Goal: Task Accomplishment & Management: Book appointment/travel/reservation

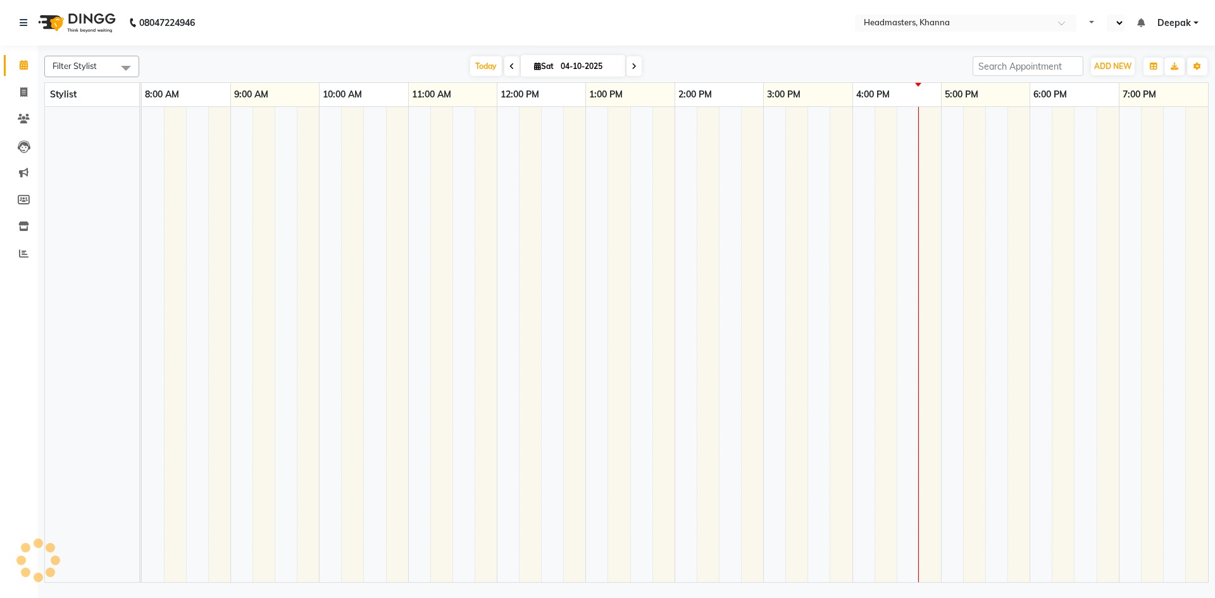
select select "en"
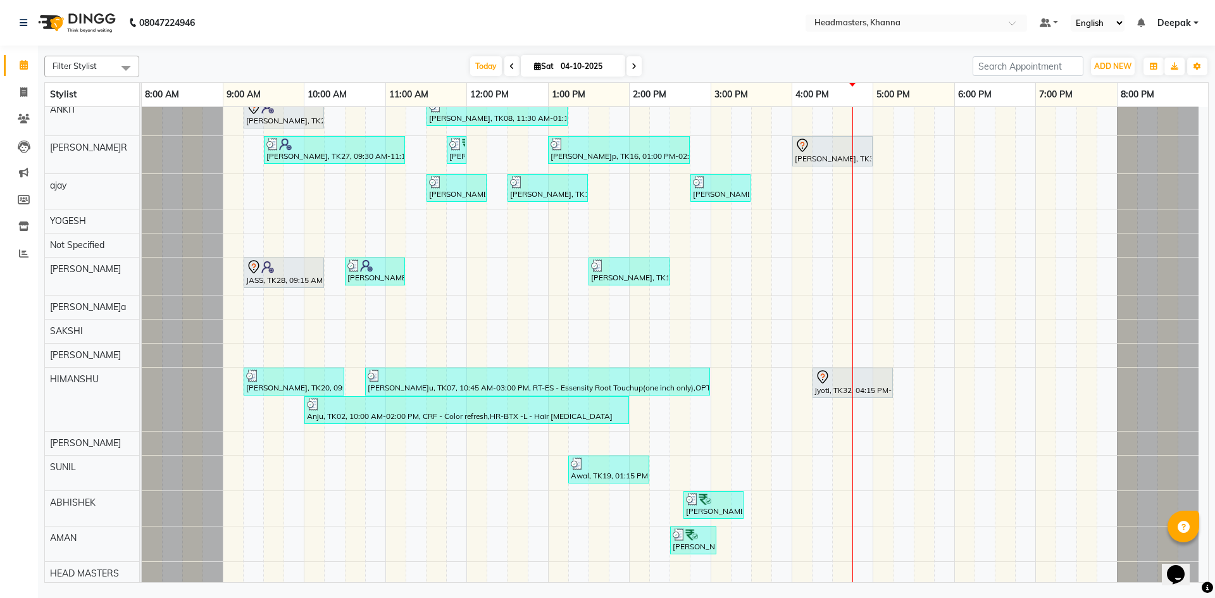
click at [268, 197] on div "ISHITA, TK03, 10:00 AM-12:00 PM, GL-essensity - Essensity Global BHAGJEET, TK11…" at bounding box center [675, 562] width 1066 height 1431
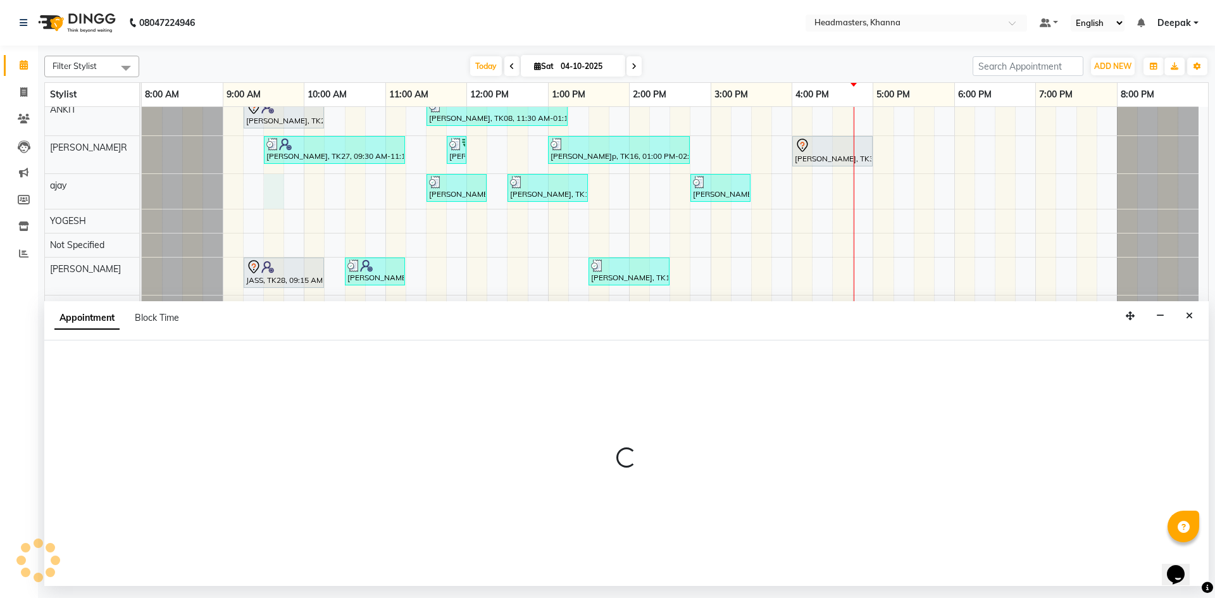
select select "60819"
select select "570"
select select "tentative"
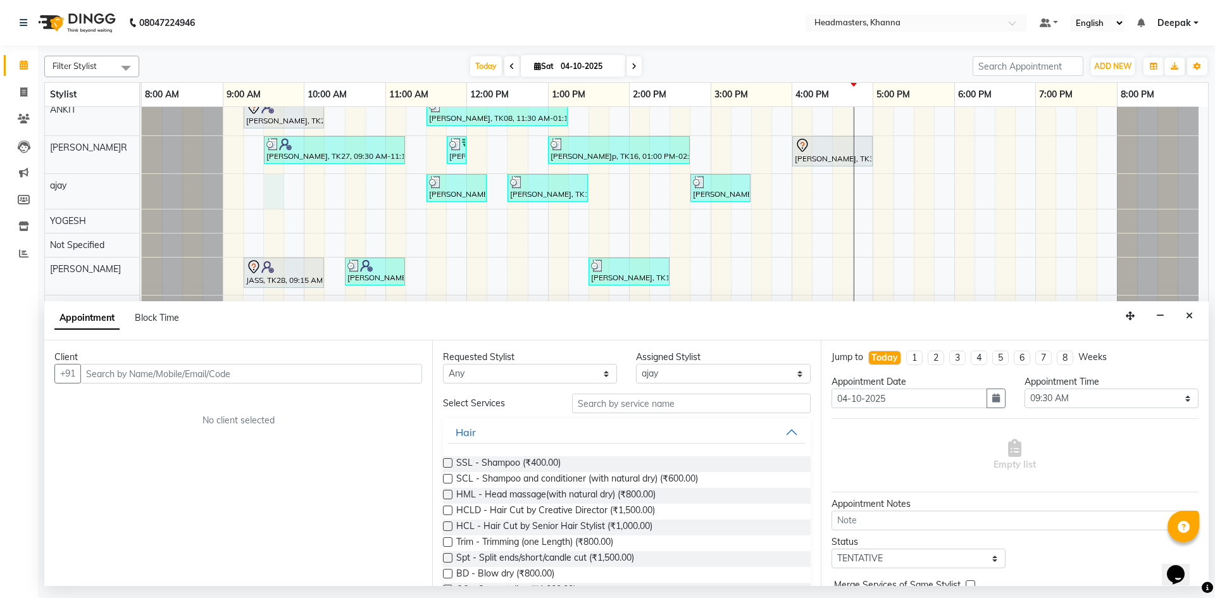
click at [323, 375] on input "text" at bounding box center [251, 374] width 342 height 20
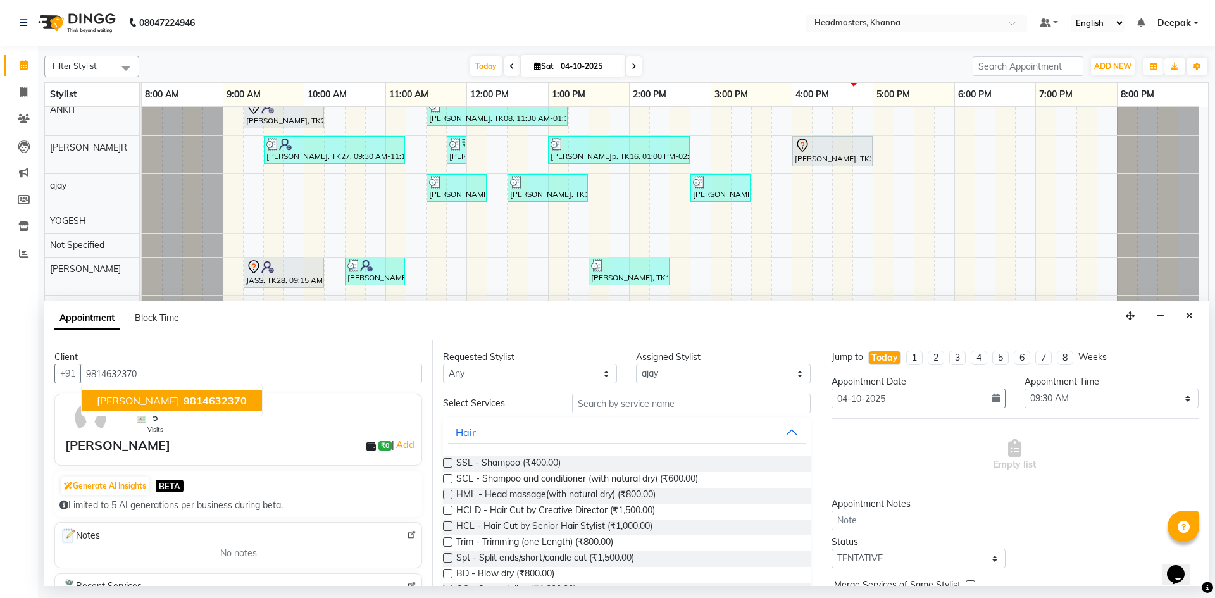
click at [238, 402] on span "9814632370" at bounding box center [215, 400] width 63 height 13
type input "9814632370"
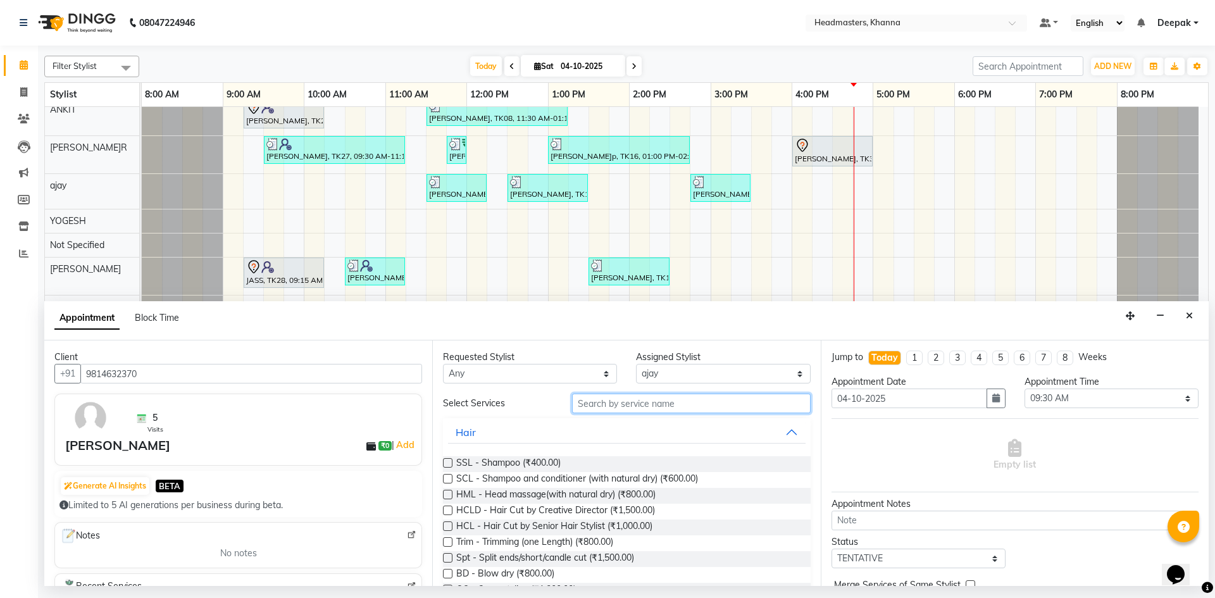
click at [638, 402] on input "text" at bounding box center [691, 404] width 239 height 20
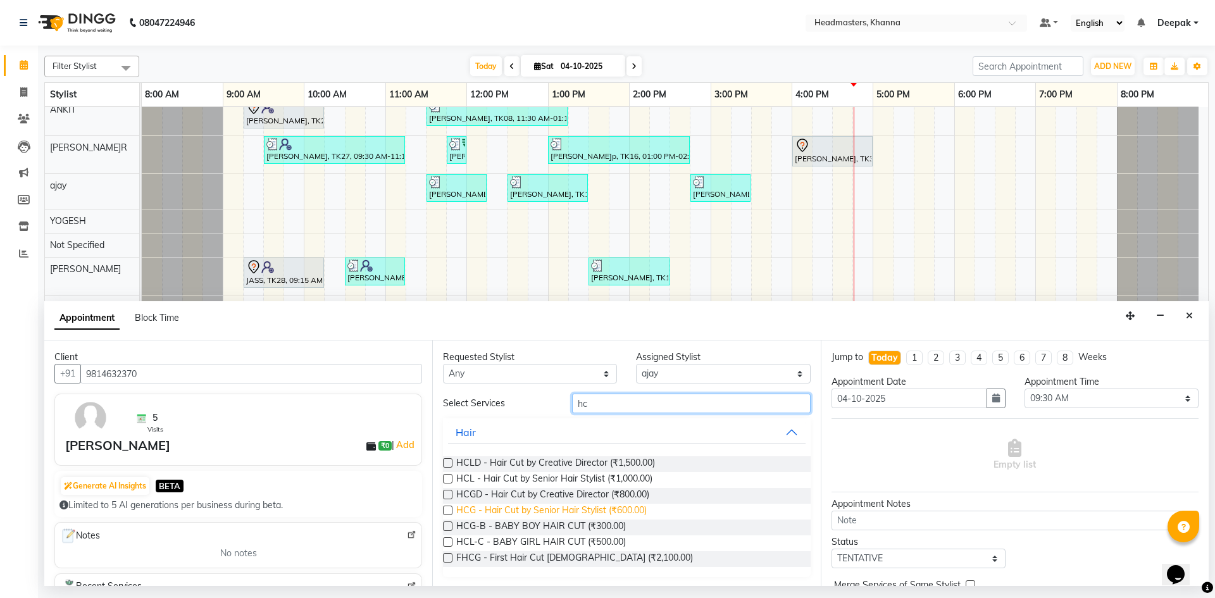
type input "hc"
click at [552, 506] on span "HCG - Hair Cut by Senior Hair Stylist (₹600.00)" at bounding box center [551, 512] width 190 height 16
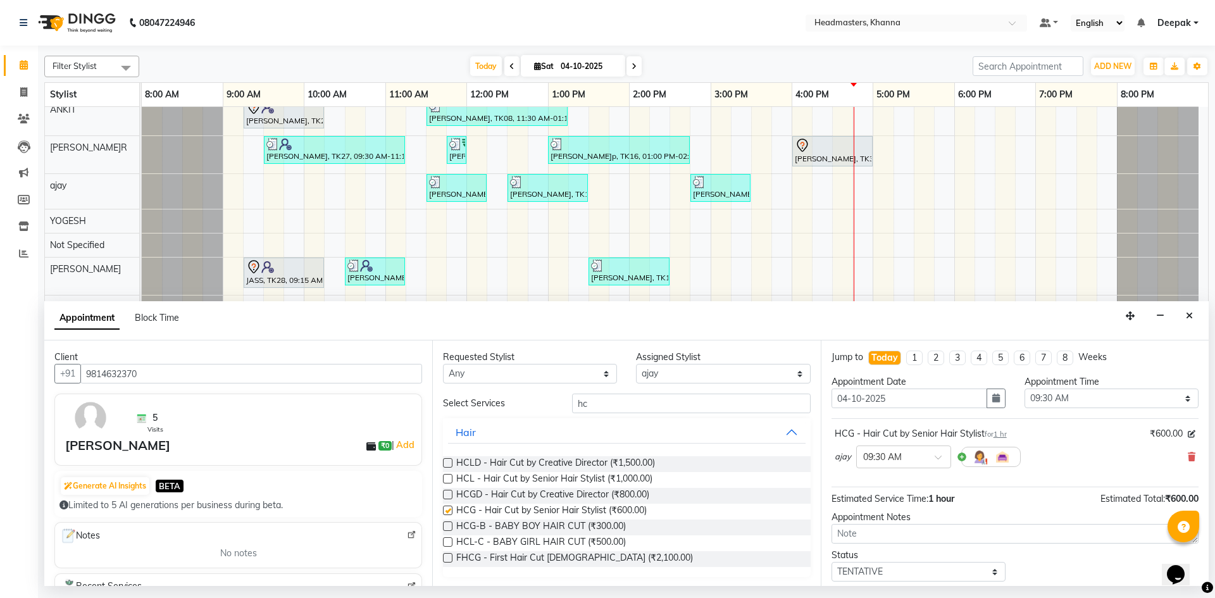
checkbox input "false"
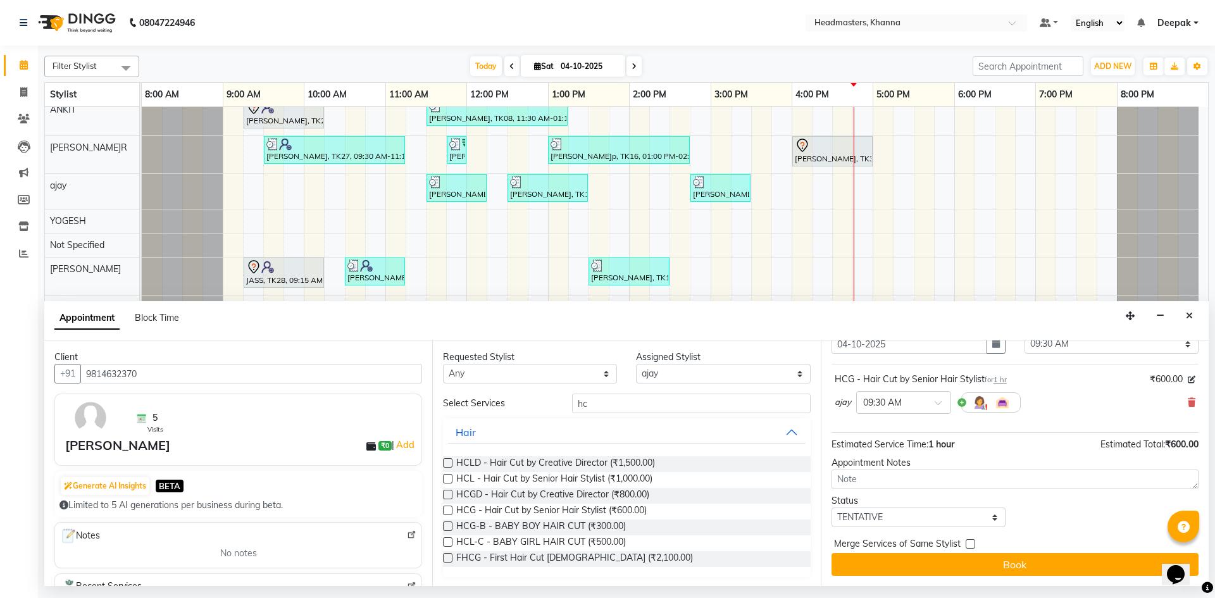
click at [985, 564] on button "Book" at bounding box center [1015, 564] width 367 height 23
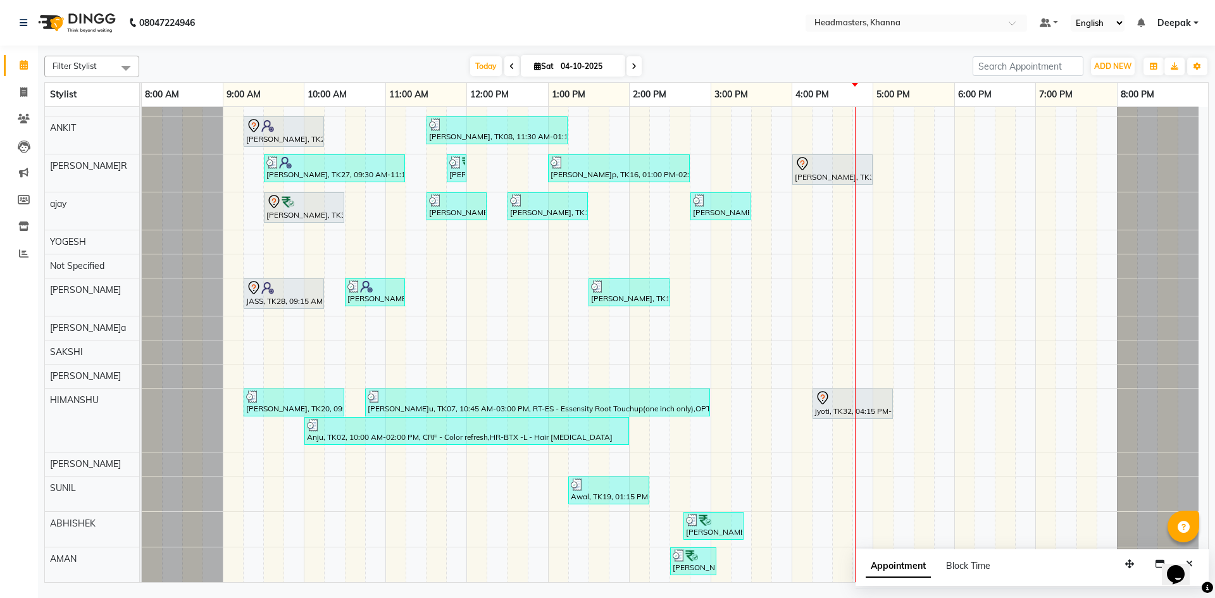
scroll to position [196, 0]
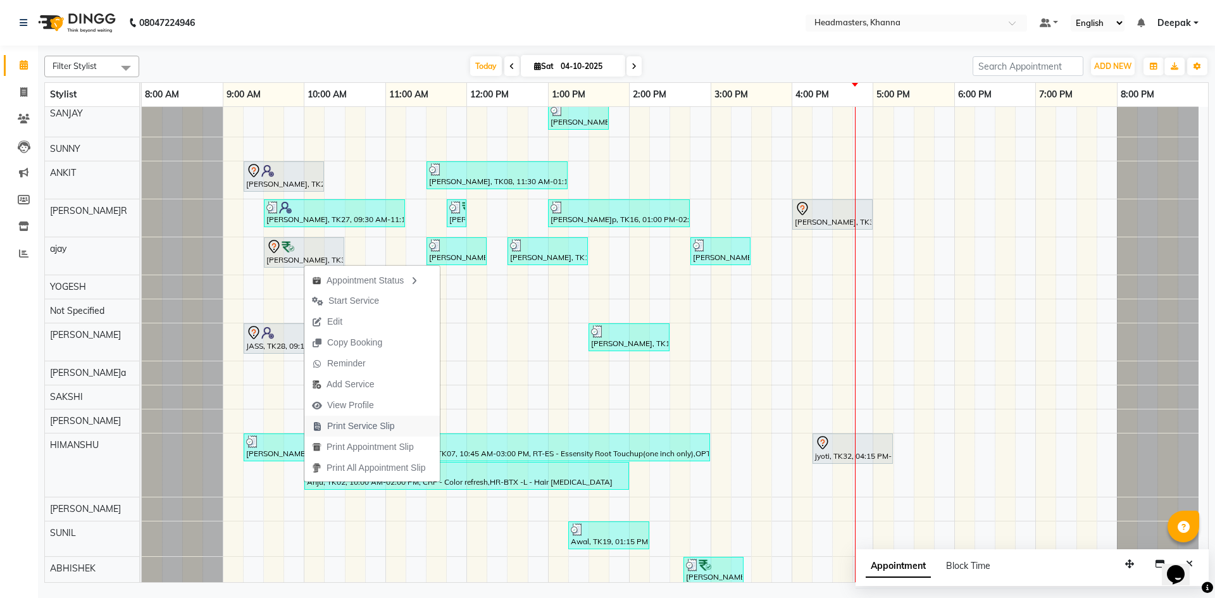
click at [375, 420] on span "Print Service Slip" at bounding box center [361, 426] width 68 height 13
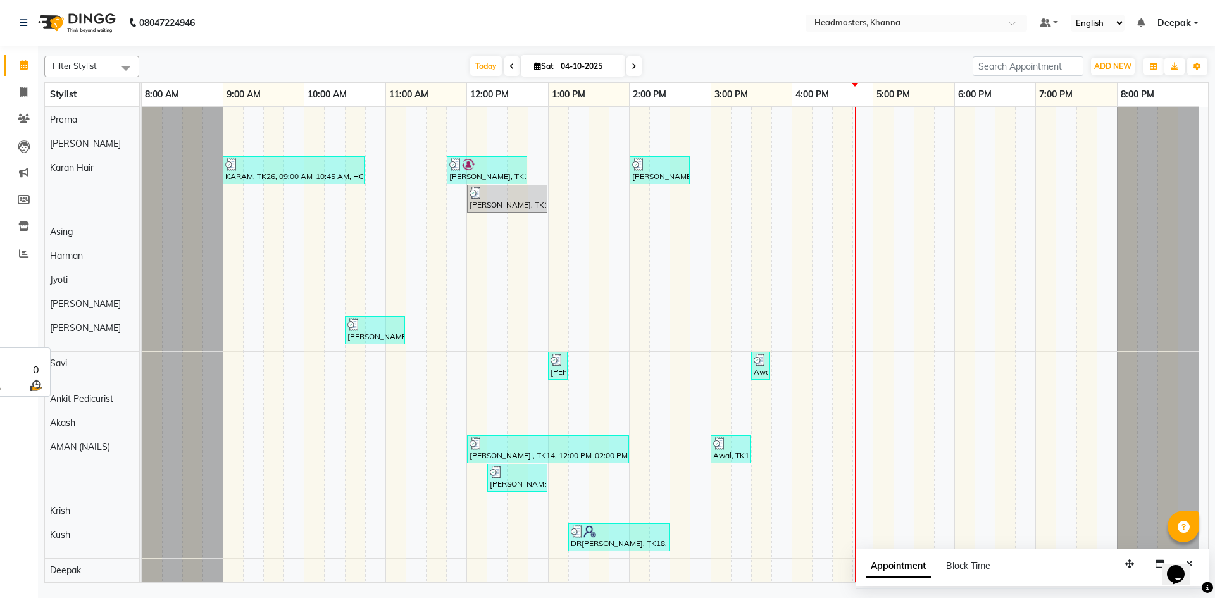
scroll to position [895, 0]
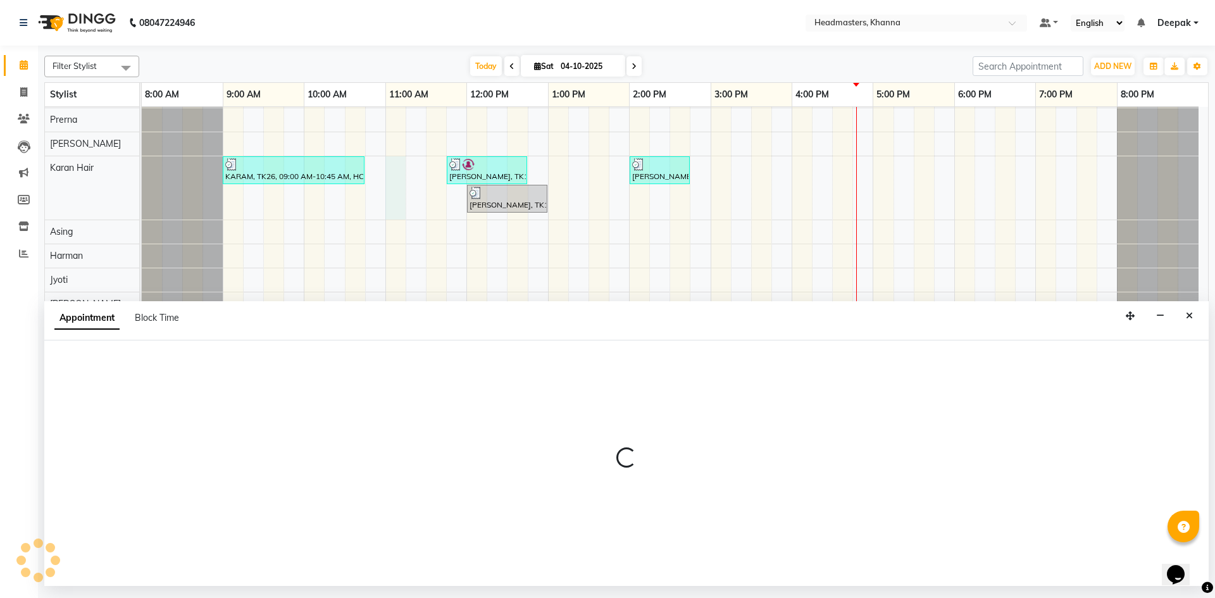
select select "63193"
select select "660"
select select "tentative"
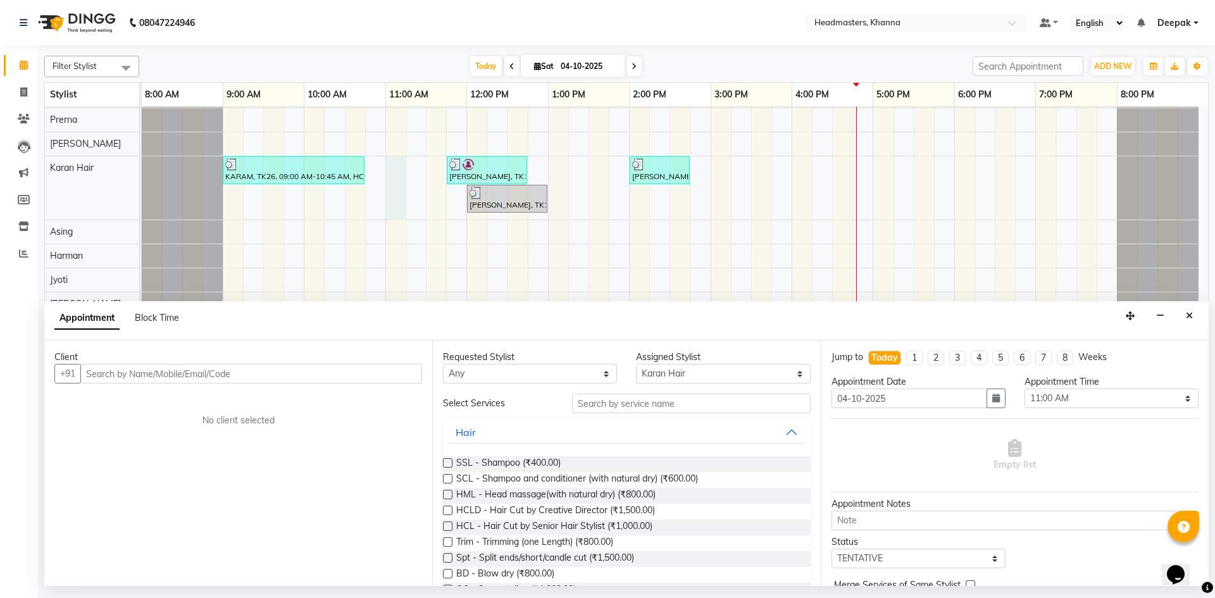
click at [242, 370] on input "text" at bounding box center [251, 374] width 342 height 20
click at [177, 378] on input "text" at bounding box center [251, 374] width 342 height 20
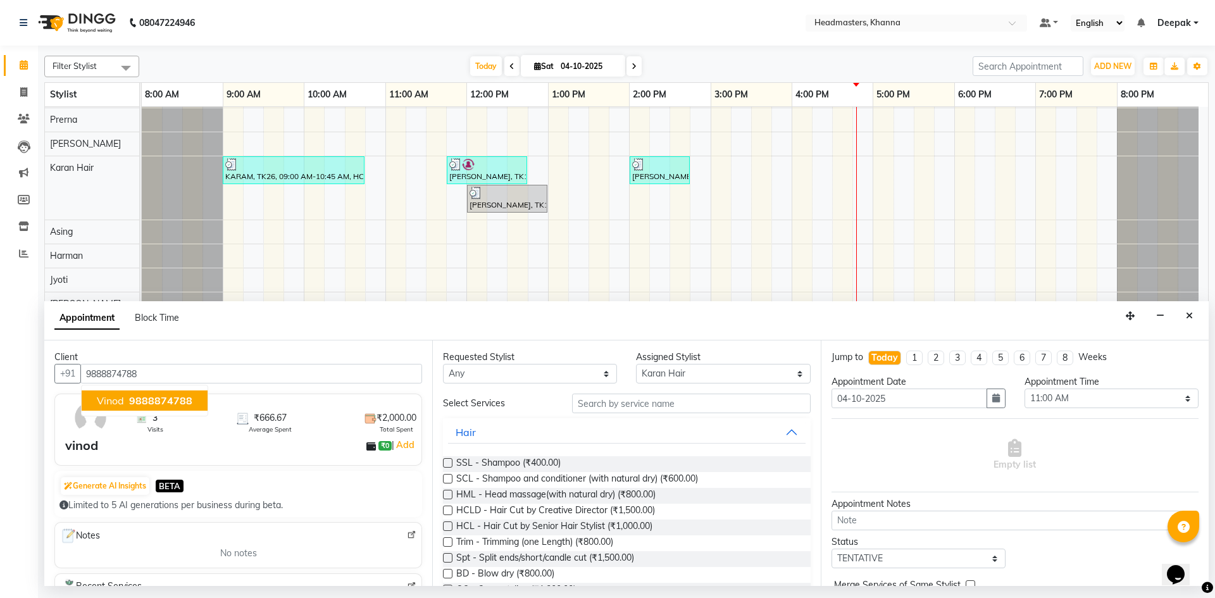
click at [130, 398] on span "9888874788" at bounding box center [160, 400] width 63 height 13
type input "9888874788"
click at [616, 404] on input "text" at bounding box center [691, 404] width 239 height 20
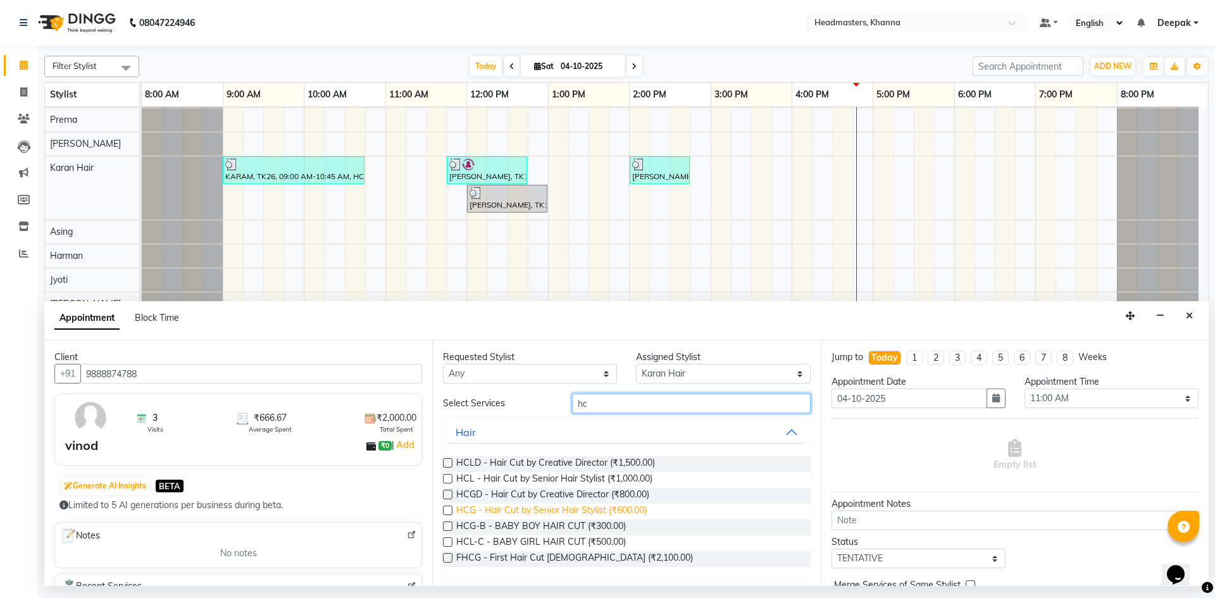
type input "hc"
click at [622, 511] on span "HCG - Hair Cut by Senior Hair Stylist (₹600.00)" at bounding box center [551, 512] width 190 height 16
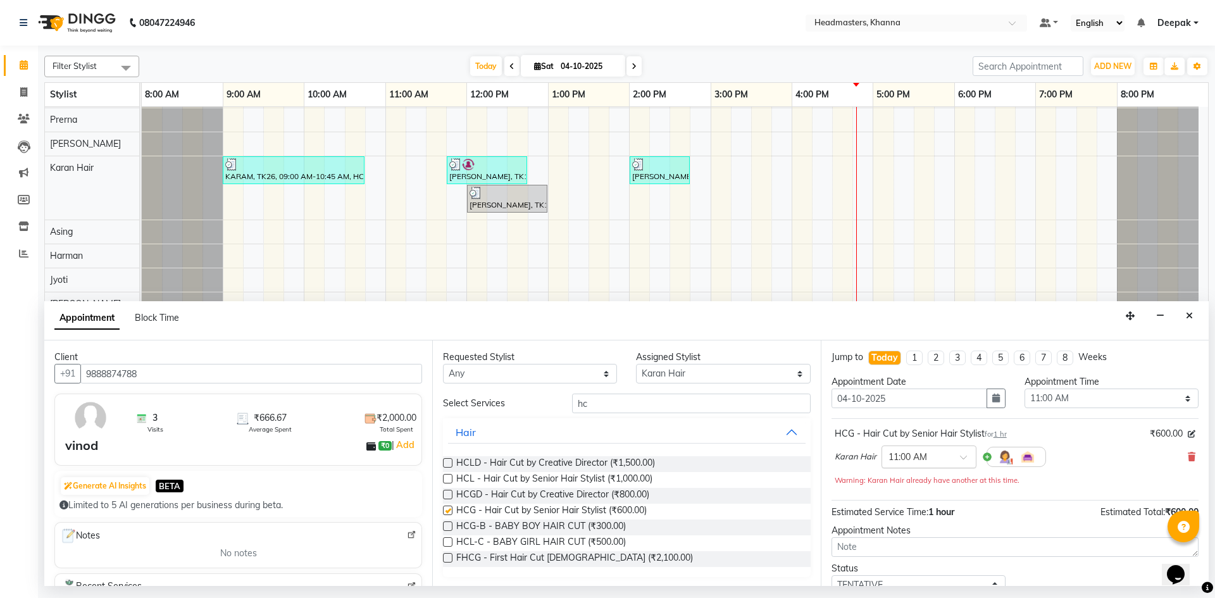
checkbox input "false"
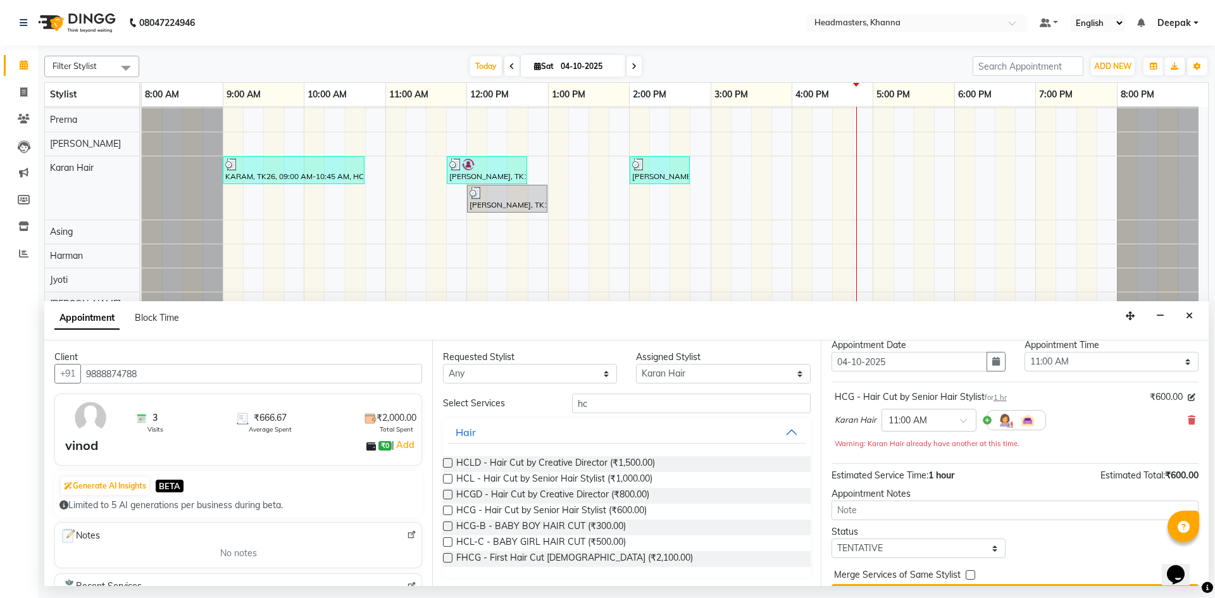
scroll to position [68, 0]
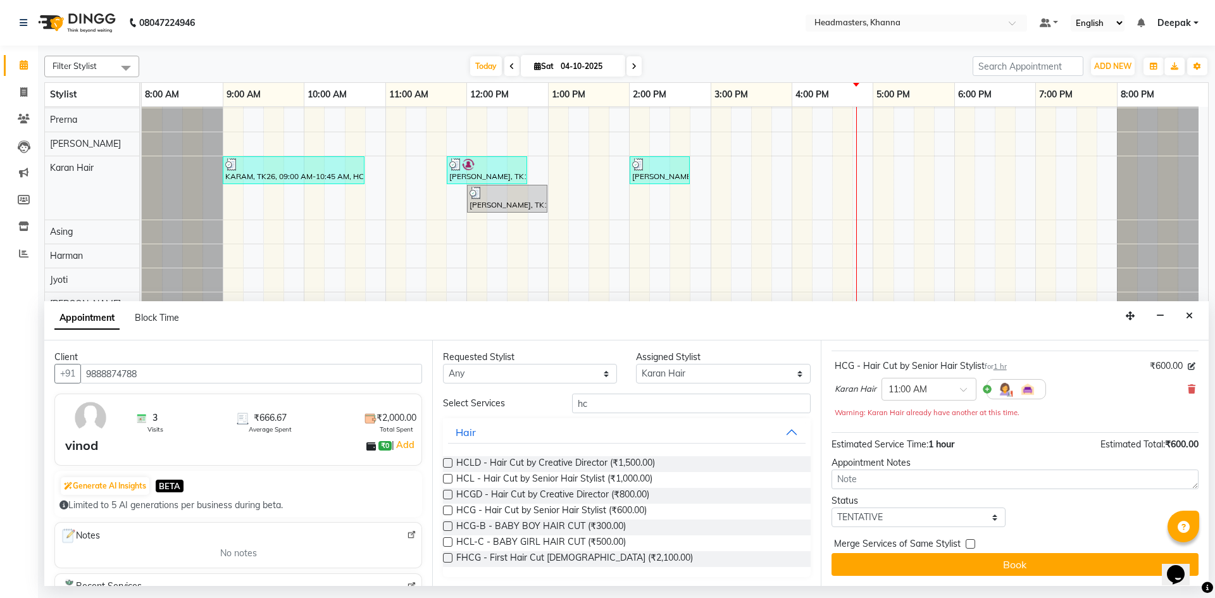
click at [964, 562] on button "Book" at bounding box center [1015, 564] width 367 height 23
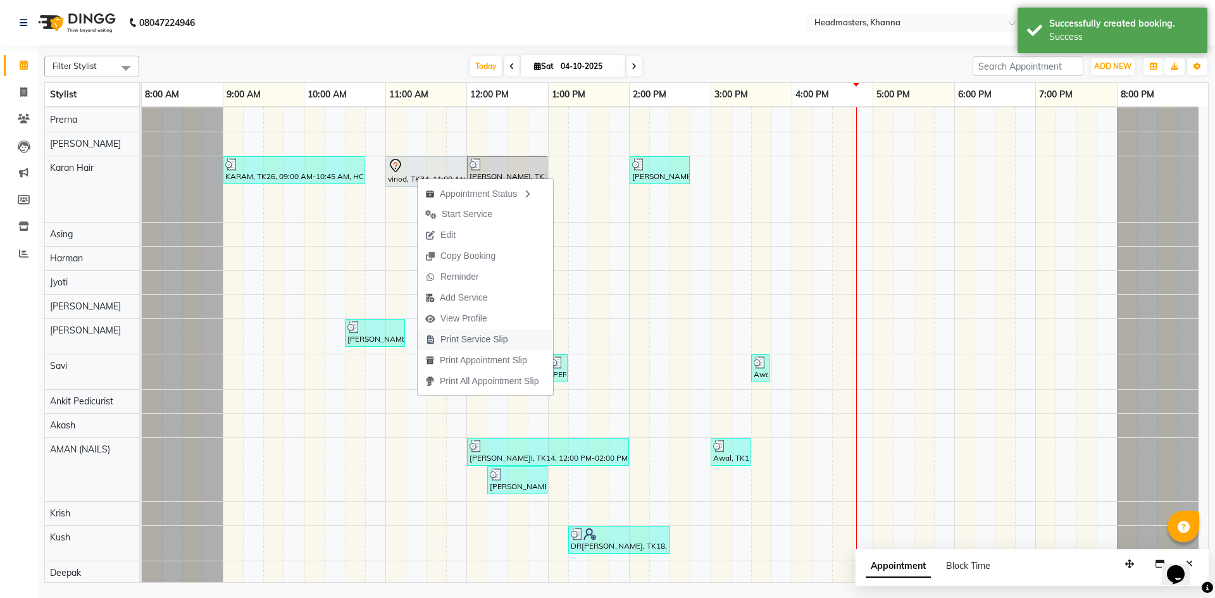
click at [473, 338] on span "Print Service Slip" at bounding box center [474, 339] width 68 height 13
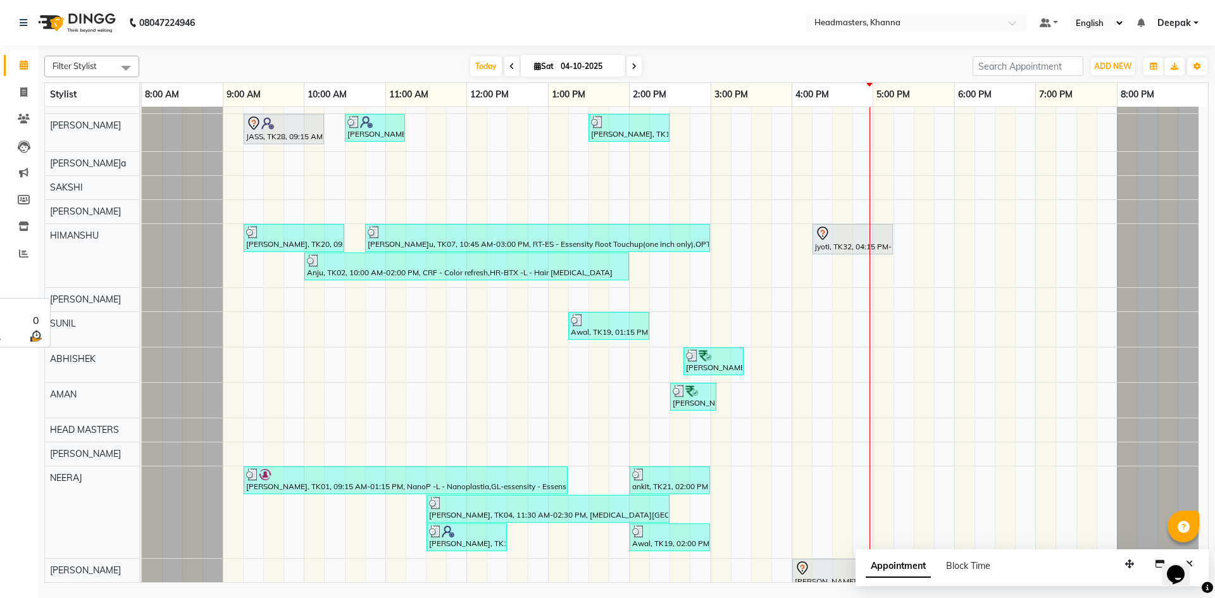
scroll to position [397, 0]
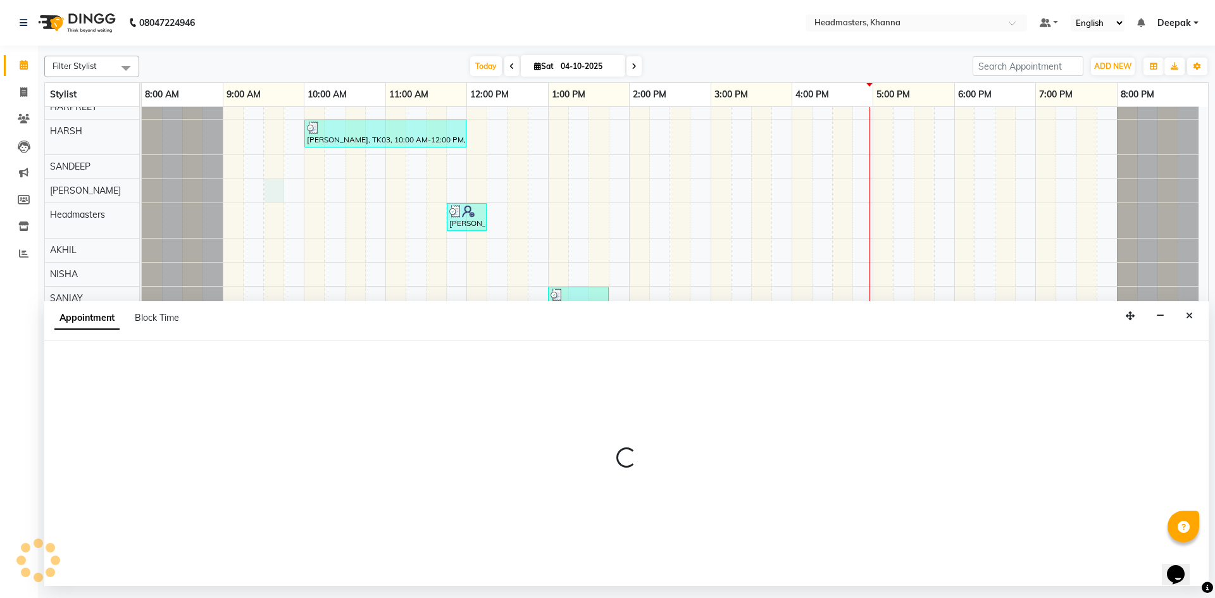
select select "60803"
select select "570"
select select "tentative"
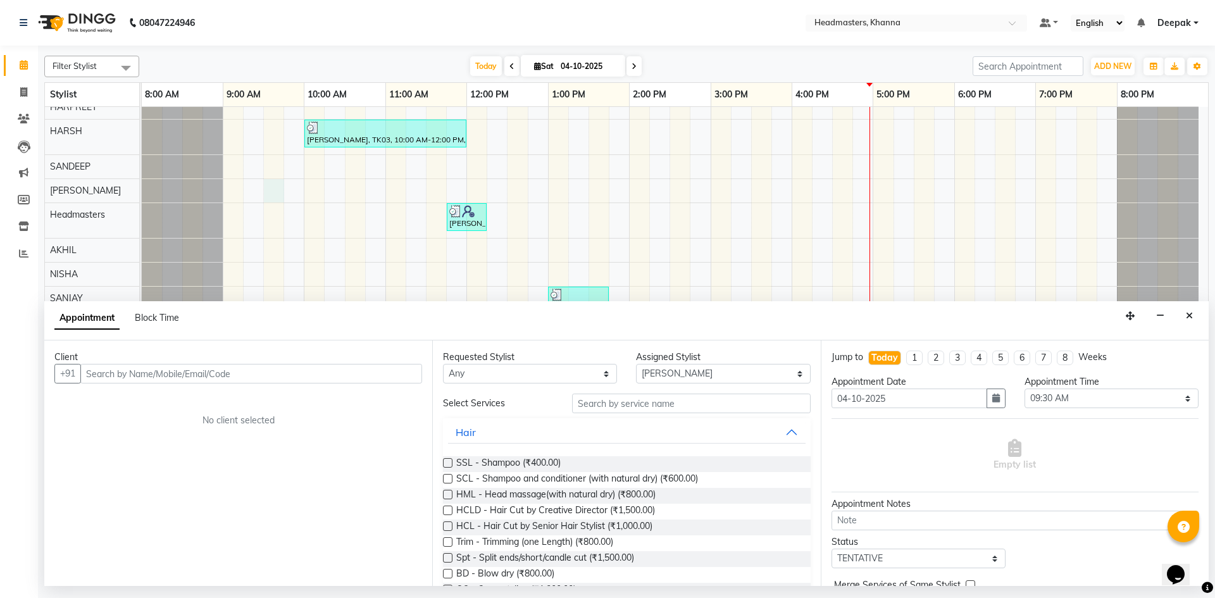
click at [328, 383] on div "Client +91 No client selected" at bounding box center [238, 463] width 388 height 246
click at [243, 373] on input "text" at bounding box center [251, 374] width 342 height 20
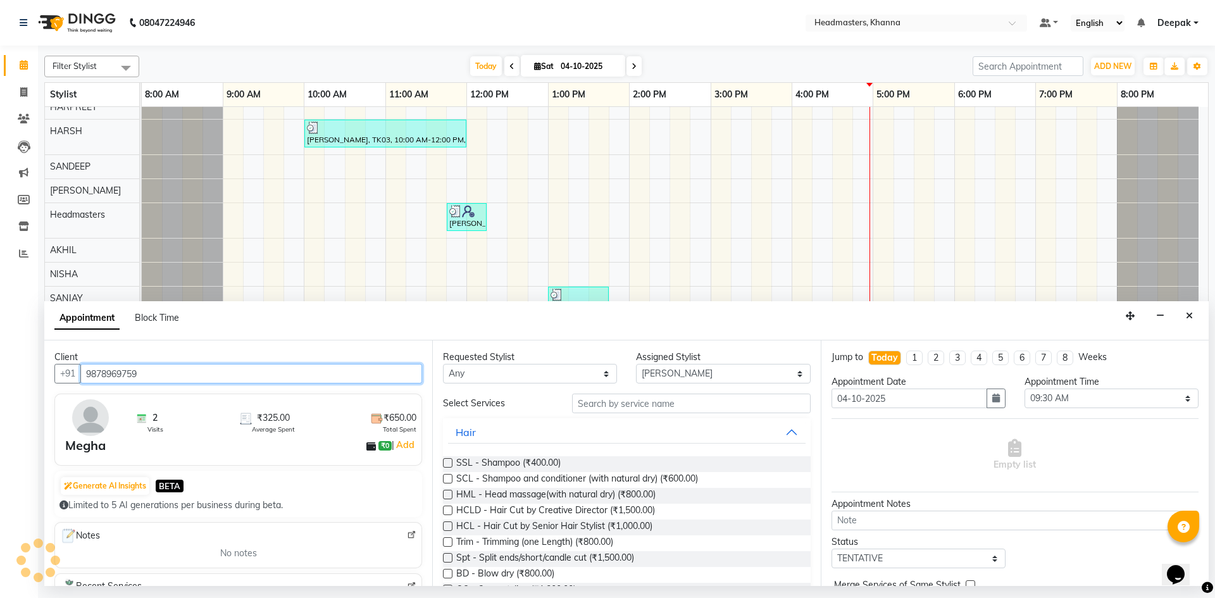
type input "9878969759"
click at [625, 401] on input "text" at bounding box center [691, 404] width 239 height 20
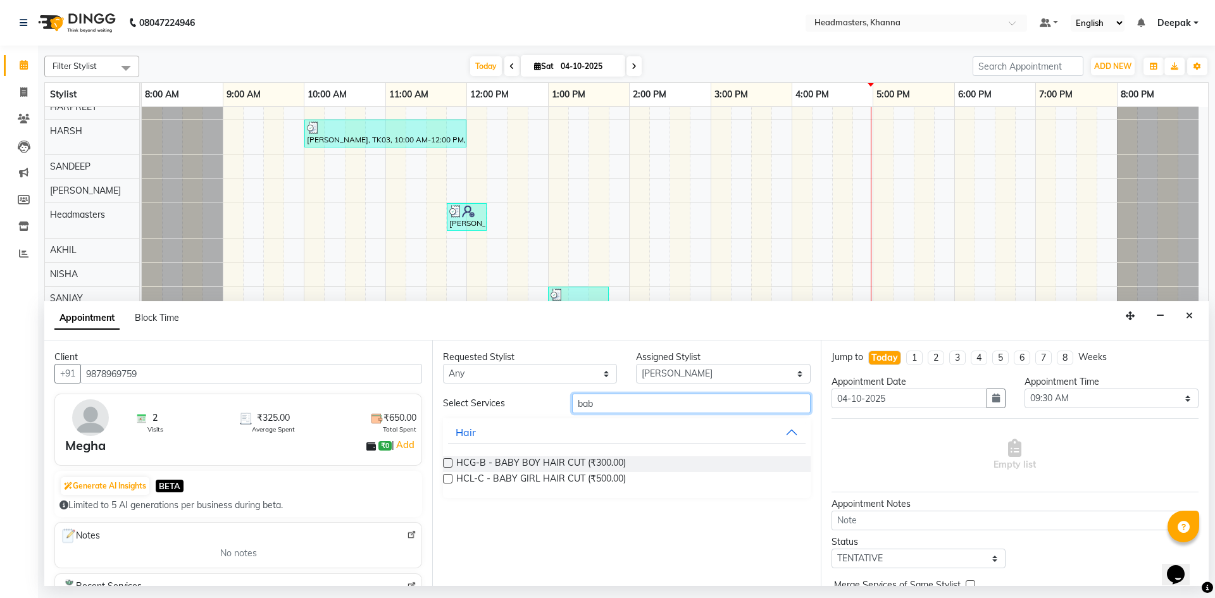
type input "bab"
click at [452, 477] on label at bounding box center [447, 478] width 9 height 9
click at [451, 477] on input "checkbox" at bounding box center [447, 480] width 8 height 8
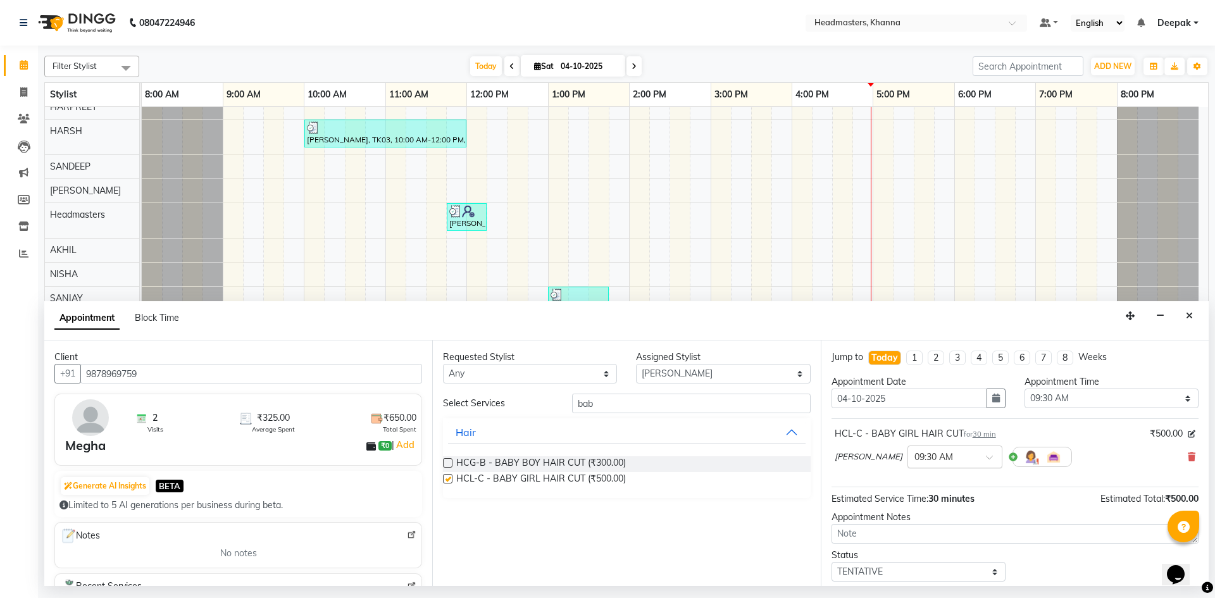
checkbox input "false"
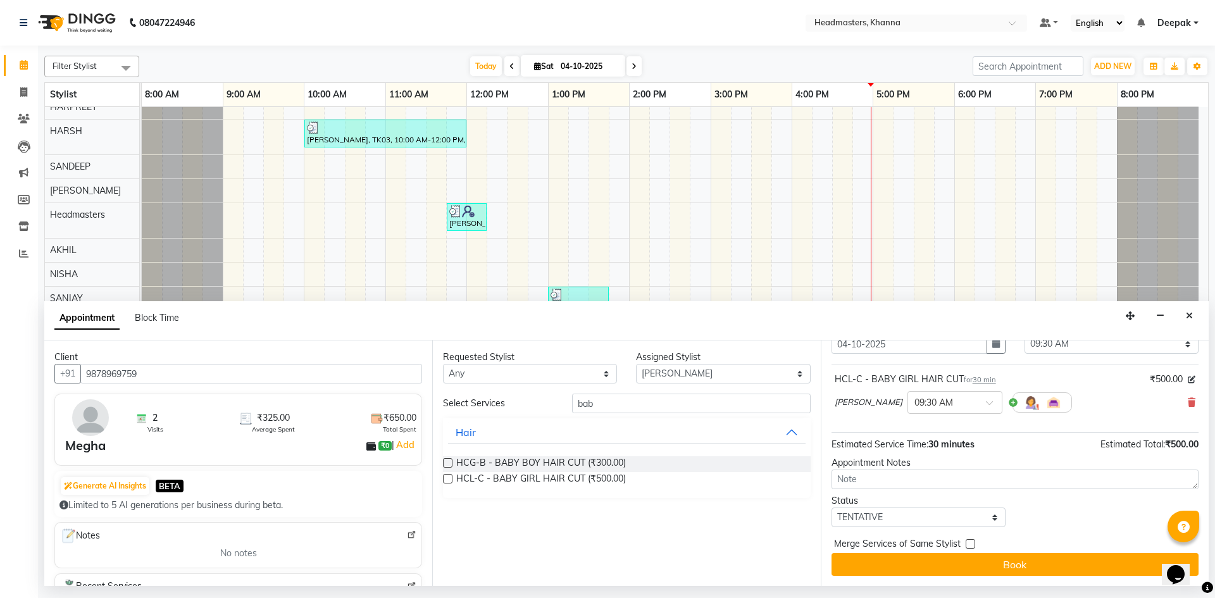
click at [1016, 558] on button "Book" at bounding box center [1015, 564] width 367 height 23
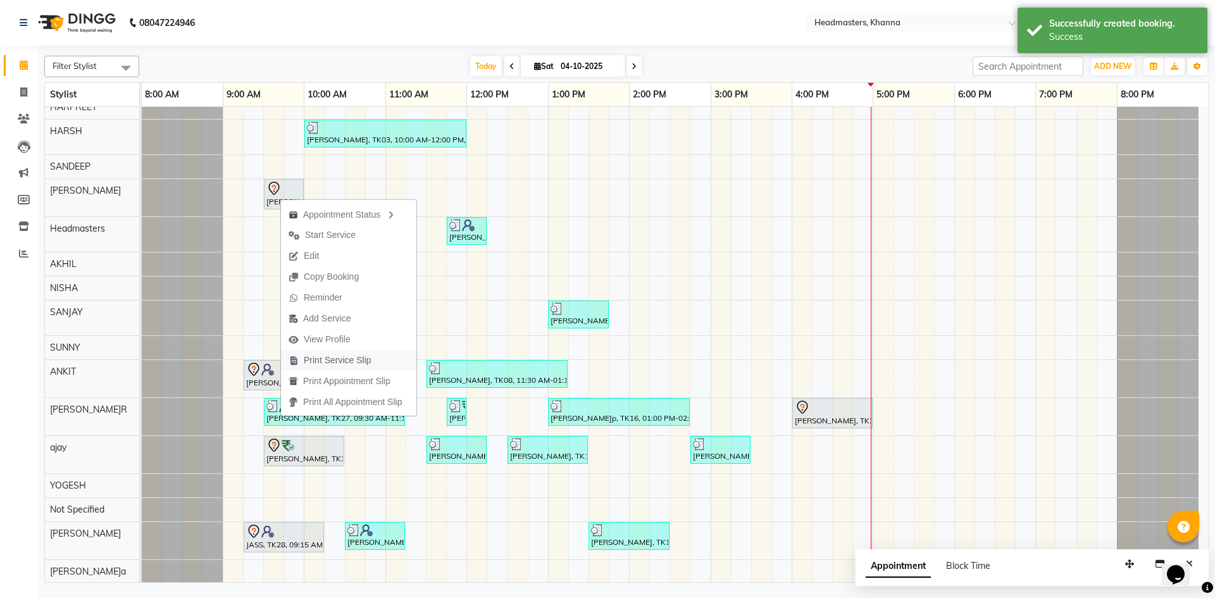
click at [341, 361] on span "Print Service Slip" at bounding box center [338, 360] width 68 height 13
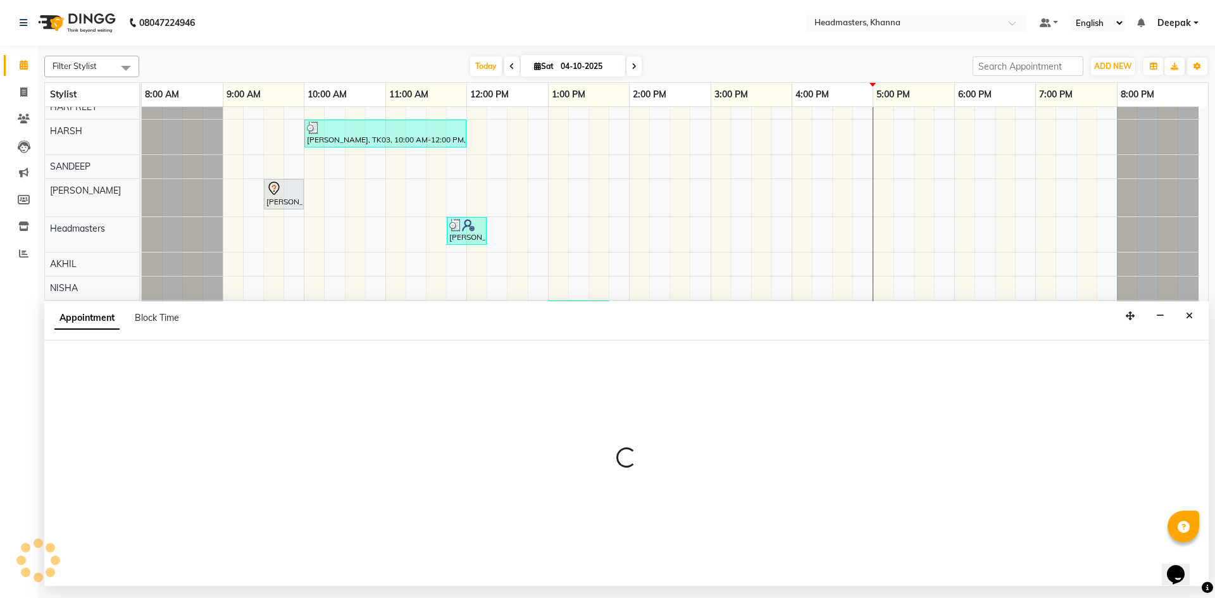
select select "60808"
select select "570"
select select "tentative"
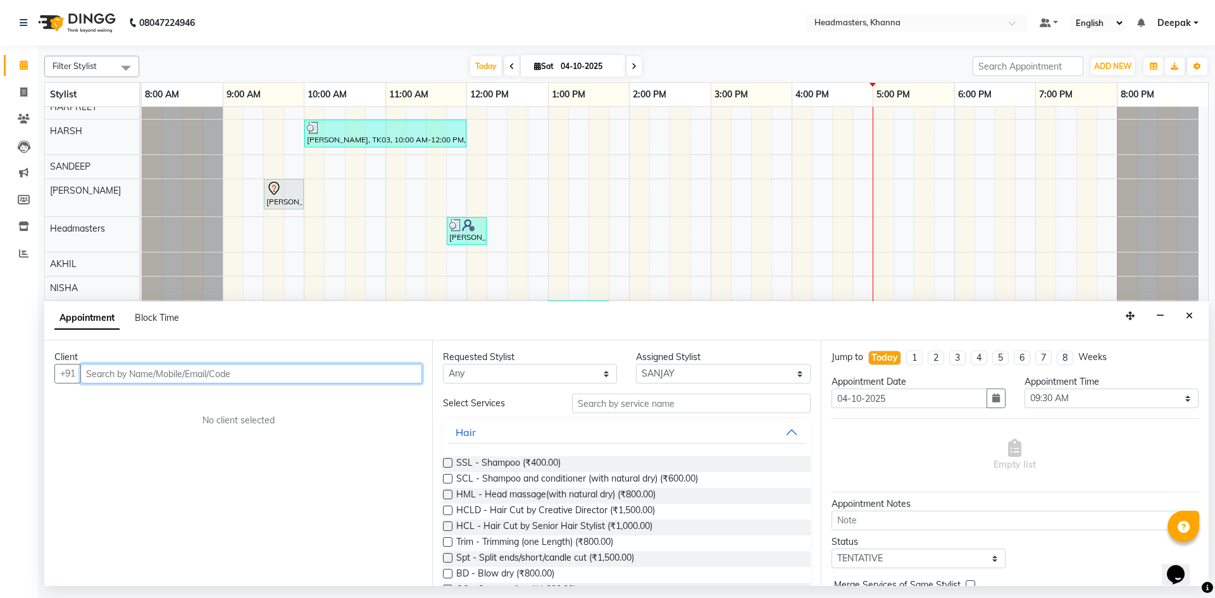
click at [213, 375] on input "text" at bounding box center [251, 374] width 342 height 20
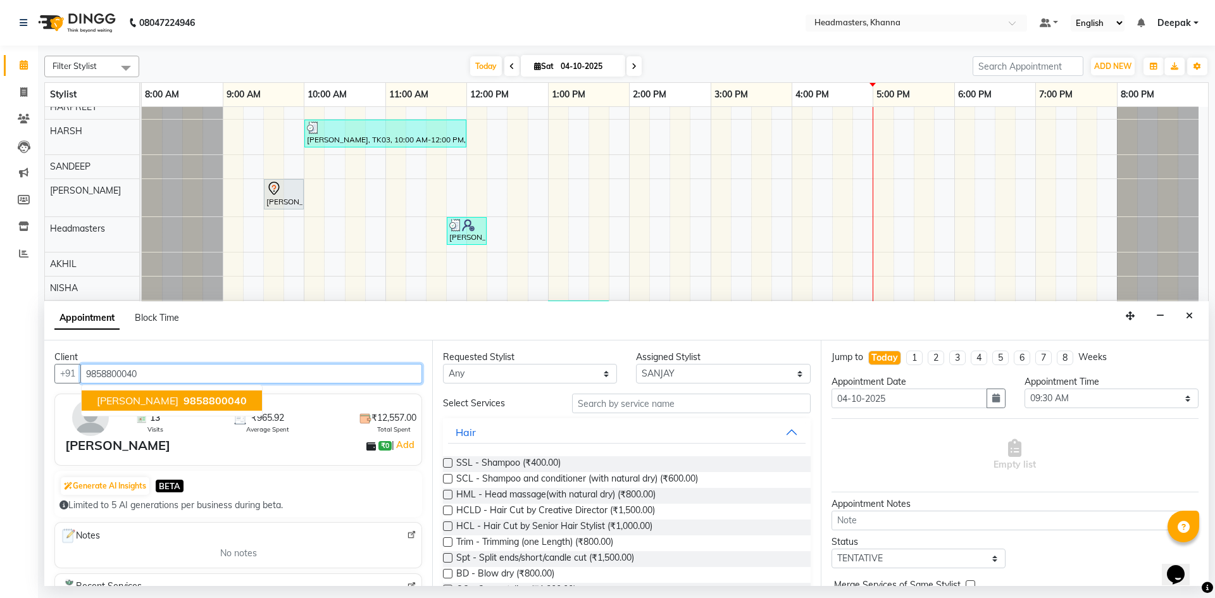
click at [223, 399] on span "9858800040" at bounding box center [215, 400] width 63 height 13
type input "9858800040"
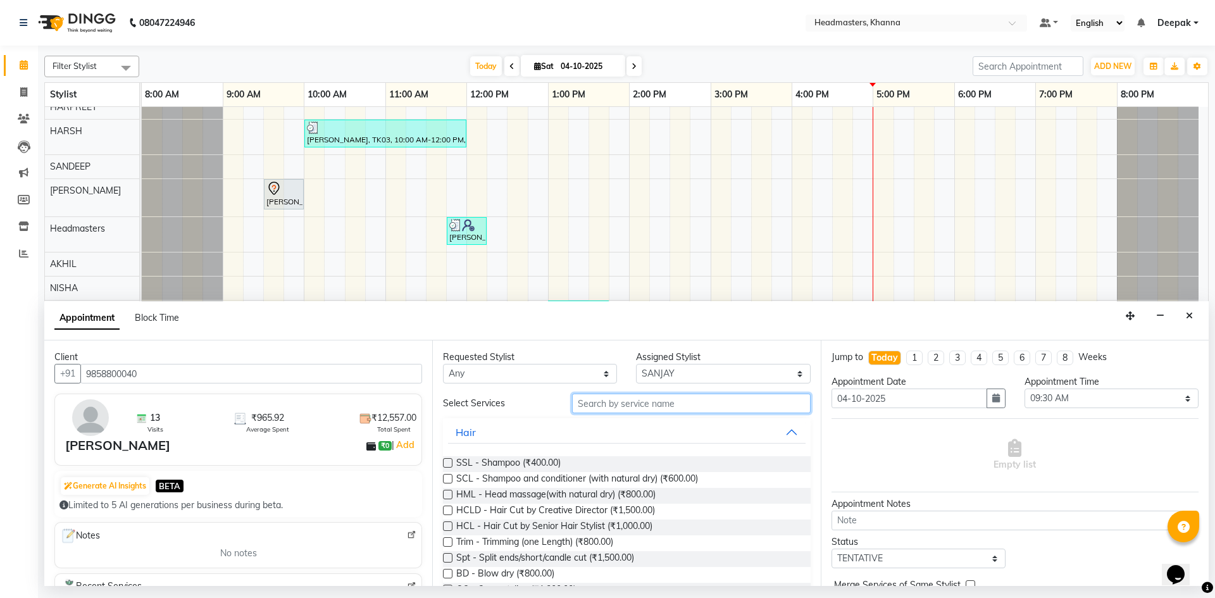
click at [655, 396] on input "text" at bounding box center [691, 404] width 239 height 20
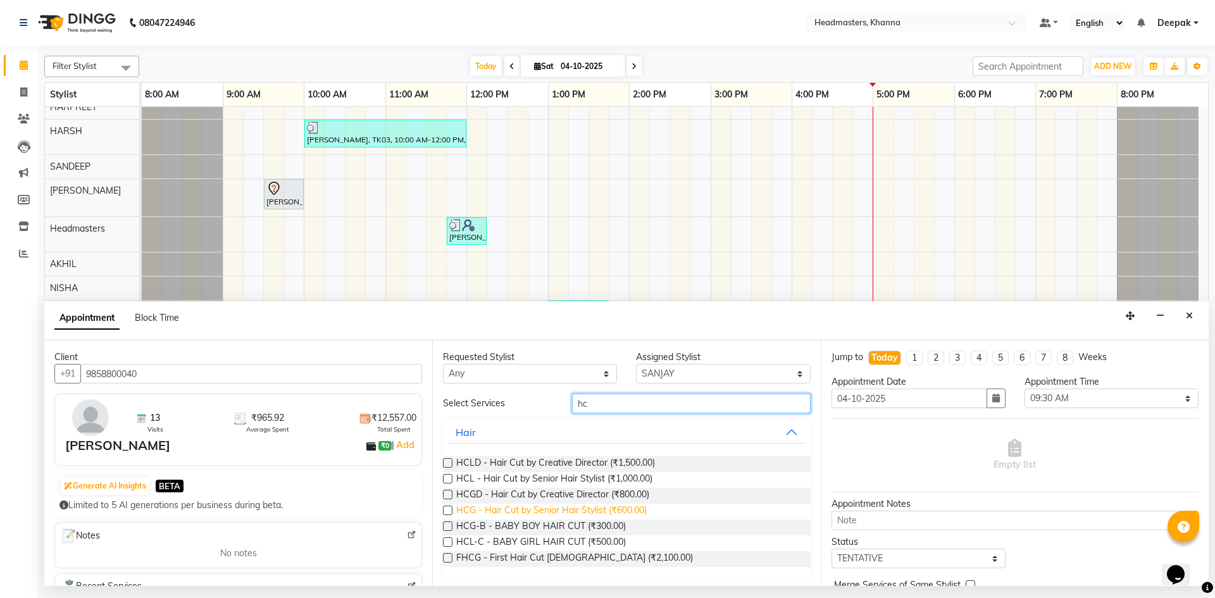
type input "hc"
click at [462, 506] on span "HCG - Hair Cut by Senior Hair Stylist (₹600.00)" at bounding box center [551, 512] width 190 height 16
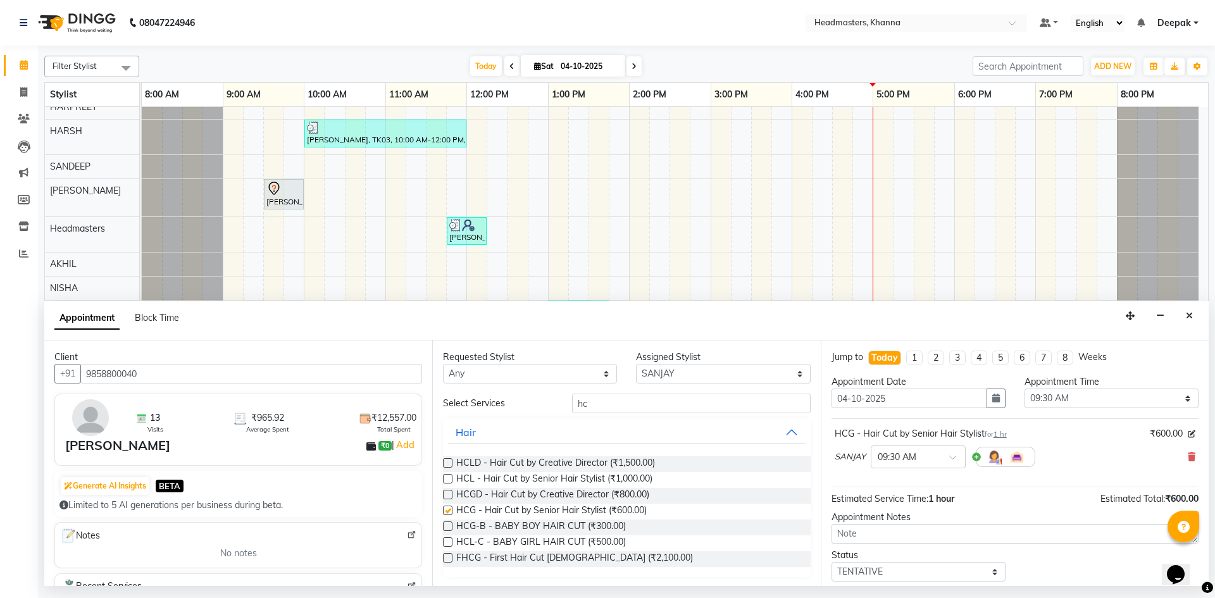
checkbox input "false"
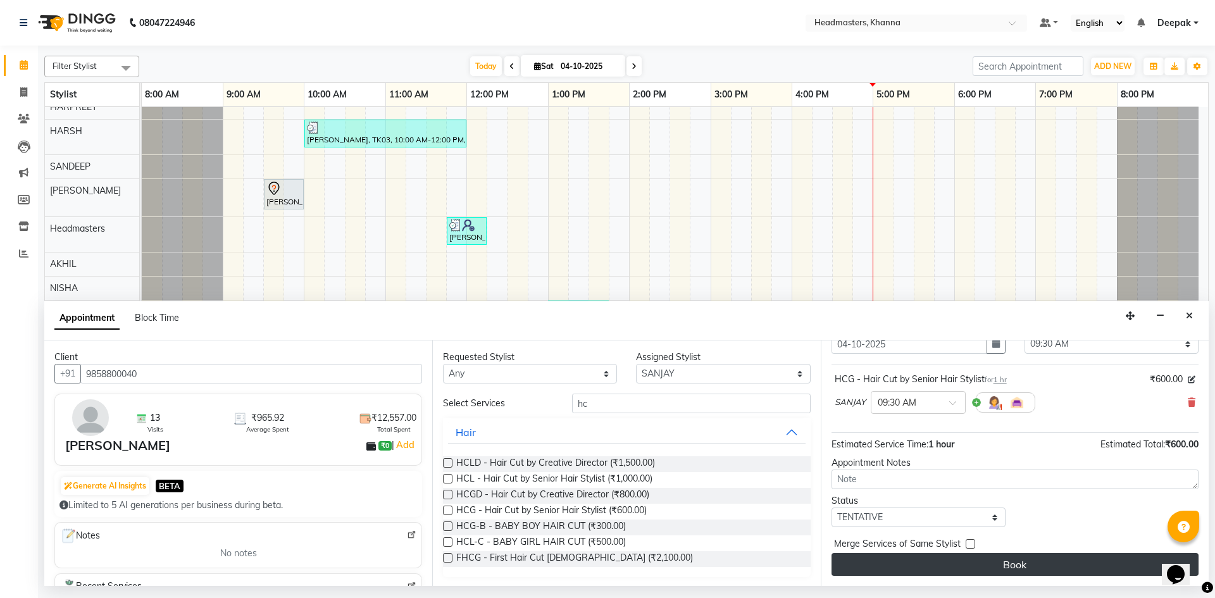
click at [943, 566] on button "Book" at bounding box center [1015, 564] width 367 height 23
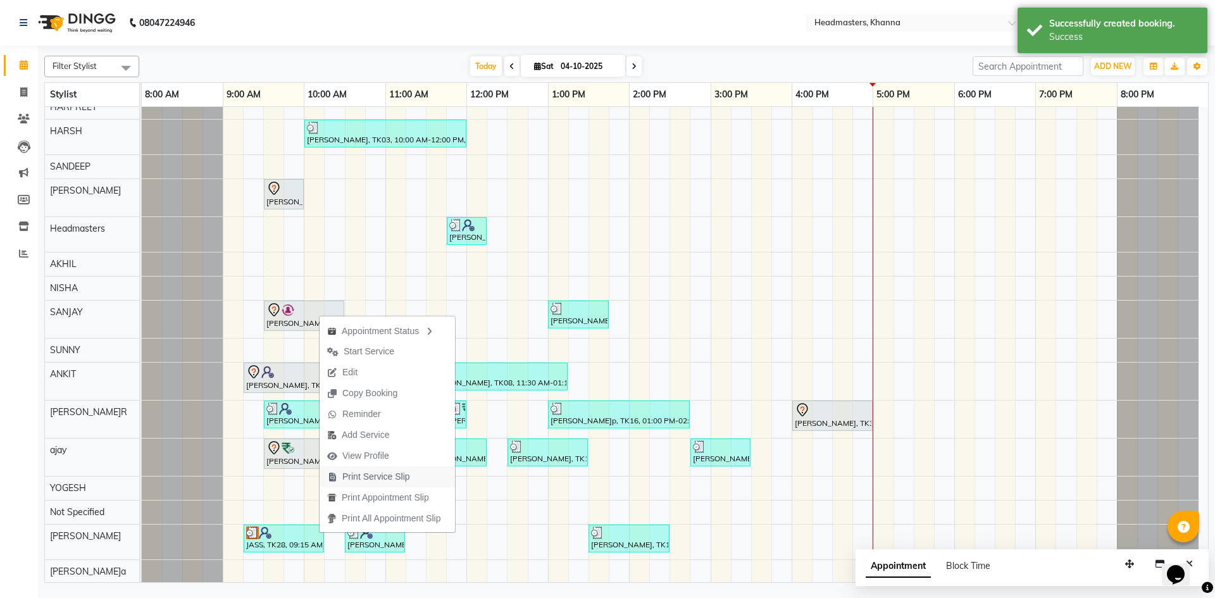
click at [382, 471] on span "Print Service Slip" at bounding box center [376, 476] width 68 height 13
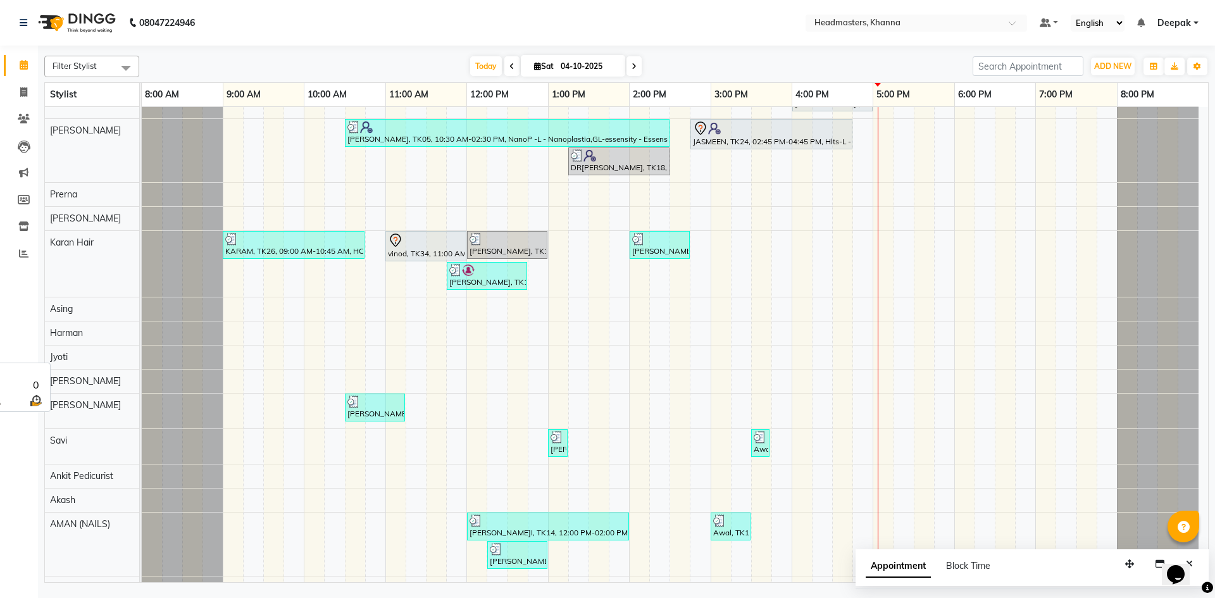
scroll to position [975, 0]
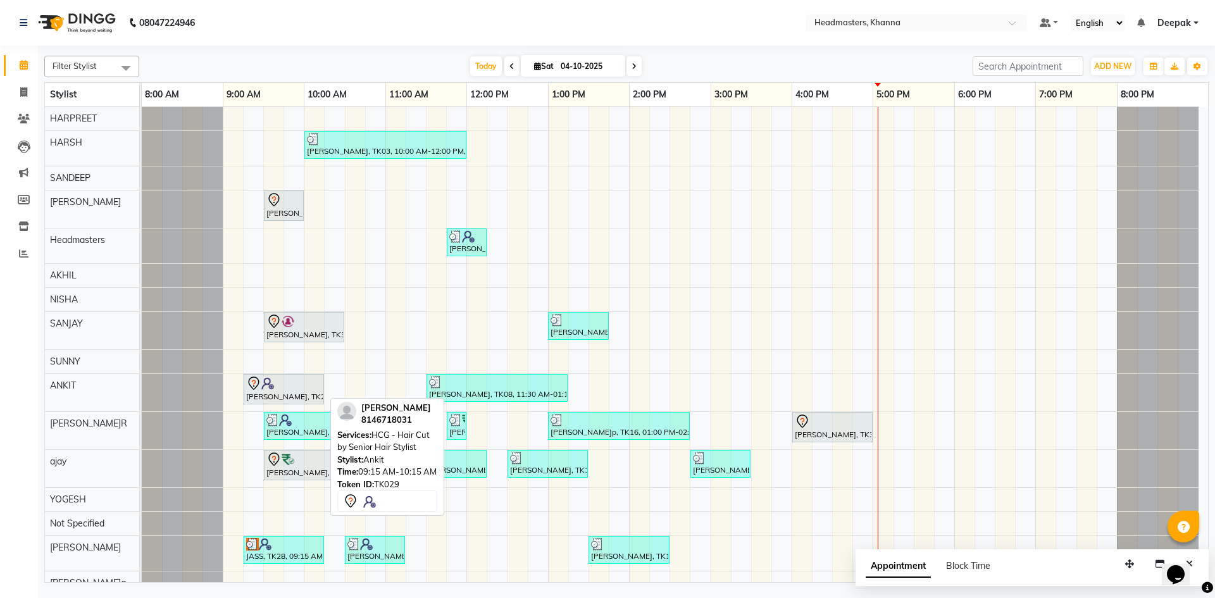
click at [292, 386] on div at bounding box center [283, 383] width 75 height 15
select select "7"
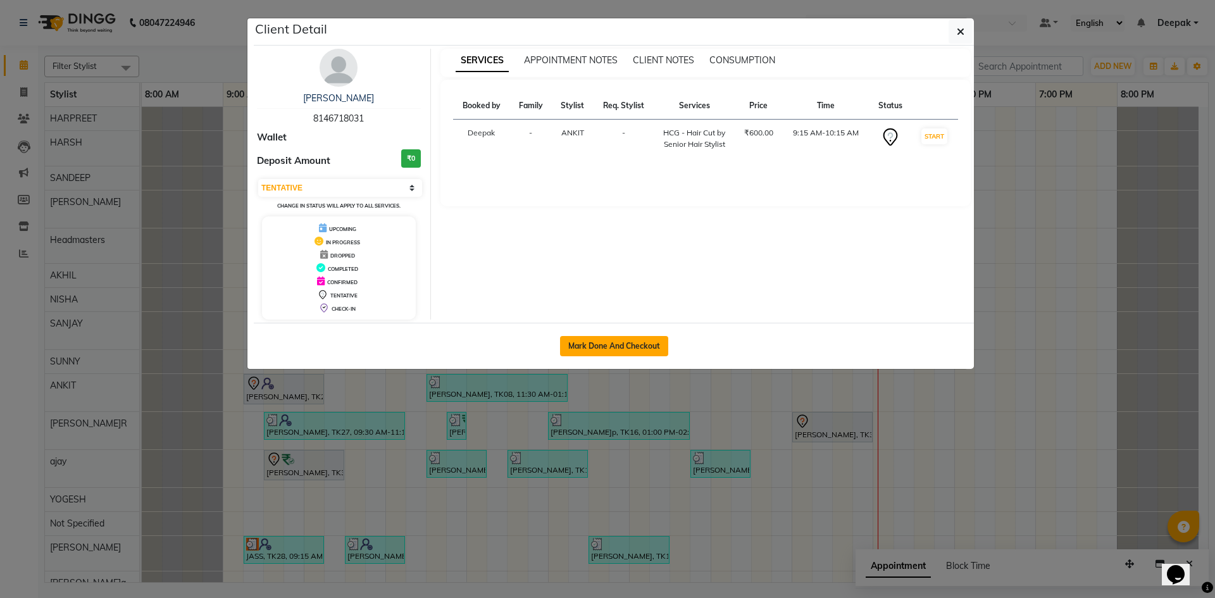
click at [644, 351] on button "Mark Done And Checkout" at bounding box center [614, 346] width 108 height 20
select select "service"
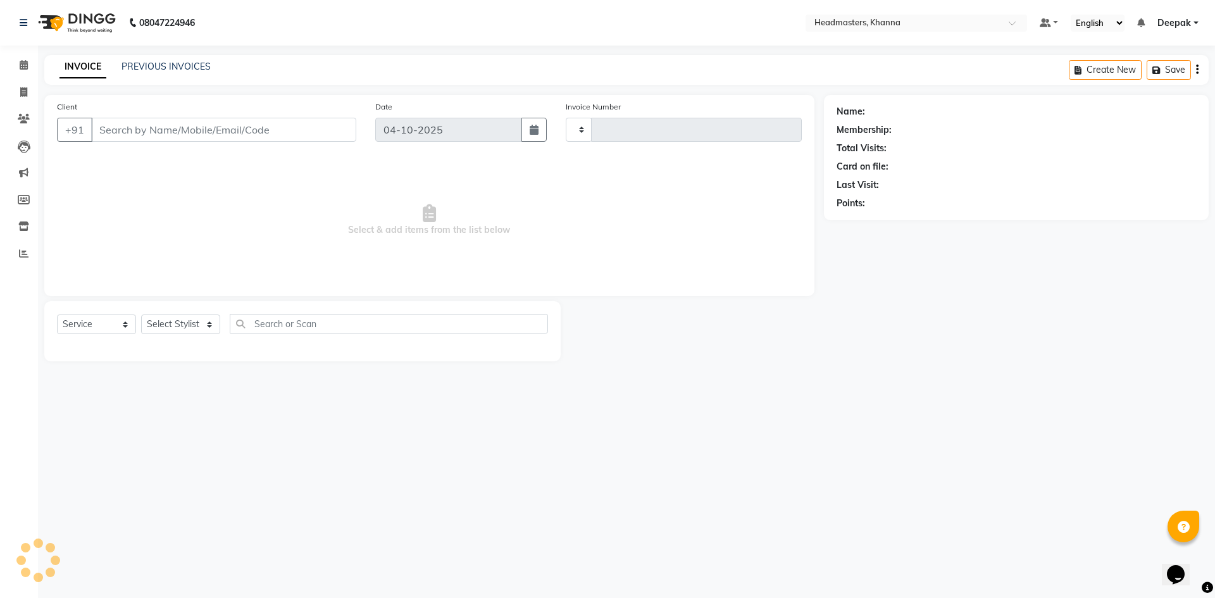
type input "6640"
select select "7138"
type input "8146718031"
select select "60812"
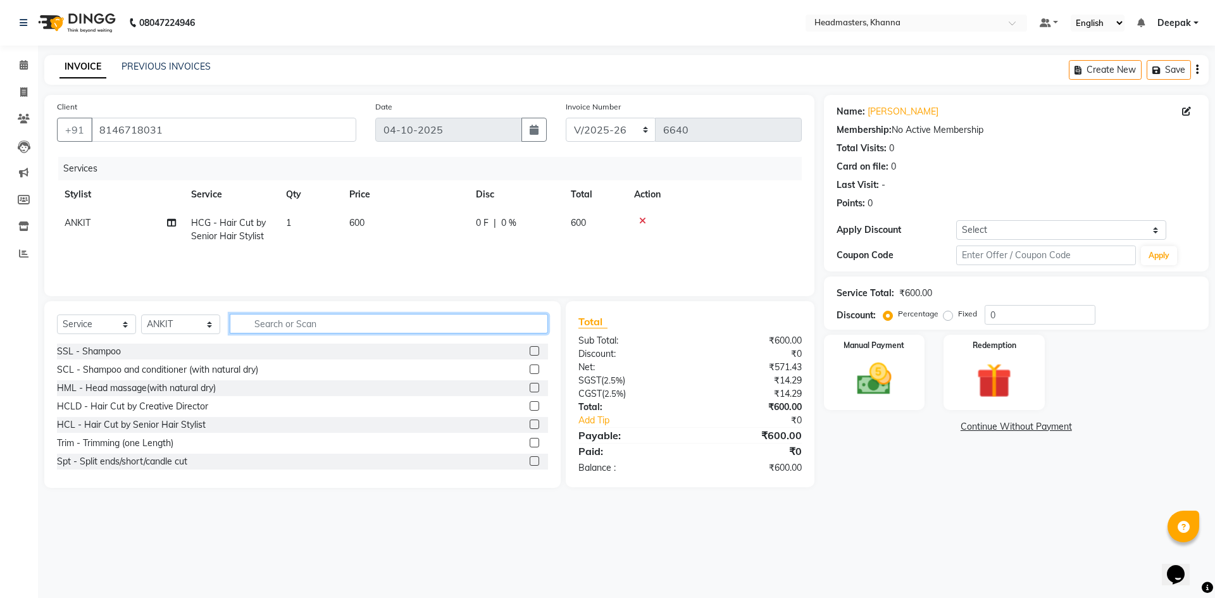
click at [270, 326] on input "text" at bounding box center [389, 324] width 318 height 20
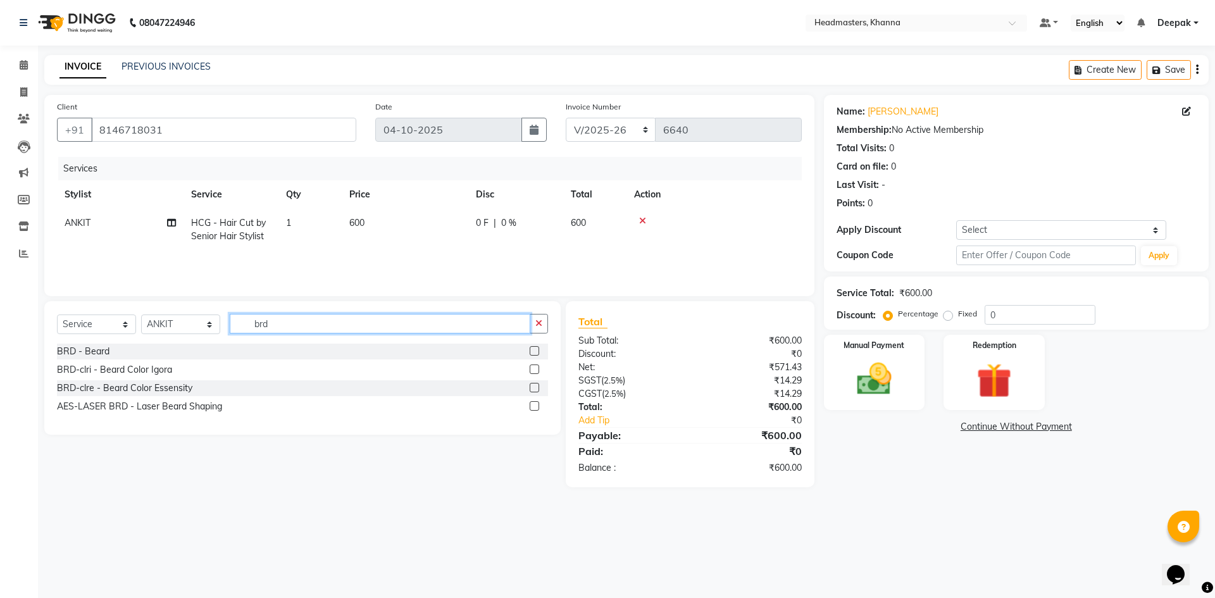
type input "brd"
click at [538, 349] on label at bounding box center [534, 350] width 9 height 9
click at [538, 349] on input "checkbox" at bounding box center [534, 351] width 8 height 8
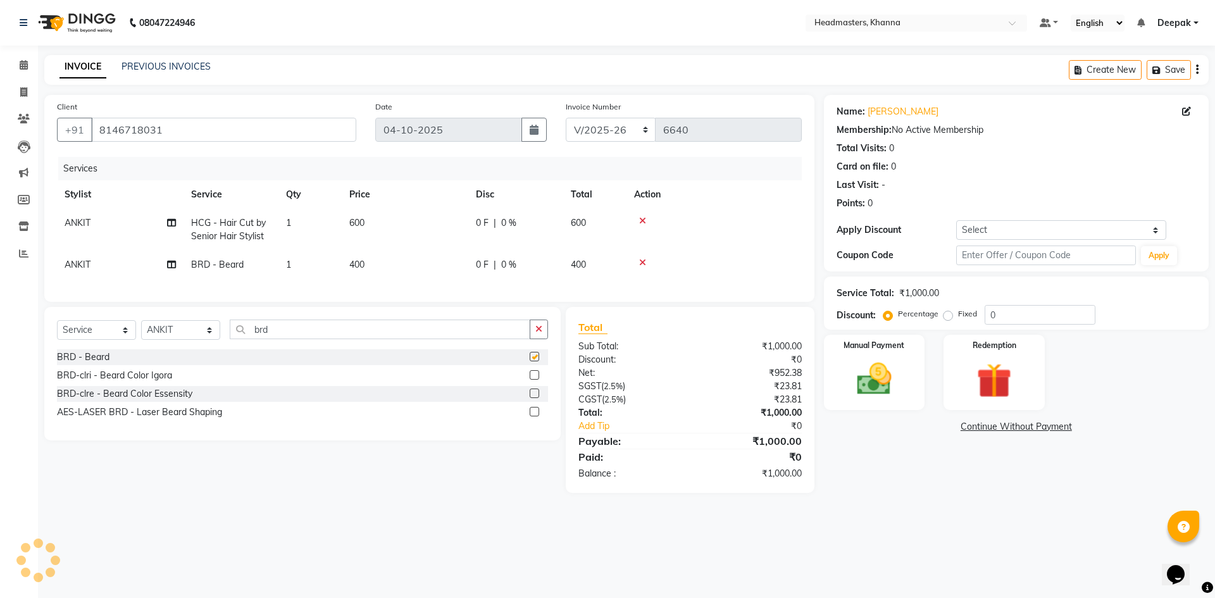
checkbox input "false"
click at [487, 220] on span "0 F" at bounding box center [482, 222] width 13 height 13
select select "60812"
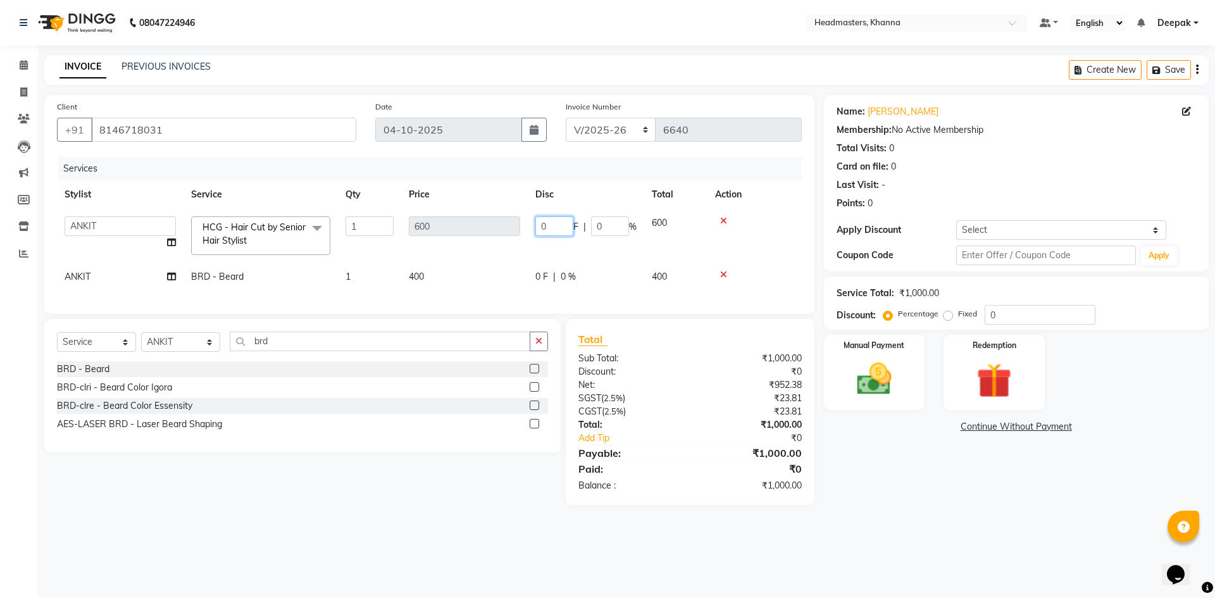
click at [543, 225] on input "0" at bounding box center [554, 226] width 38 height 20
type input "200"
click at [549, 276] on td "0 F | 0 %" at bounding box center [586, 277] width 116 height 28
select select "60812"
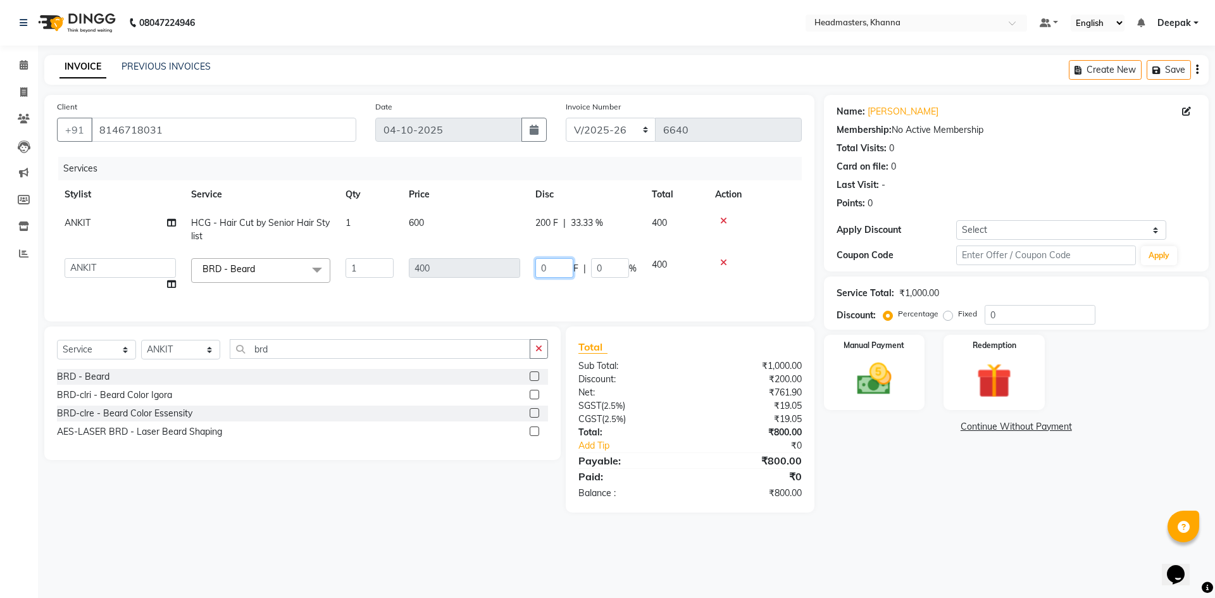
click at [547, 270] on input "0" at bounding box center [554, 268] width 38 height 20
type input "0100"
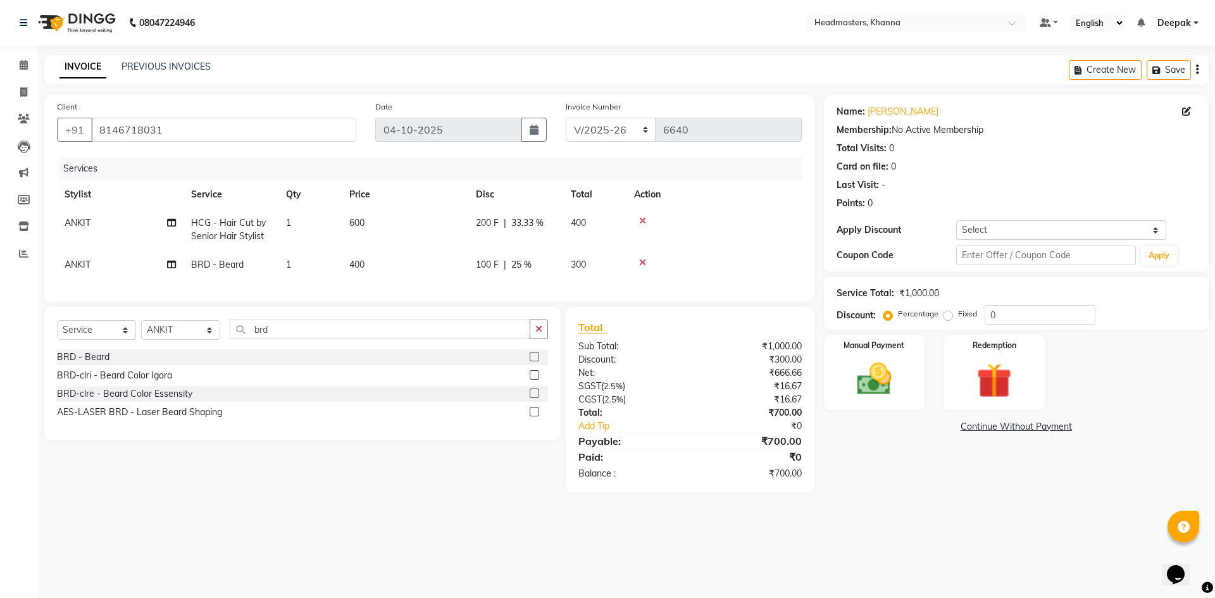
click at [896, 477] on div "Name: Arshdeep Membership: No Active Membership Total Visits: 0 Card on file: 0…" at bounding box center [1021, 294] width 394 height 398
click at [886, 381] on img at bounding box center [874, 379] width 59 height 42
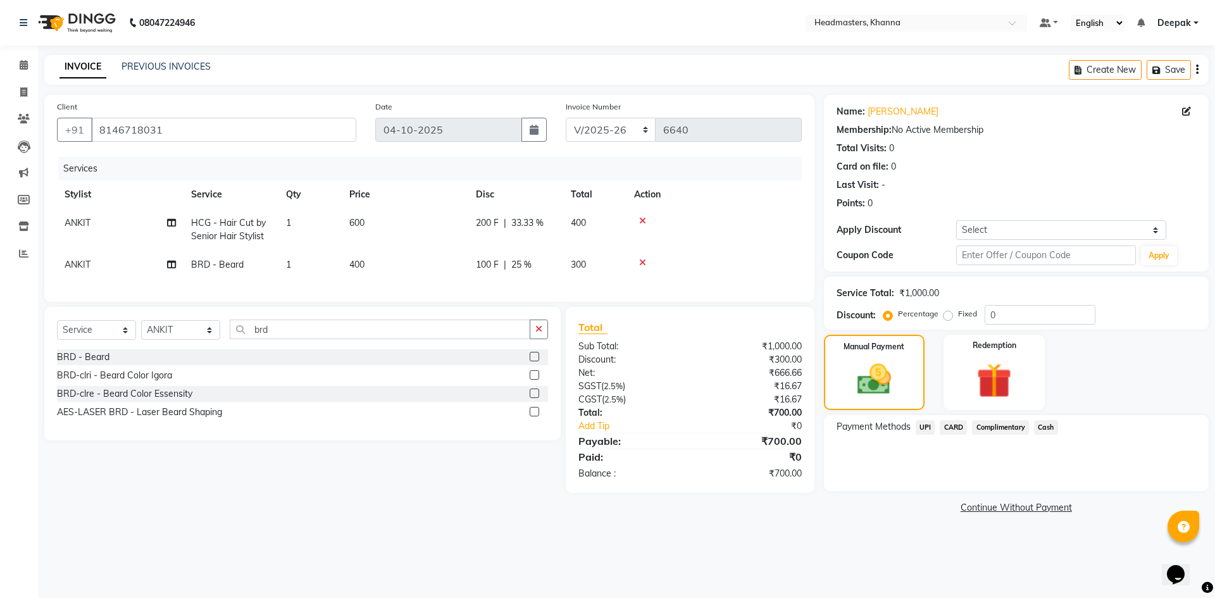
click at [1042, 428] on span "Cash" at bounding box center [1046, 427] width 24 height 15
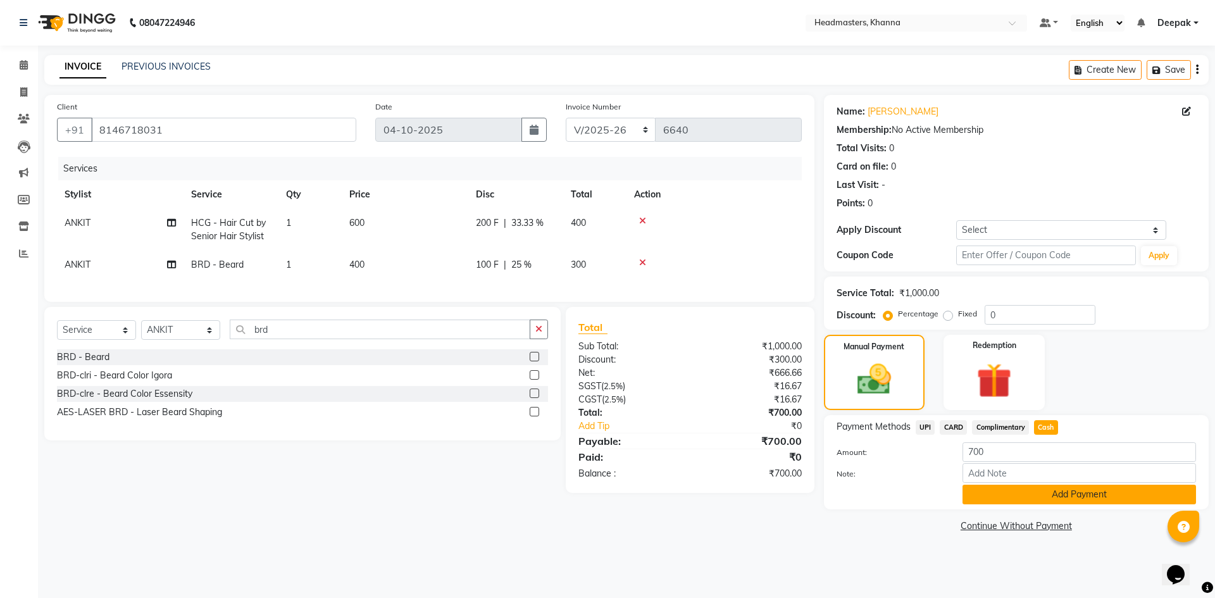
click at [1035, 495] on button "Add Payment" at bounding box center [1079, 495] width 234 height 20
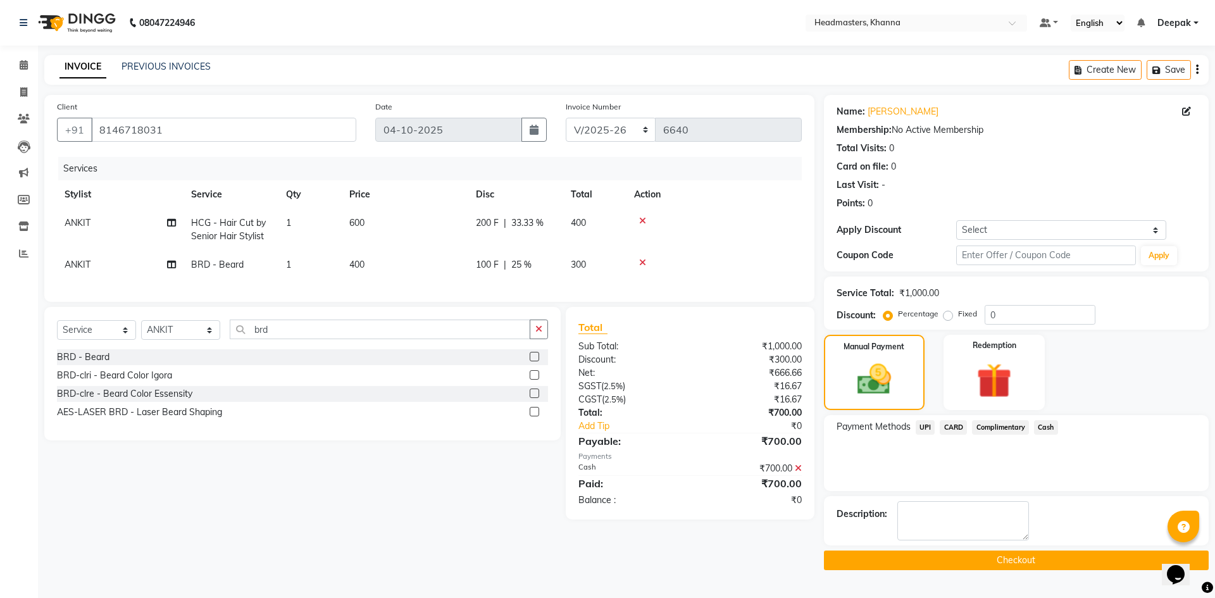
click at [994, 567] on button "Checkout" at bounding box center [1016, 561] width 385 height 20
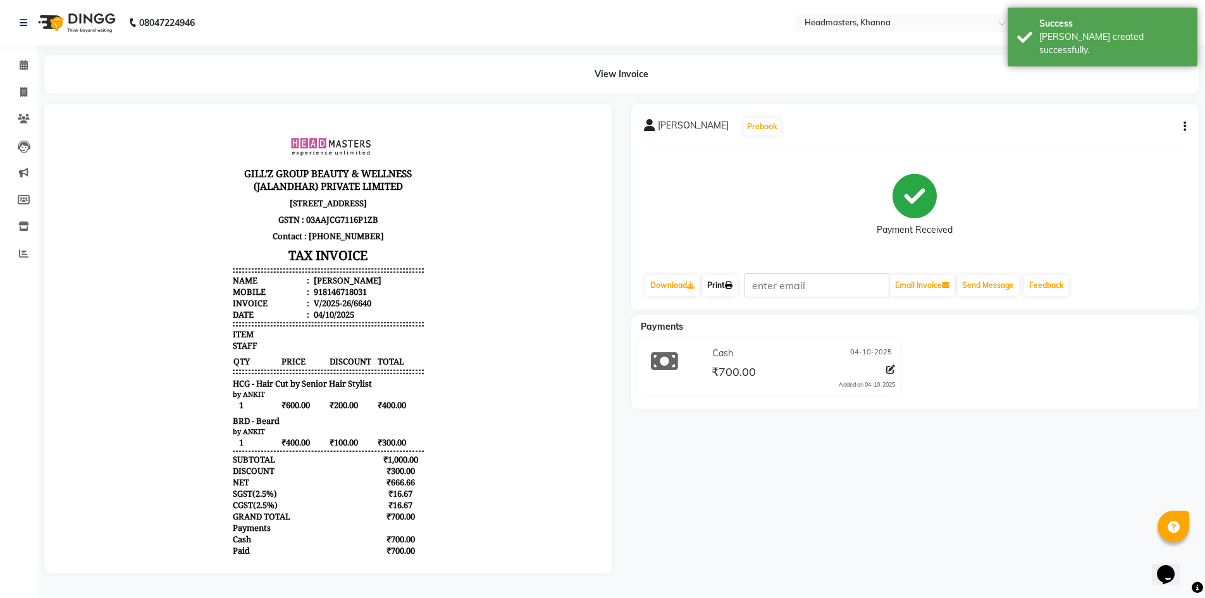
click at [733, 287] on icon at bounding box center [729, 286] width 8 height 8
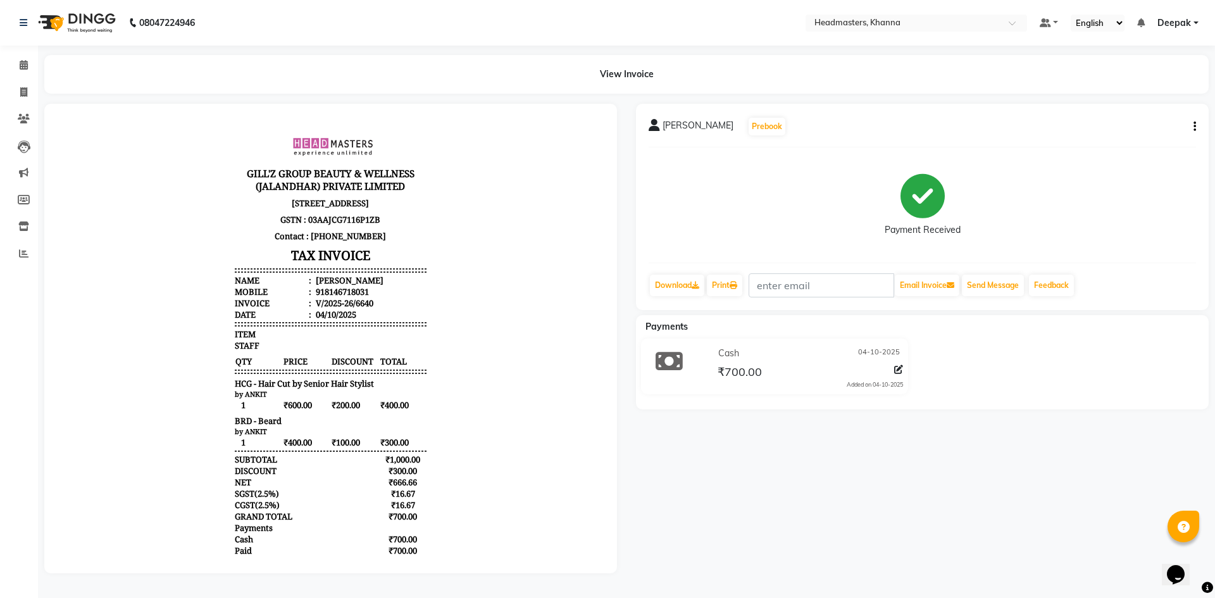
select select "service"
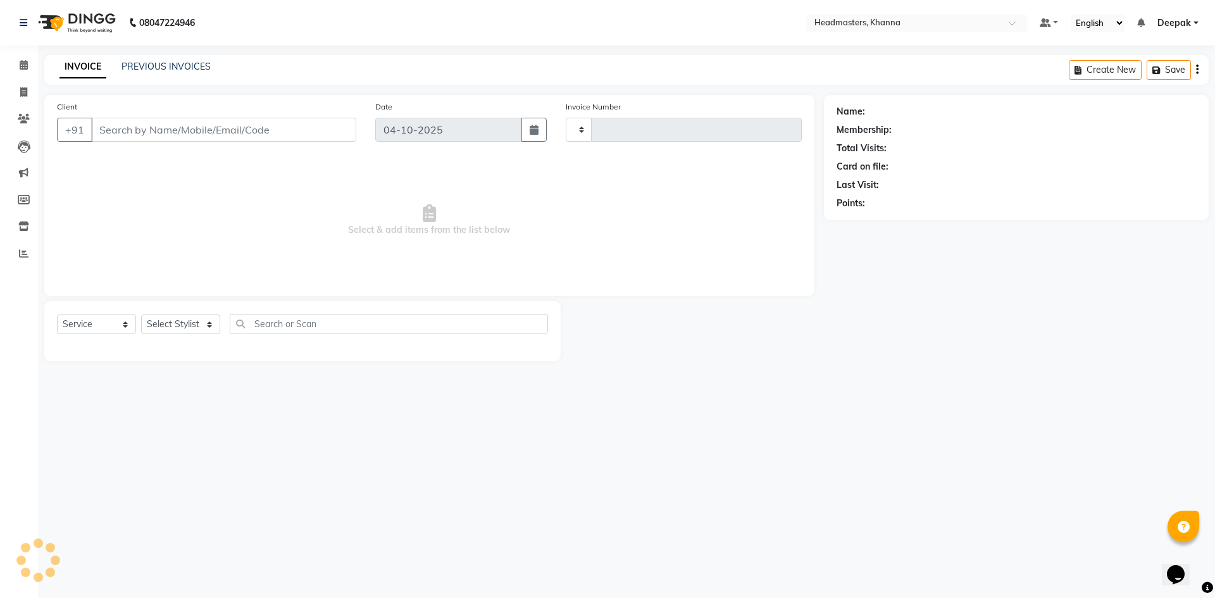
type input "6642"
select select "7138"
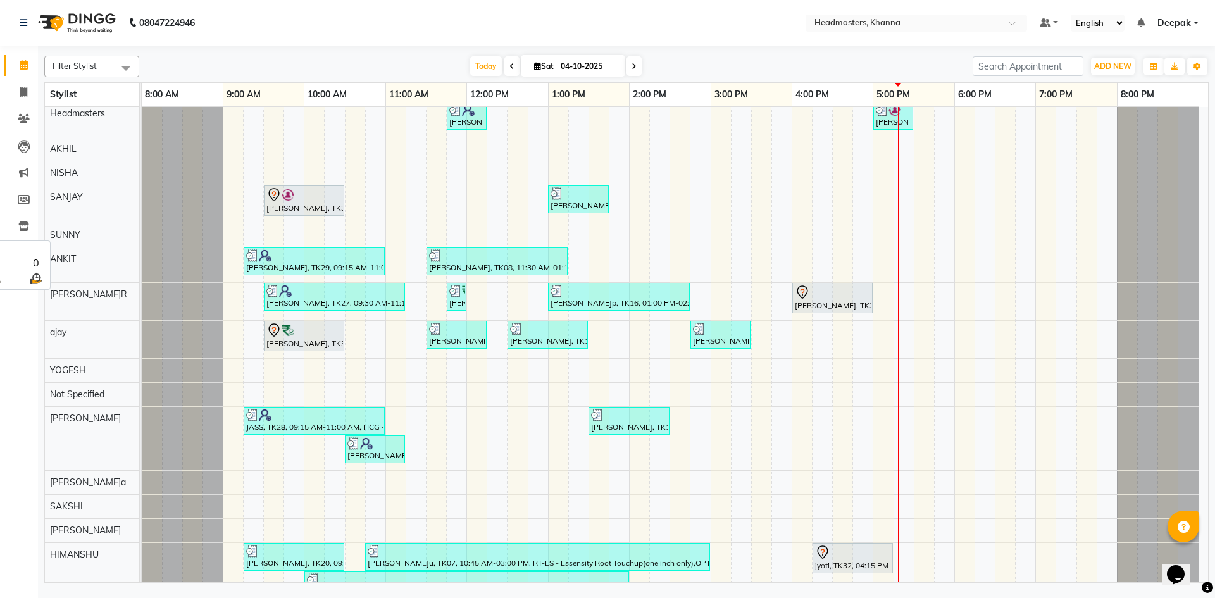
scroll to position [173, 0]
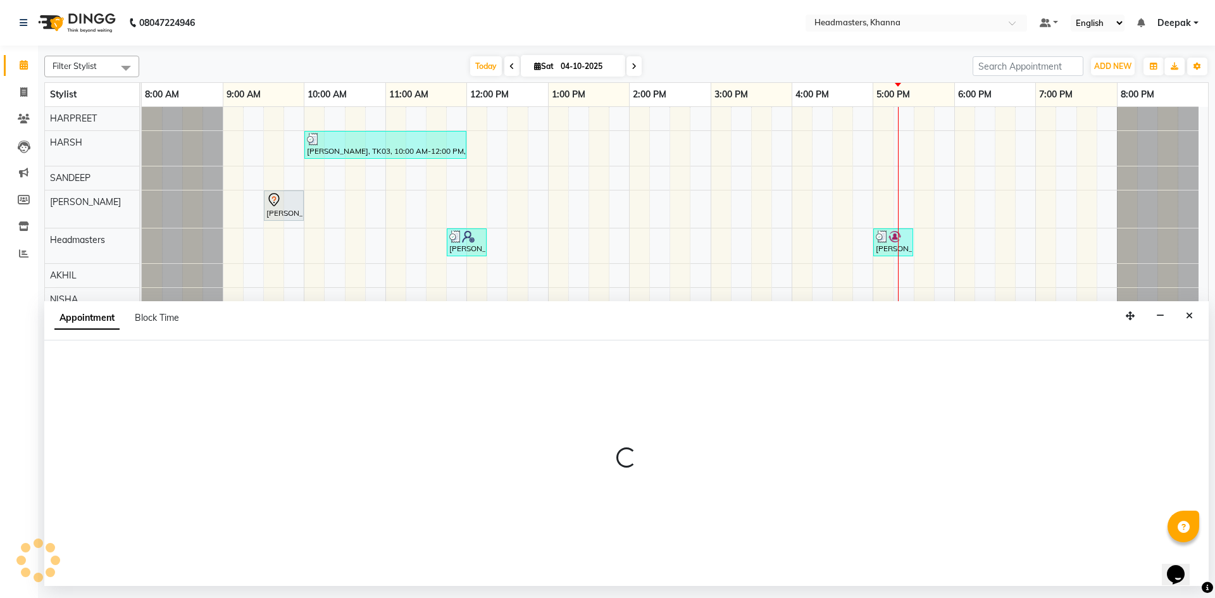
select select "60819"
select select "tentative"
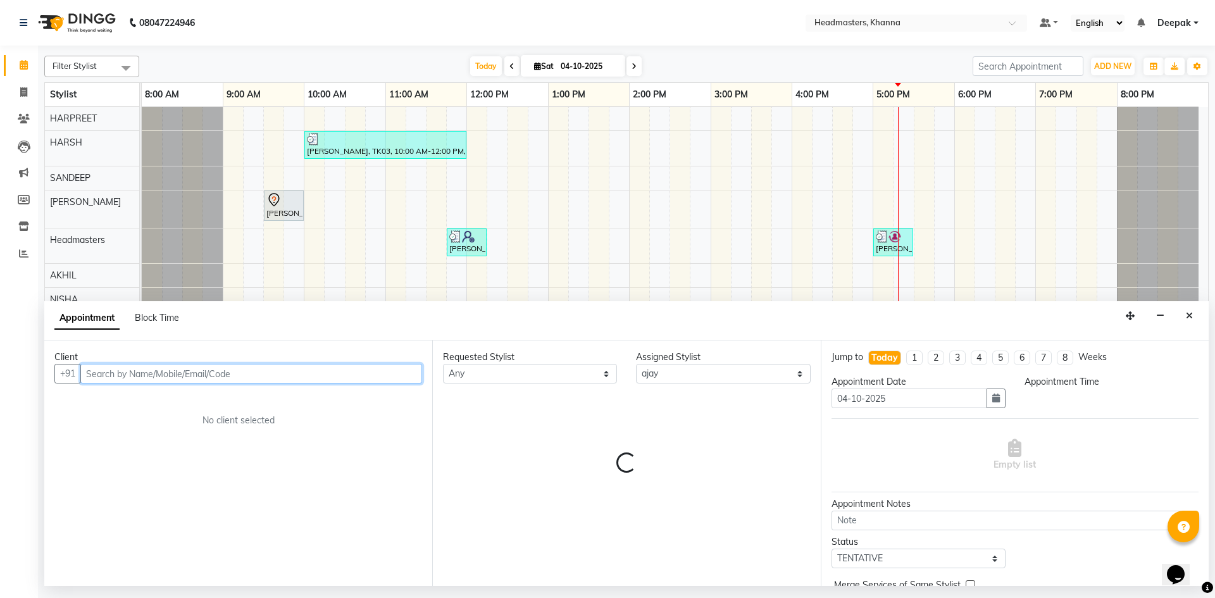
select select "840"
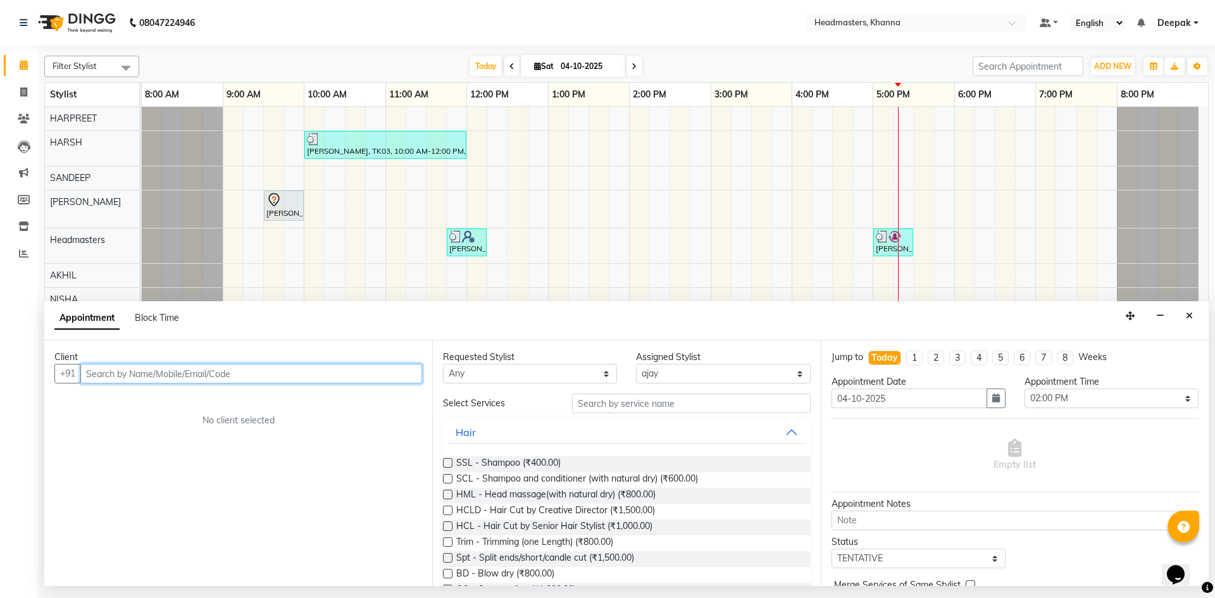
click at [240, 375] on input "text" at bounding box center [251, 374] width 342 height 20
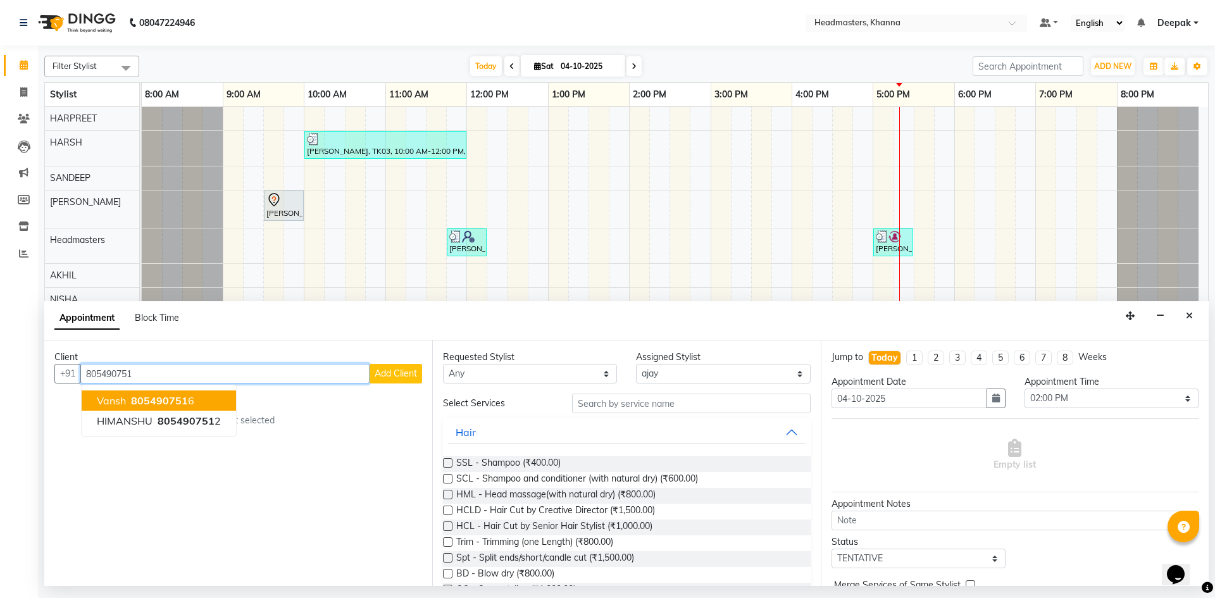
click at [163, 401] on span "805490751" at bounding box center [159, 400] width 57 height 13
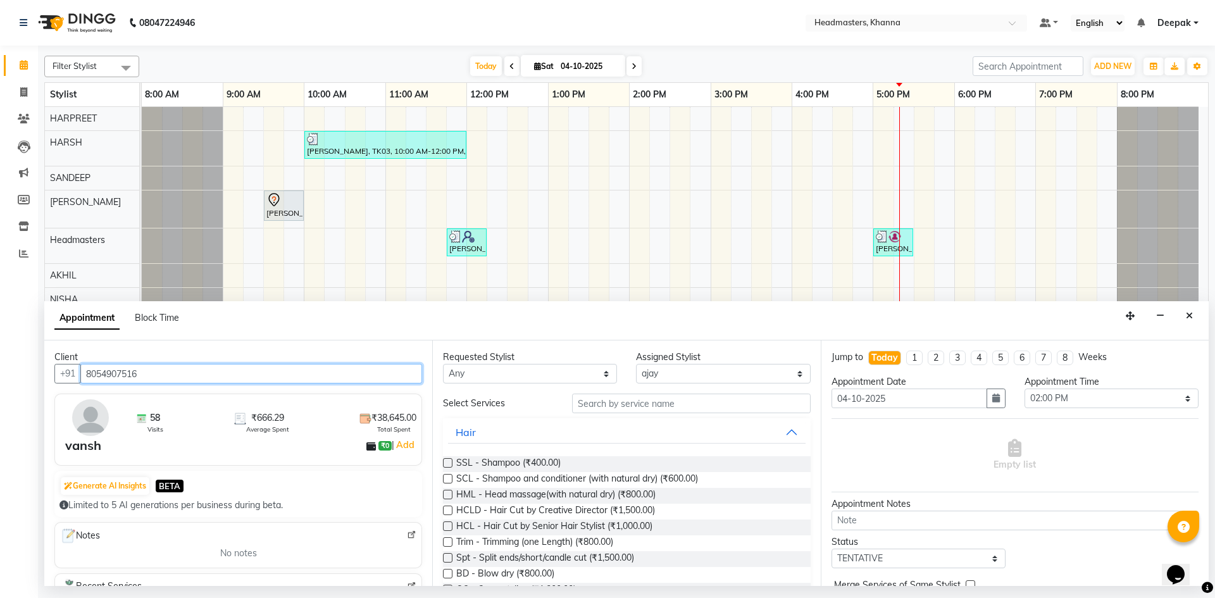
type input "8054907516"
click at [648, 404] on input "text" at bounding box center [691, 404] width 239 height 20
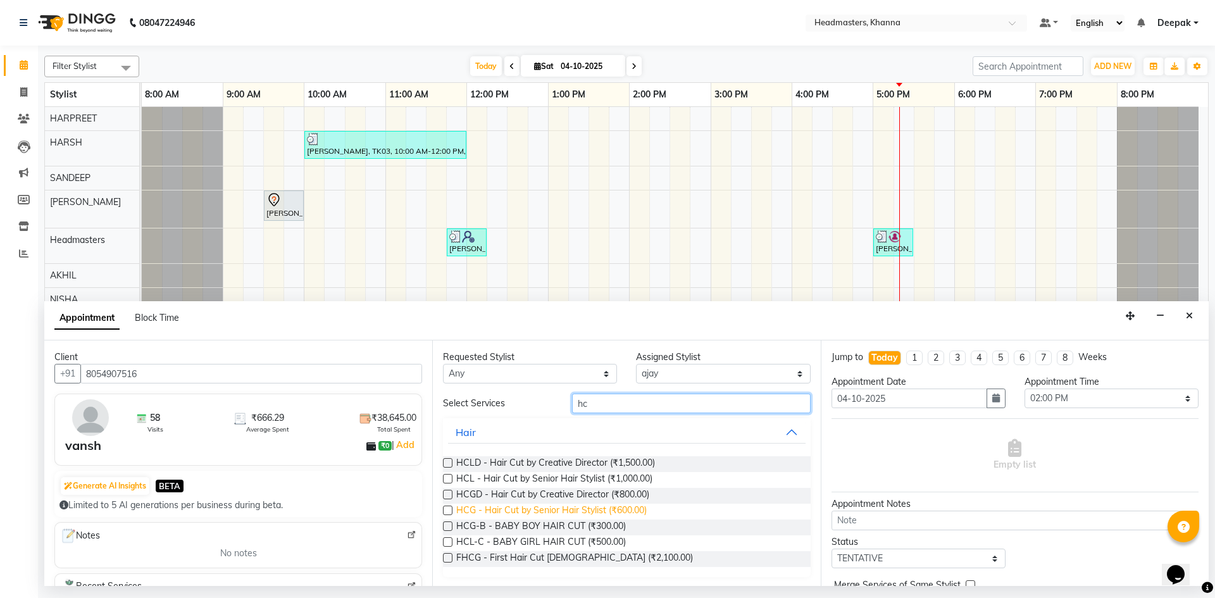
type input "hc"
click at [497, 509] on span "HCG - Hair Cut by Senior Hair Stylist (₹600.00)" at bounding box center [551, 512] width 190 height 16
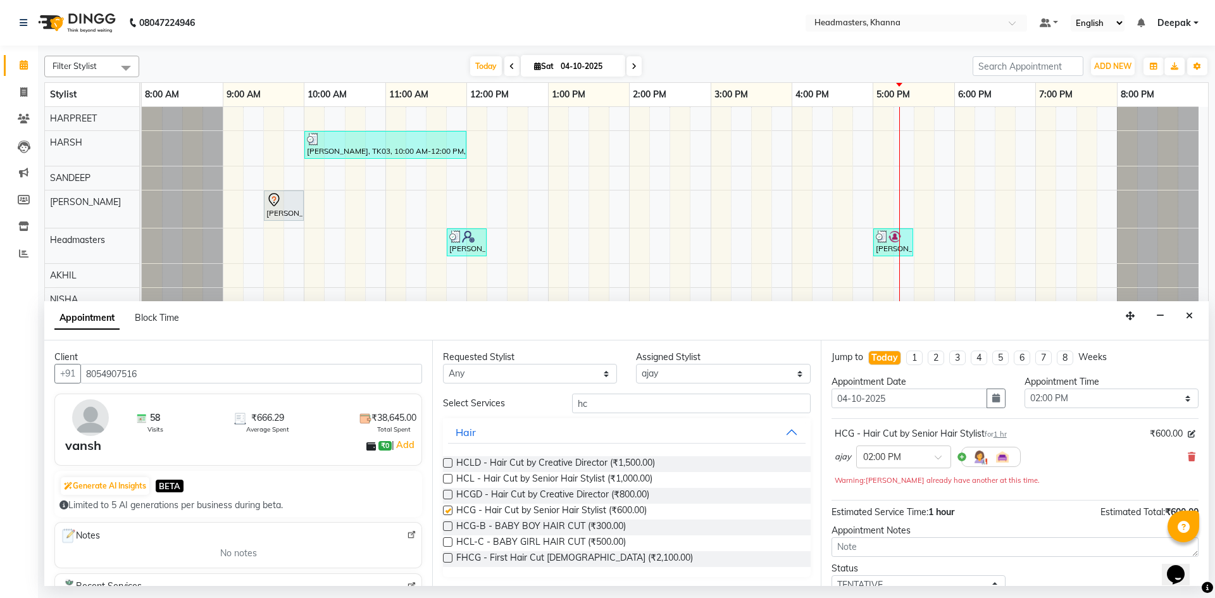
checkbox input "false"
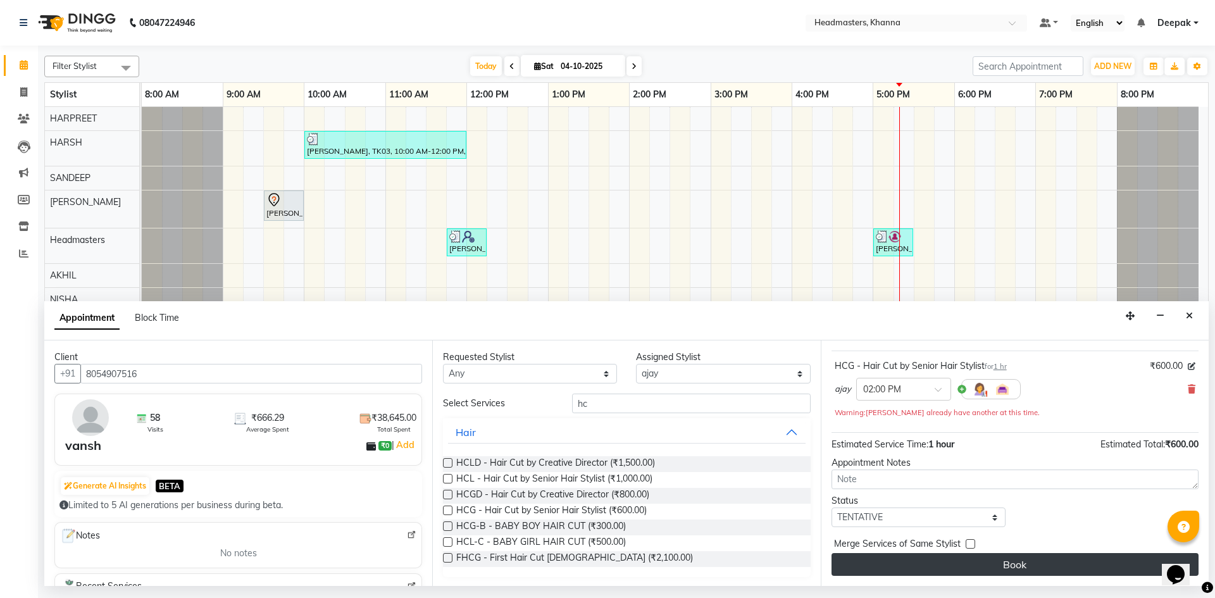
click at [997, 566] on button "Book" at bounding box center [1015, 564] width 367 height 23
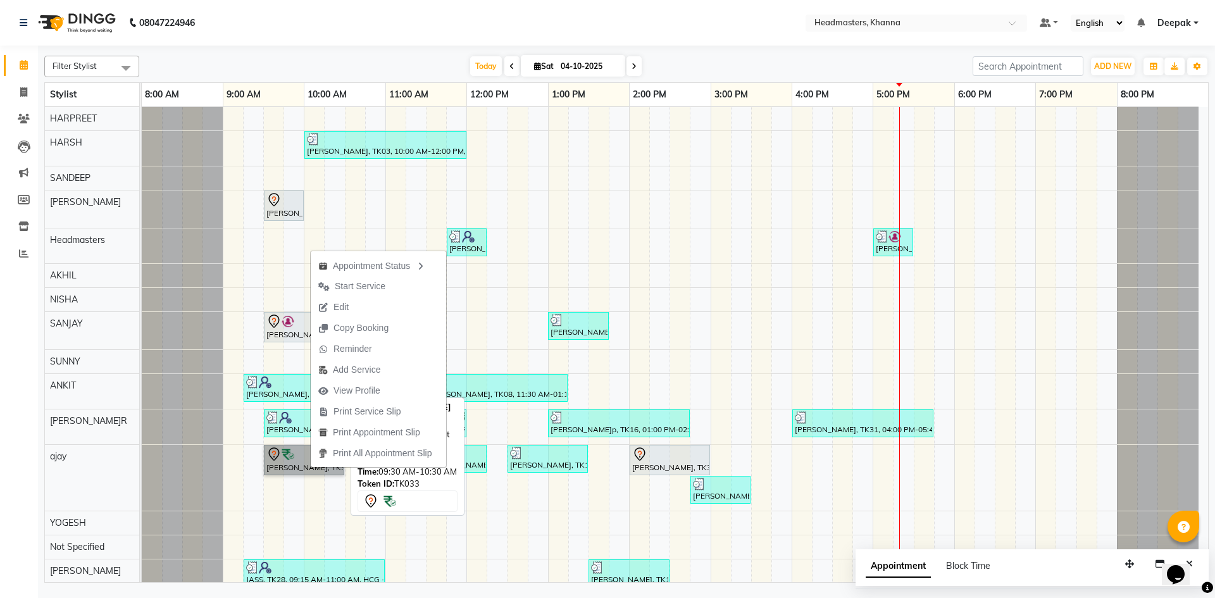
click at [303, 464] on link "[PERSON_NAME], TK33, 09:30 AM-10:30 AM, HCG - Hair Cut by Senior Hair Stylist" at bounding box center [304, 460] width 80 height 30
select select "7"
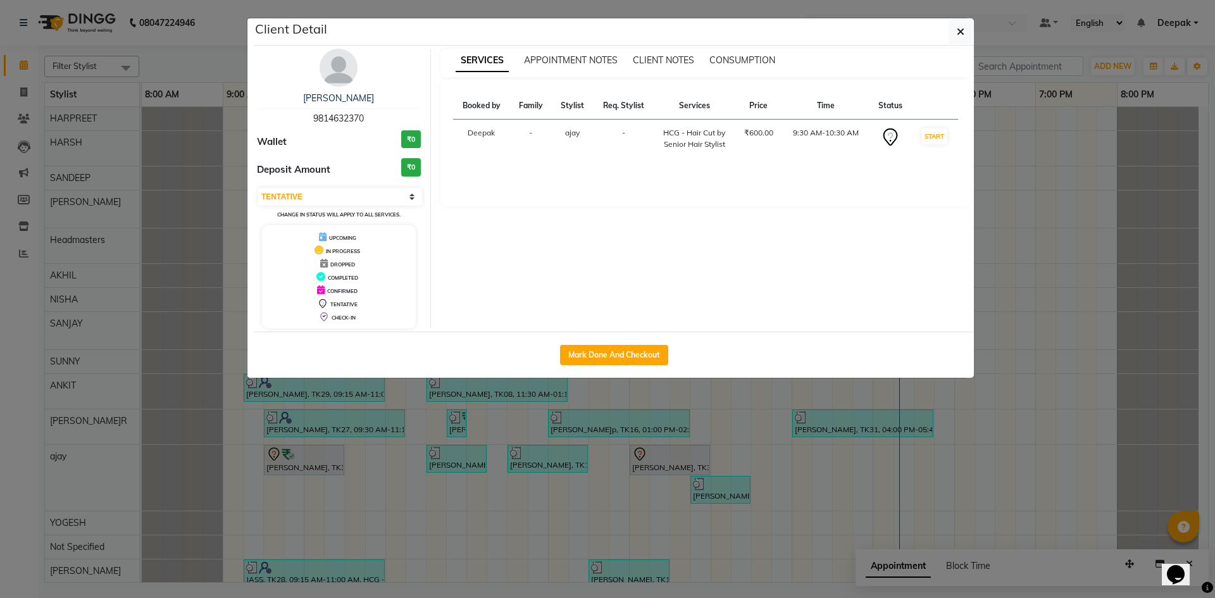
click at [1079, 170] on ngb-modal-window "Client Detail Pankaj Aggarwal 9814632370 Wallet ₹0 Deposit Amount ₹0 Select IN …" at bounding box center [607, 299] width 1215 height 598
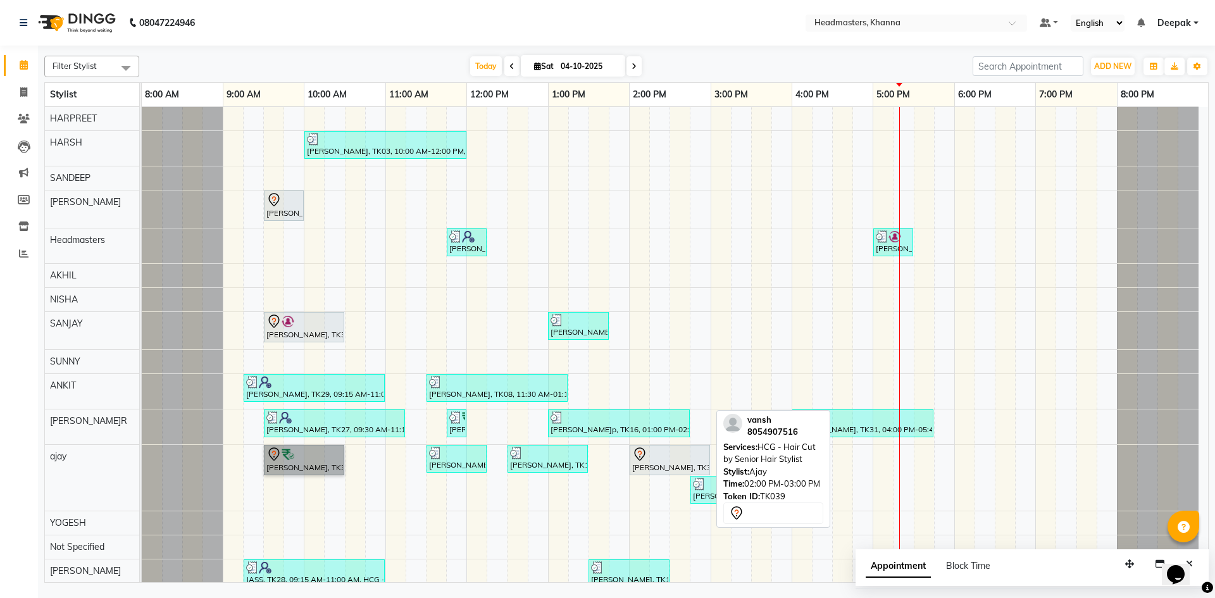
click at [697, 449] on div at bounding box center [669, 454] width 75 height 15
select select "7"
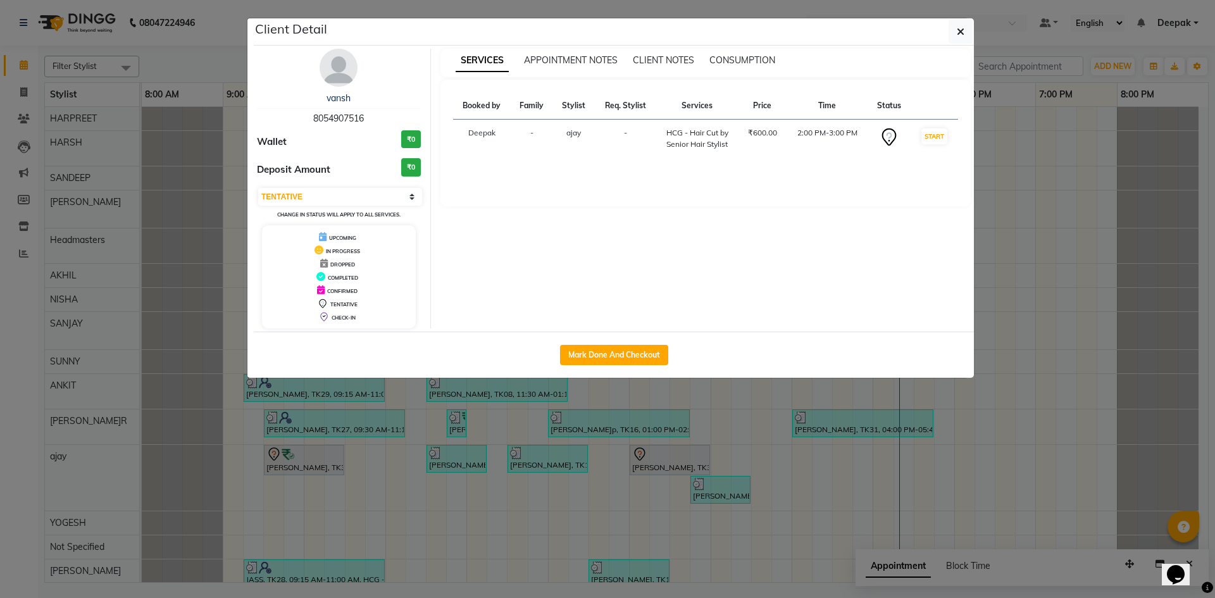
click at [1076, 245] on ngb-modal-window "Client Detail vansh 8054907516 Wallet ₹0 Deposit Amount ₹0 Select IN SERVICE CO…" at bounding box center [607, 299] width 1215 height 598
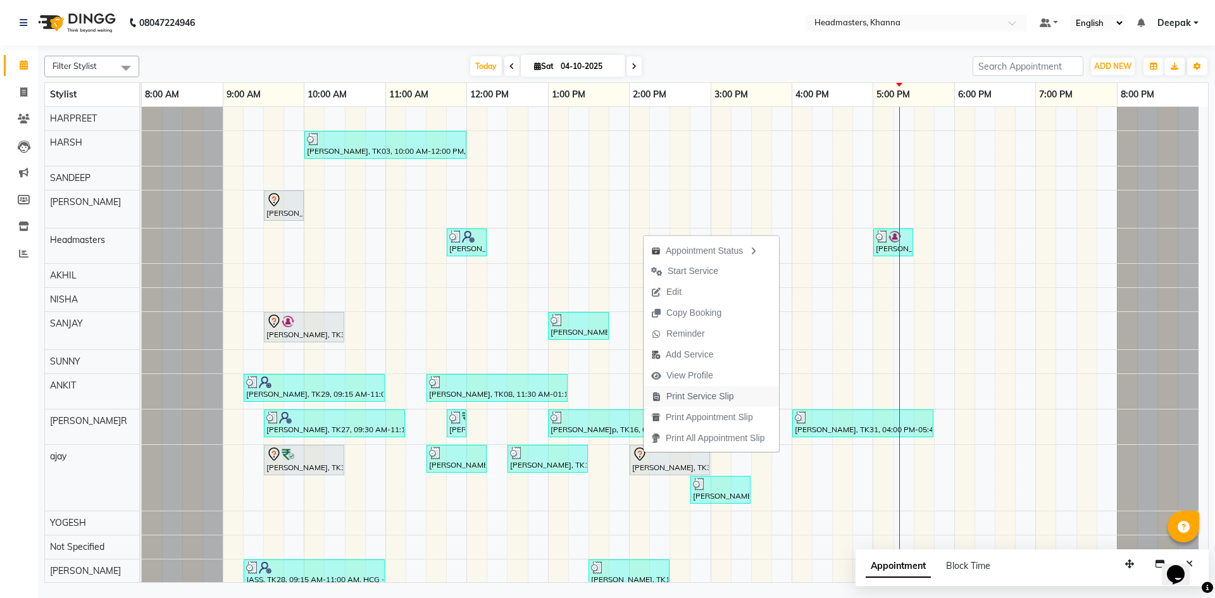
click at [685, 396] on span "Print Service Slip" at bounding box center [700, 396] width 68 height 13
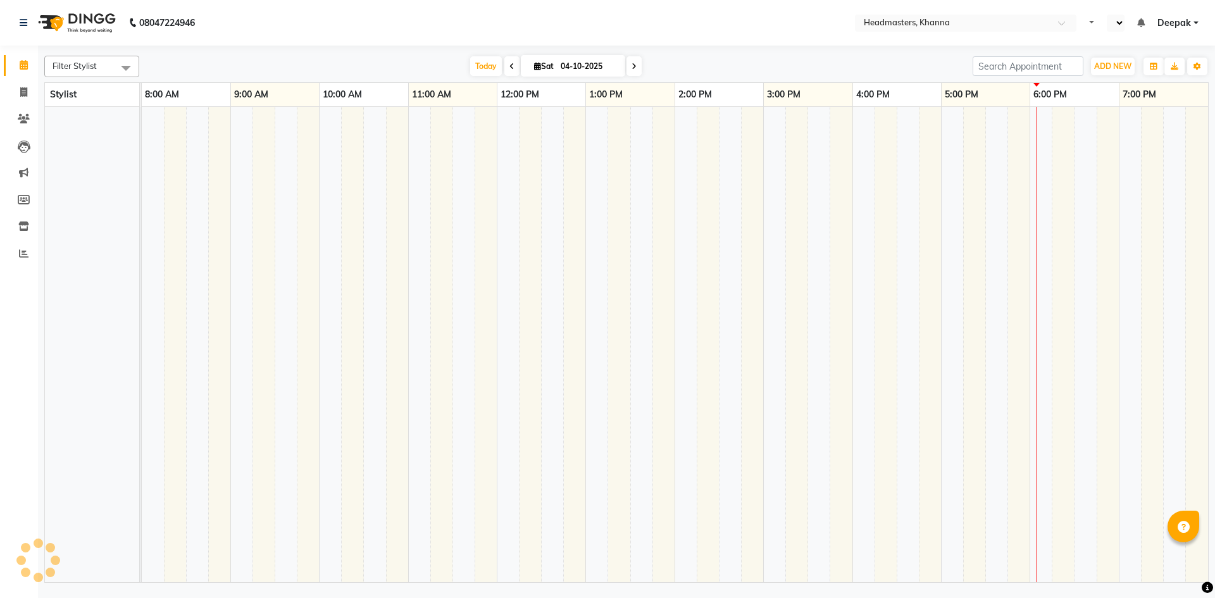
select select "en"
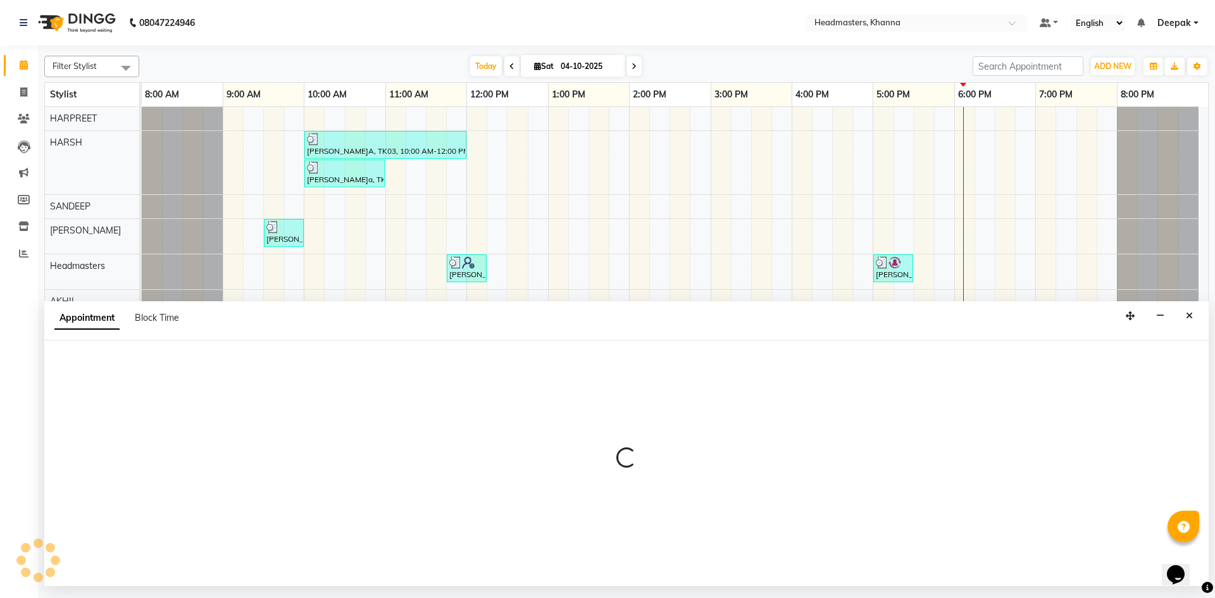
select select "60814"
select select "tentative"
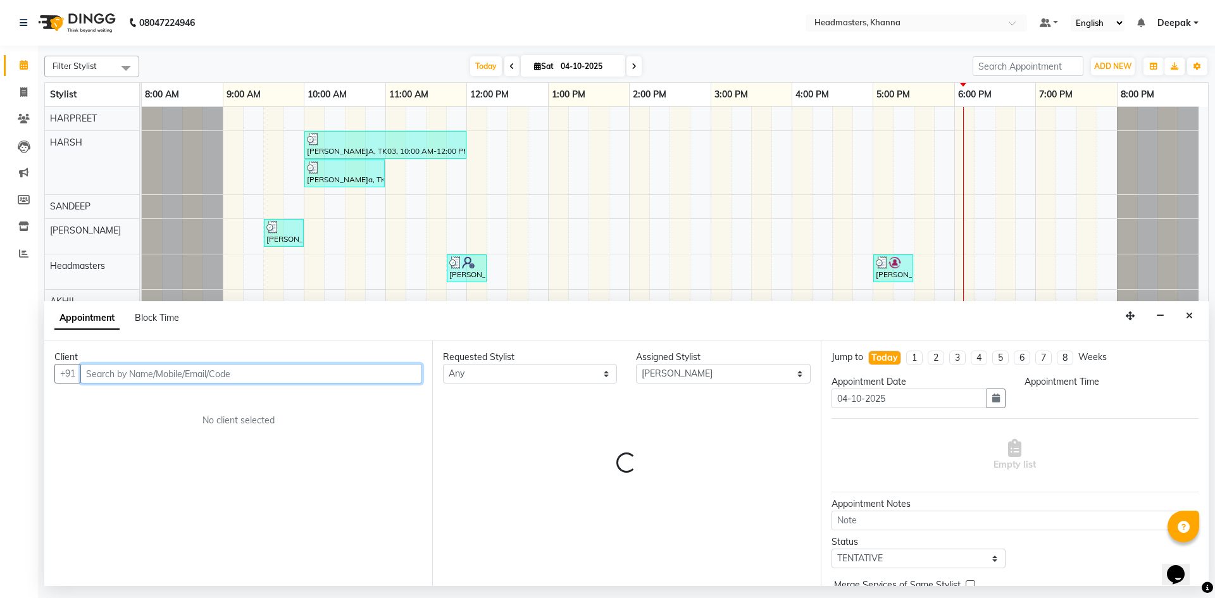
select select "915"
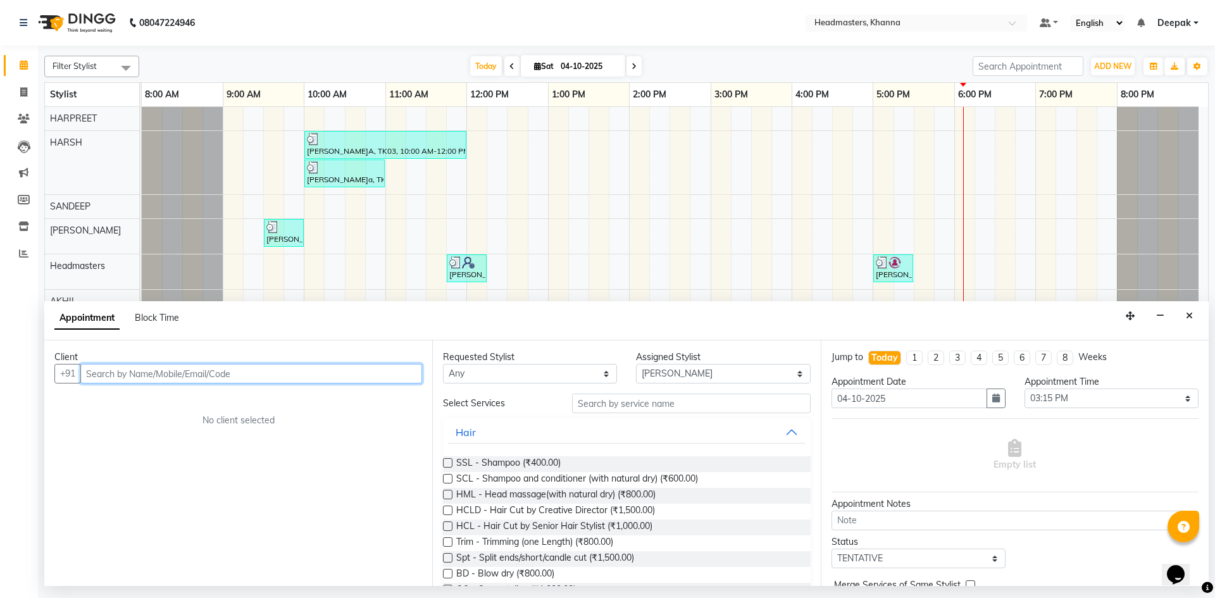
click at [295, 370] on input "text" at bounding box center [251, 374] width 342 height 20
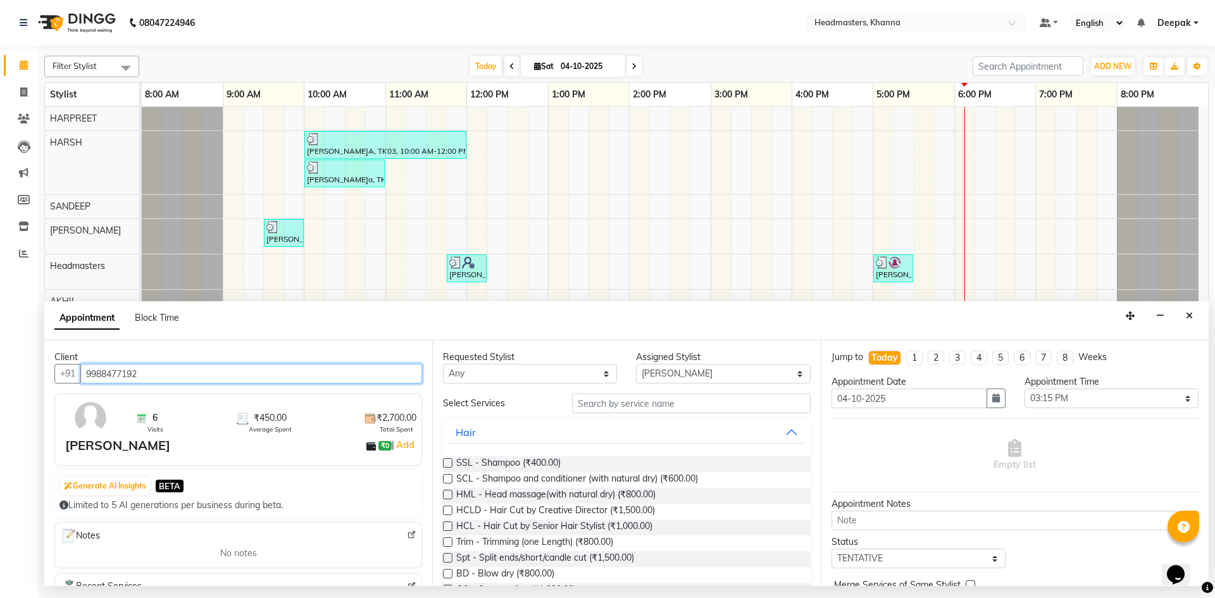
type input "9988477192"
click at [598, 406] on input "text" at bounding box center [691, 404] width 239 height 20
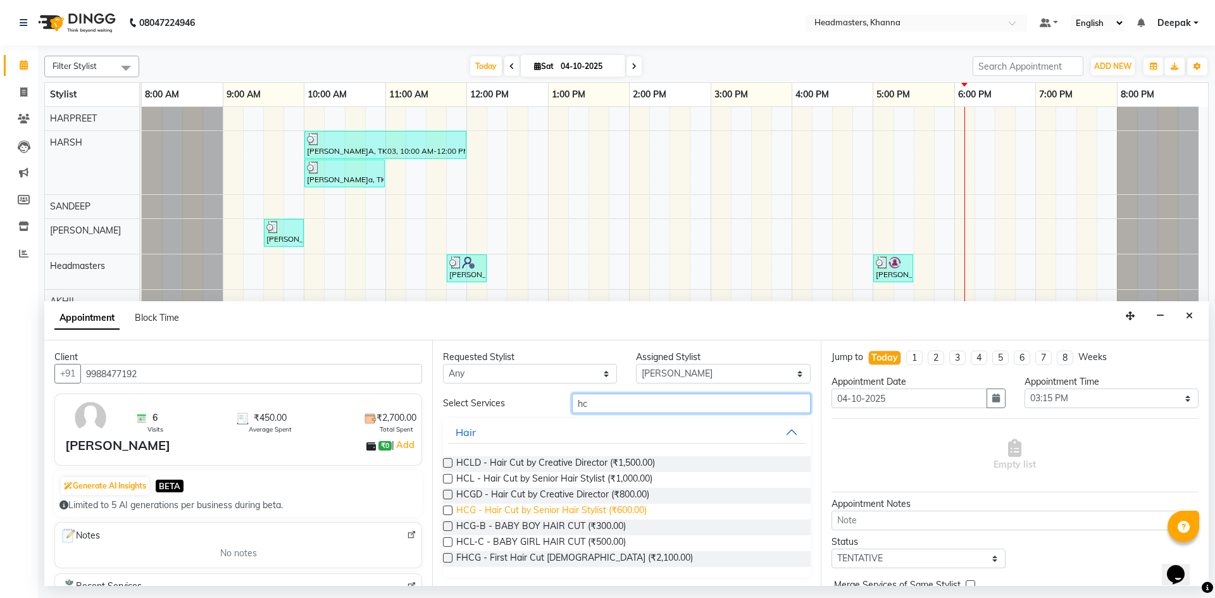
type input "hc"
click at [581, 508] on span "HCG - Hair Cut by Senior Hair Stylist (₹600.00)" at bounding box center [551, 512] width 190 height 16
checkbox input "false"
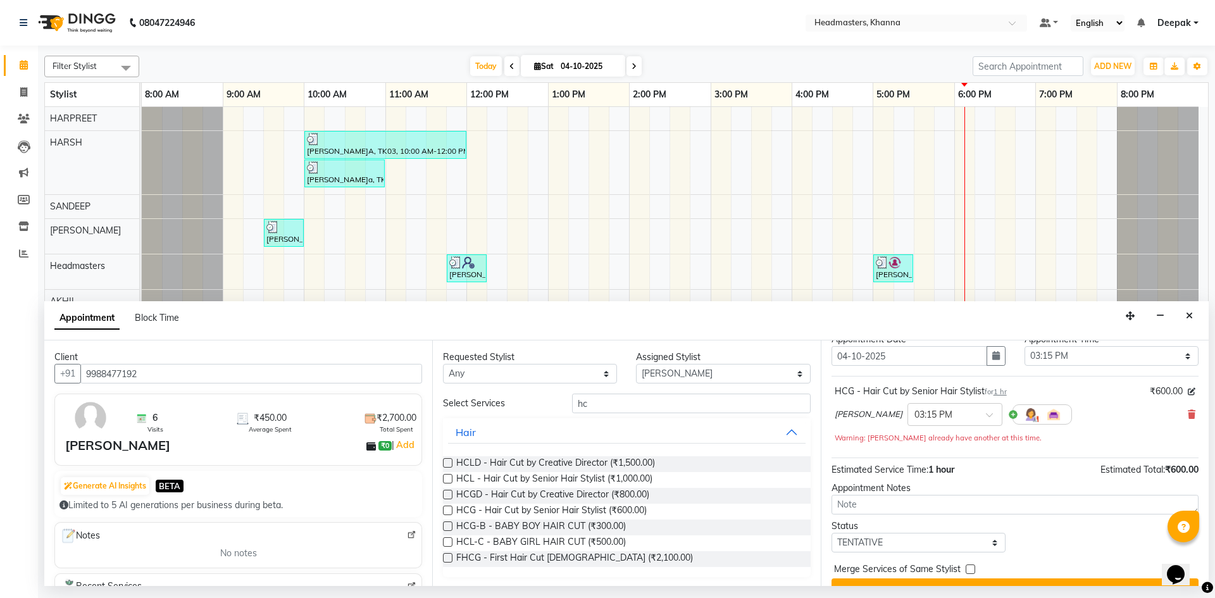
scroll to position [68, 0]
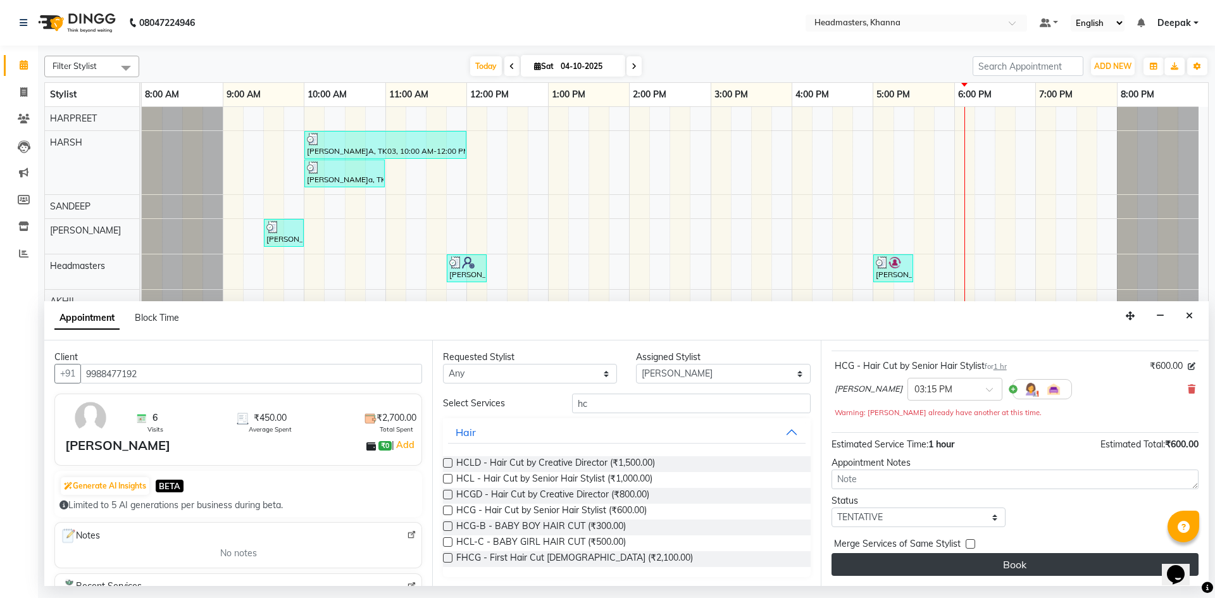
click at [999, 572] on button "Book" at bounding box center [1015, 564] width 367 height 23
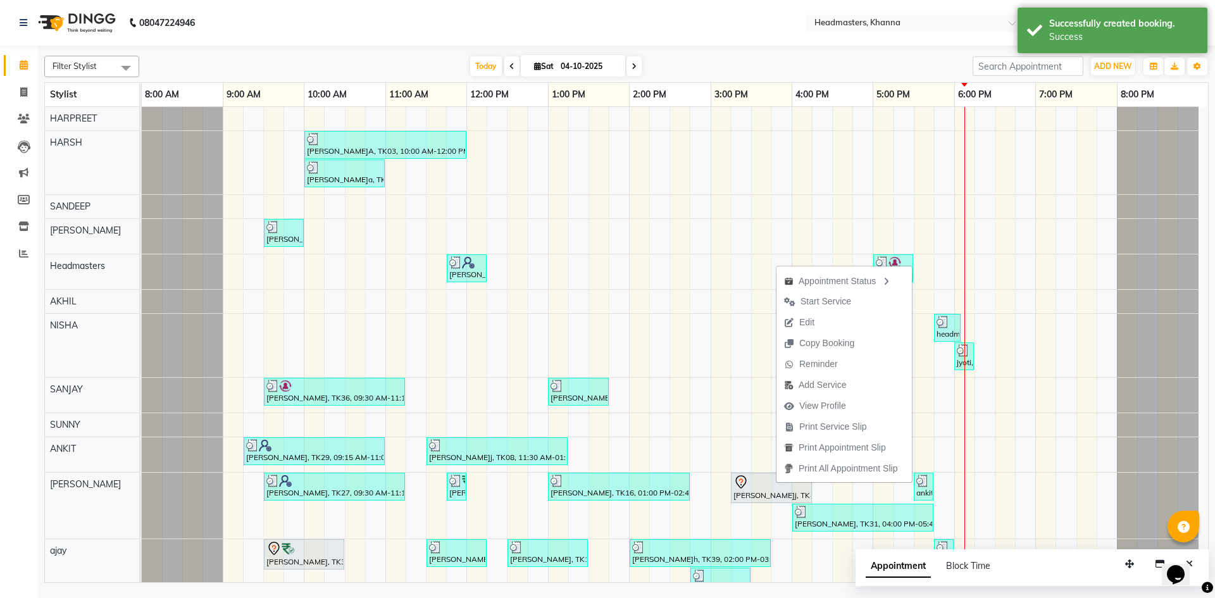
click at [862, 428] on span "Print Service Slip" at bounding box center [833, 426] width 68 height 13
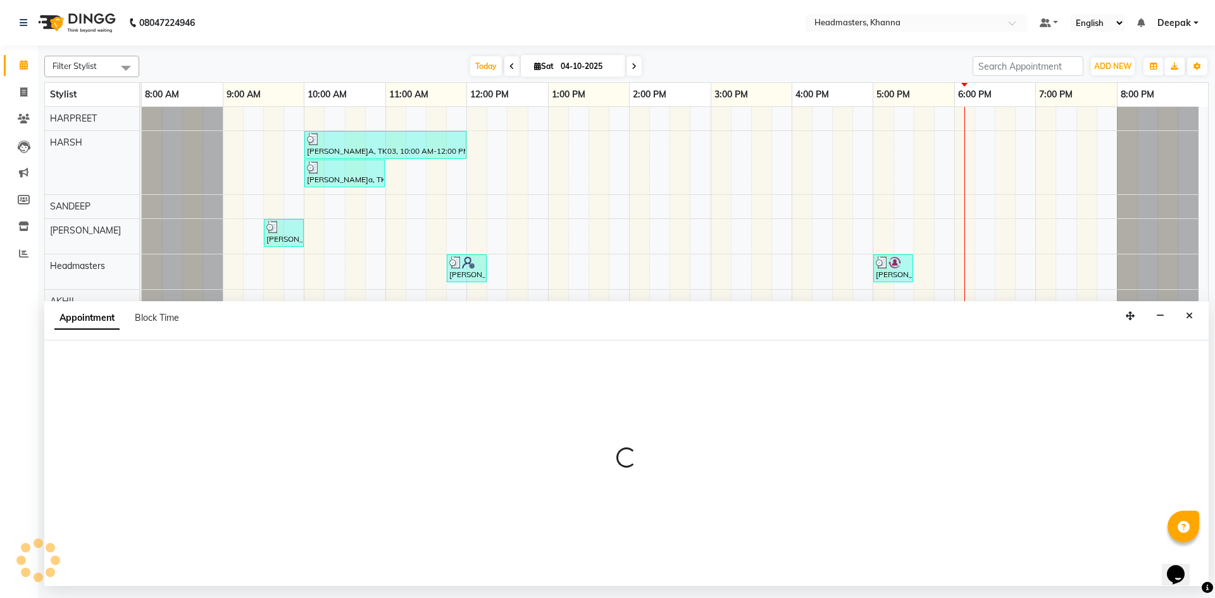
select select "60814"
select select "990"
select select "tentative"
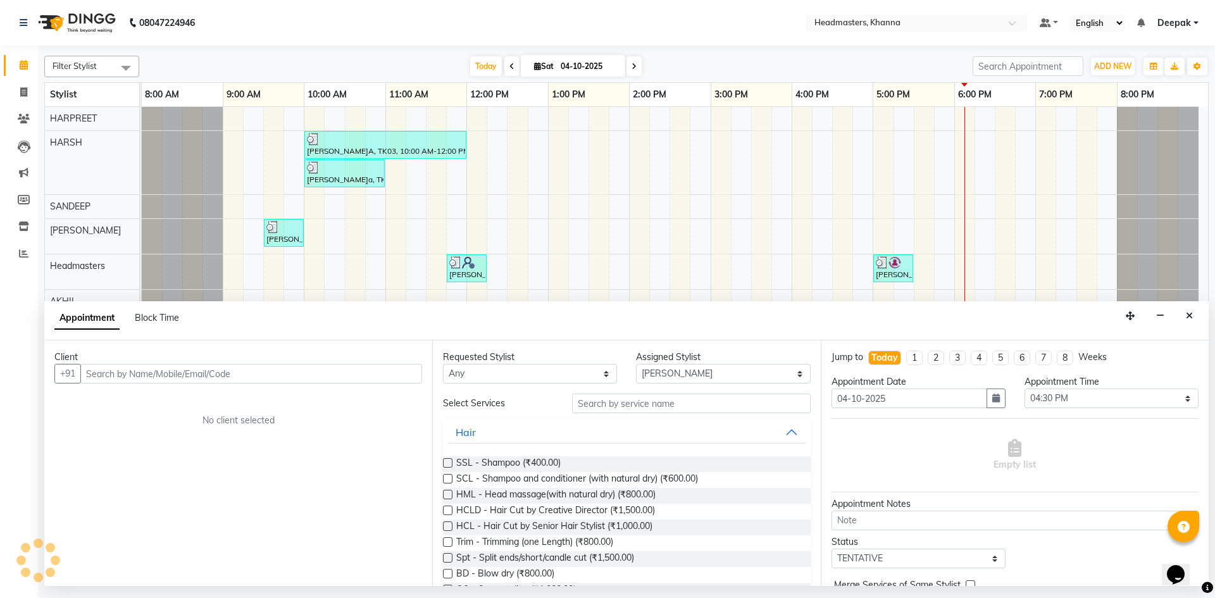
click at [181, 377] on input "text" at bounding box center [251, 374] width 342 height 20
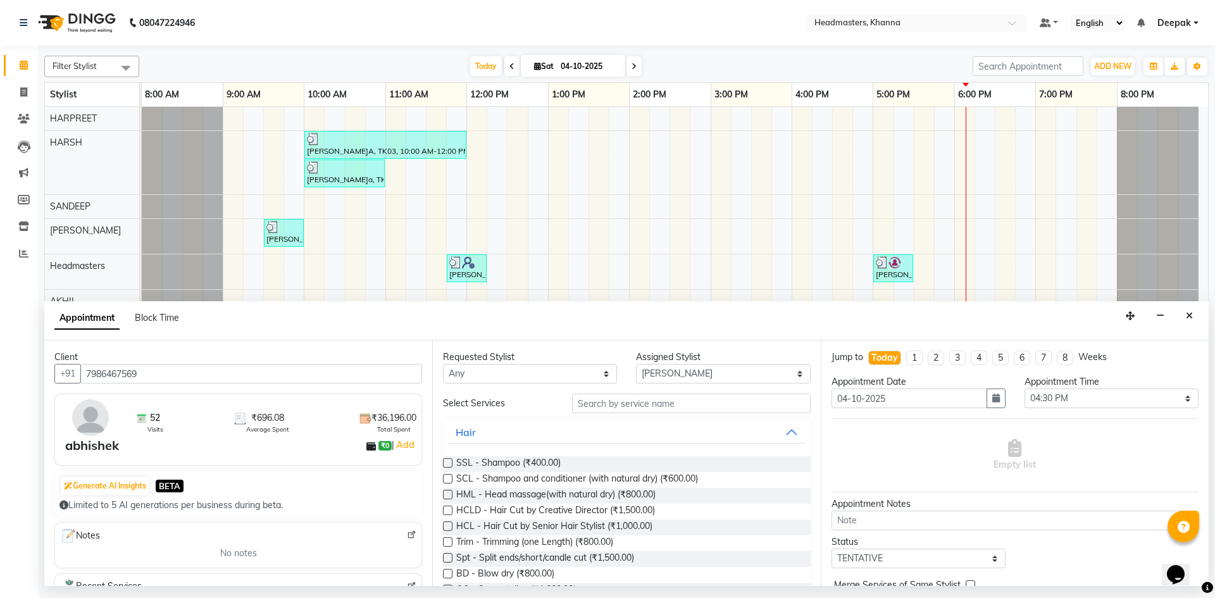
type input "7986467569"
click at [594, 404] on input "text" at bounding box center [691, 404] width 239 height 20
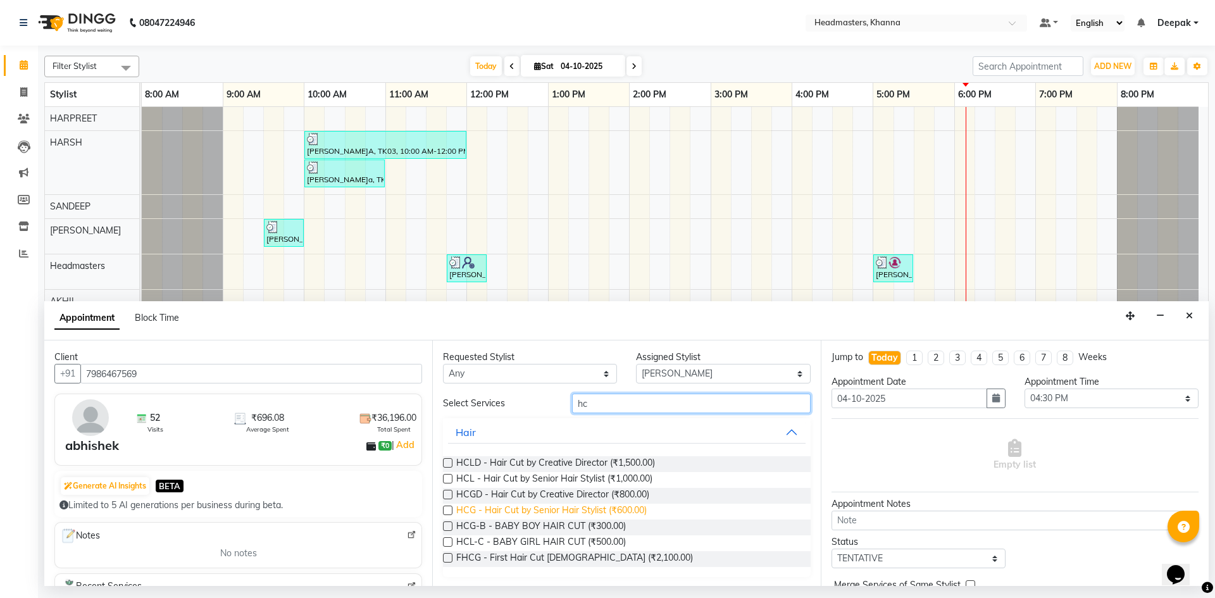
type input "hc"
click at [592, 513] on span "HCG - Hair Cut by Senior Hair Stylist (₹600.00)" at bounding box center [551, 512] width 190 height 16
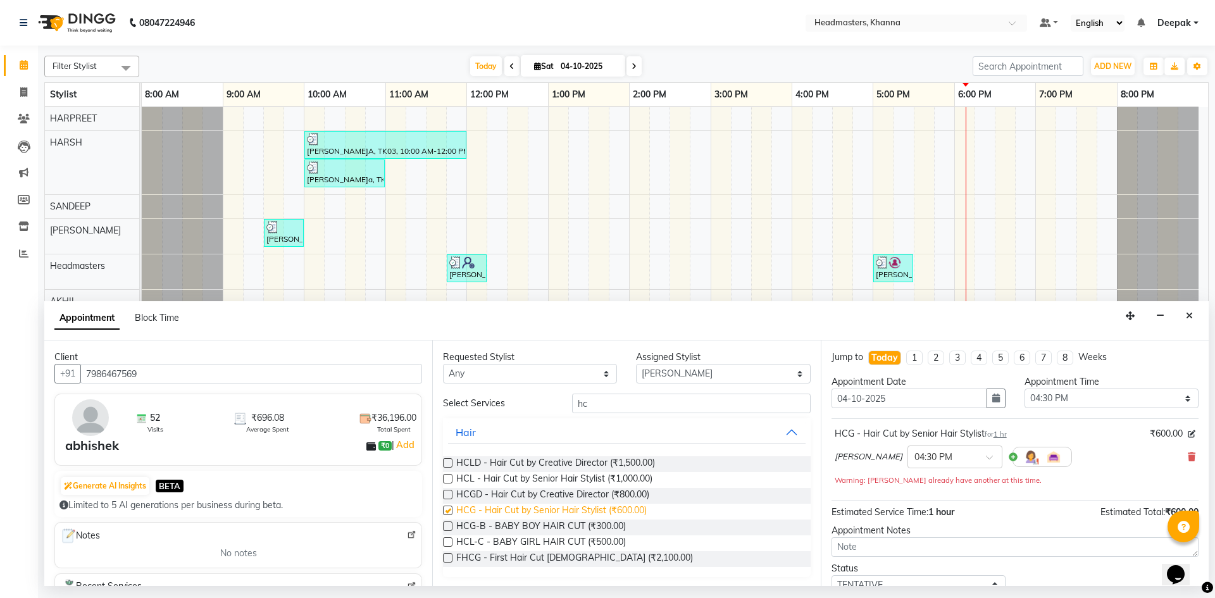
checkbox input "false"
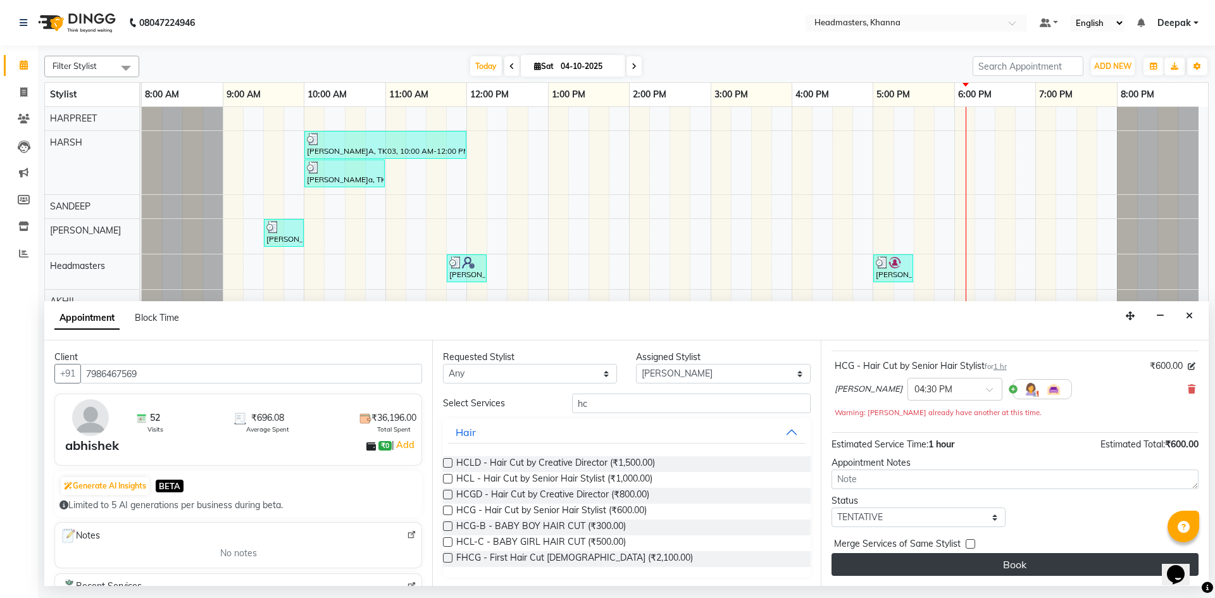
click at [933, 562] on button "Book" at bounding box center [1015, 564] width 367 height 23
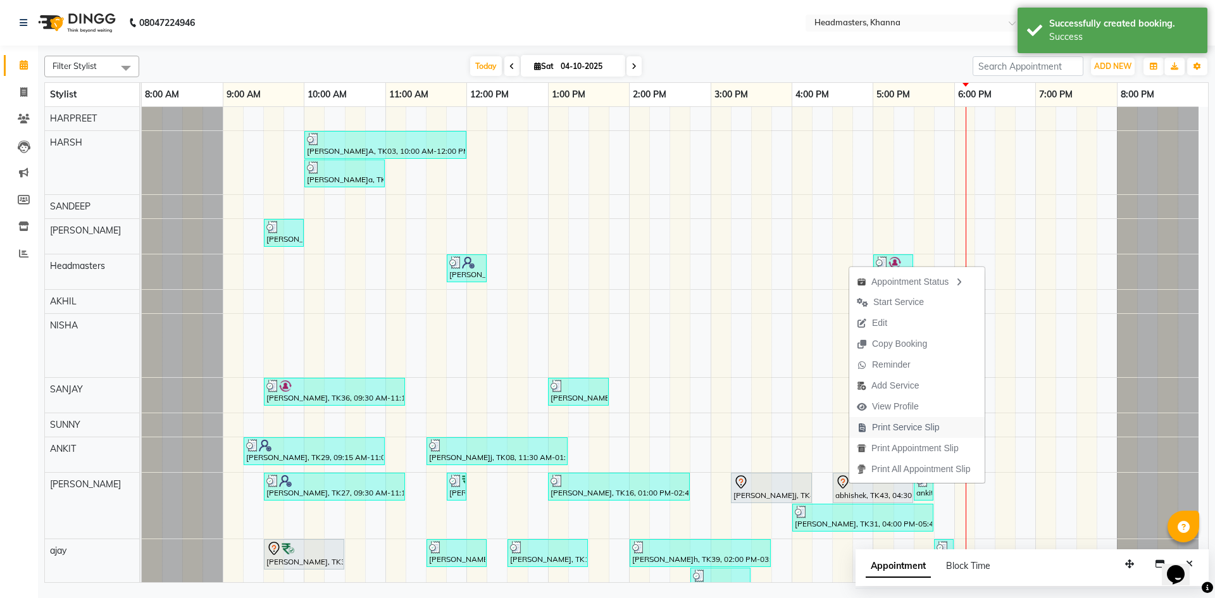
click at [902, 425] on span "Print Service Slip" at bounding box center [906, 427] width 68 height 13
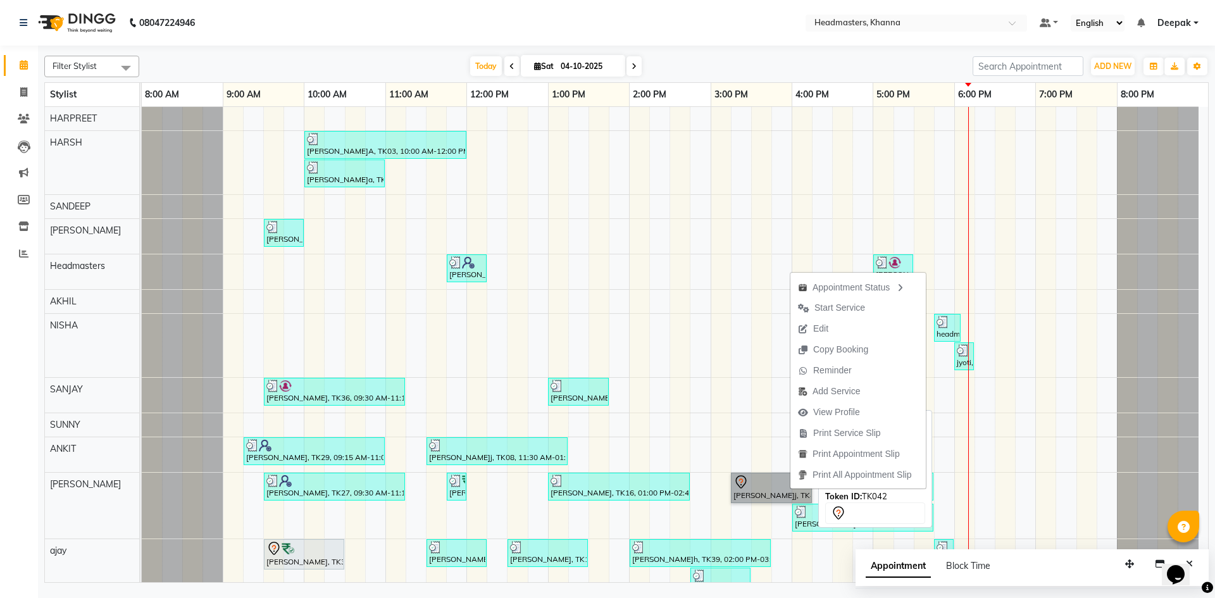
click at [785, 489] on link "[PERSON_NAME]j, TK42, 03:15 PM-04:15 PM, HCG - Hair Cut by Senior Hair Stylist" at bounding box center [771, 488] width 81 height 30
select select "7"
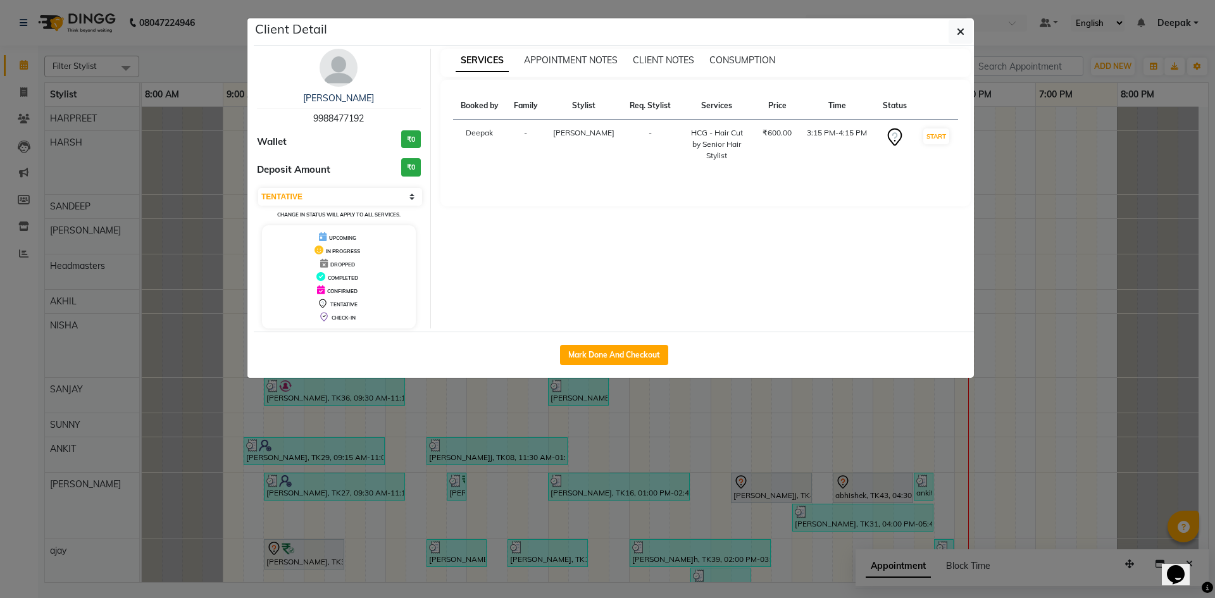
click at [630, 341] on div "Mark Done And Checkout" at bounding box center [614, 355] width 720 height 46
click at [630, 352] on button "Mark Done And Checkout" at bounding box center [614, 355] width 108 height 20
select select "service"
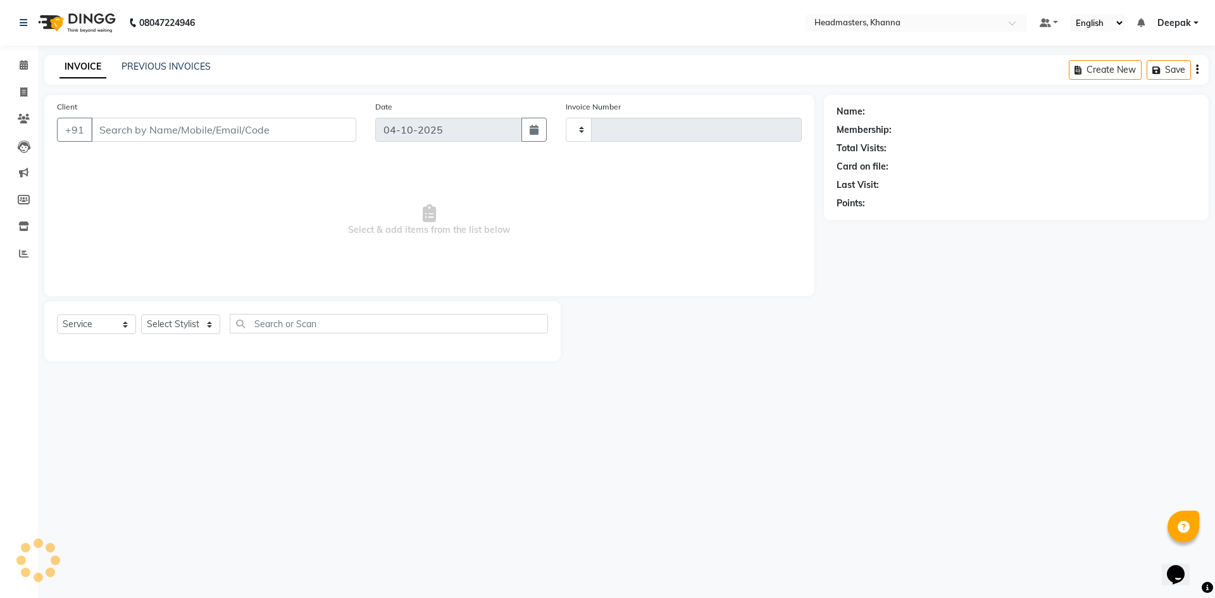
type input "6651"
select select "7138"
type input "9988477192"
select select "60814"
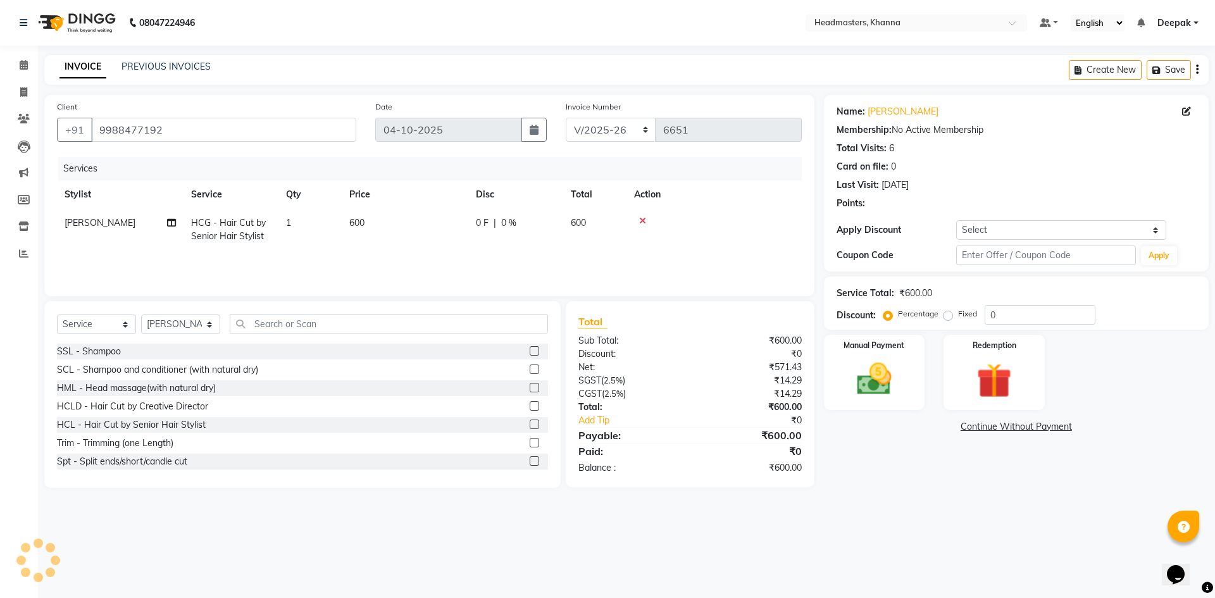
click at [485, 215] on td "0 F | 0 %" at bounding box center [515, 230] width 95 height 42
select select "60814"
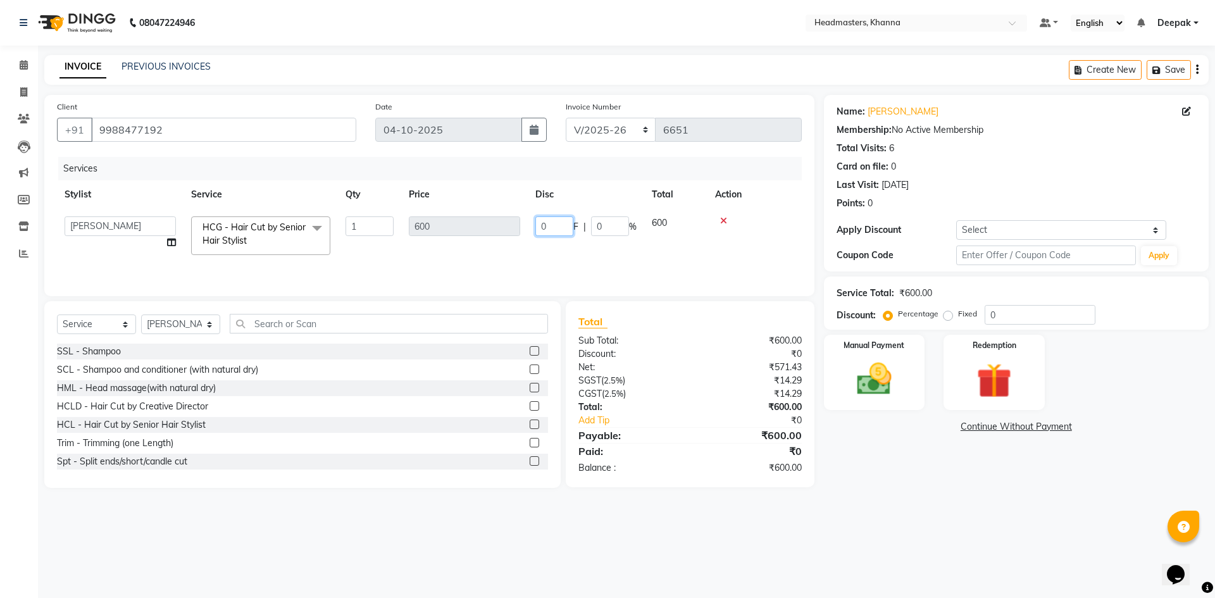
click at [564, 234] on input "0" at bounding box center [554, 226] width 38 height 20
type input "0200"
drag, startPoint x: 966, startPoint y: 506, endPoint x: 844, endPoint y: 393, distance: 166.1
click at [964, 506] on main "INVOICE PREVIOUS INVOICES Create New Save Client [PHONE_NUMBER] Date [DATE] Inv…" at bounding box center [626, 281] width 1177 height 452
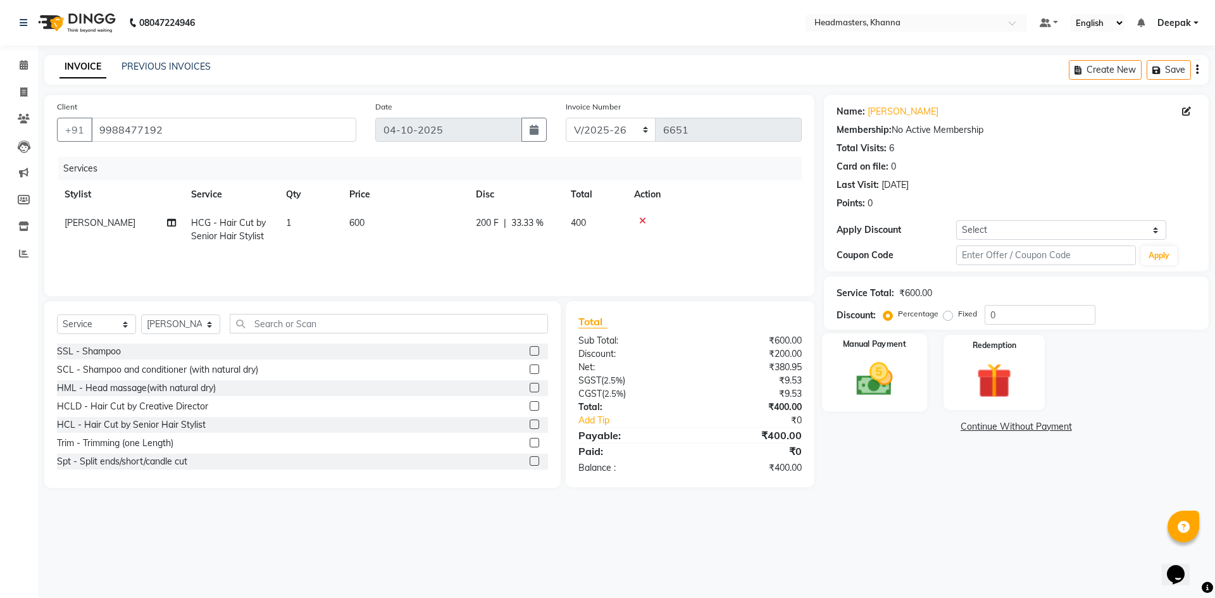
click at [878, 382] on img at bounding box center [874, 379] width 59 height 42
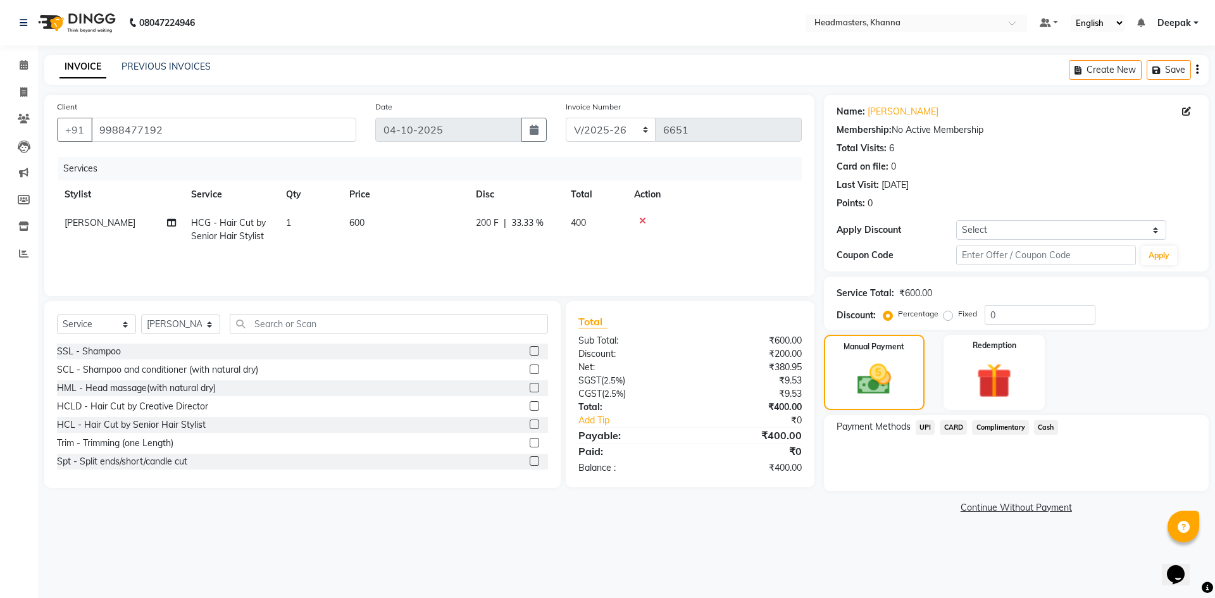
click at [1046, 430] on span "Cash" at bounding box center [1046, 427] width 24 height 15
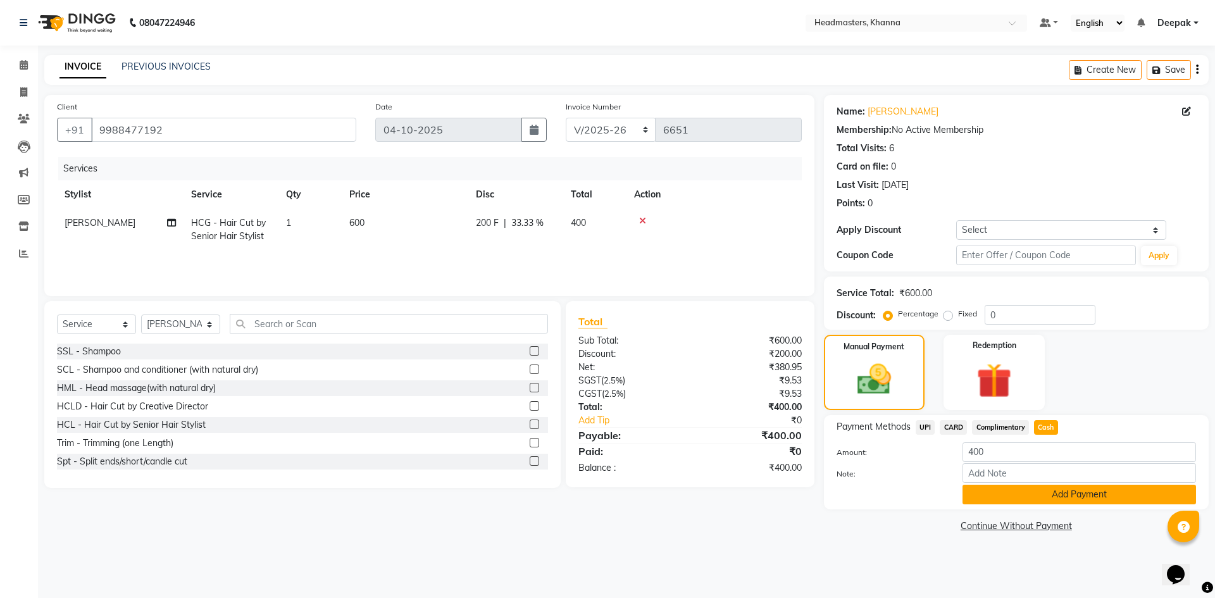
click at [1018, 494] on button "Add Payment" at bounding box center [1079, 495] width 234 height 20
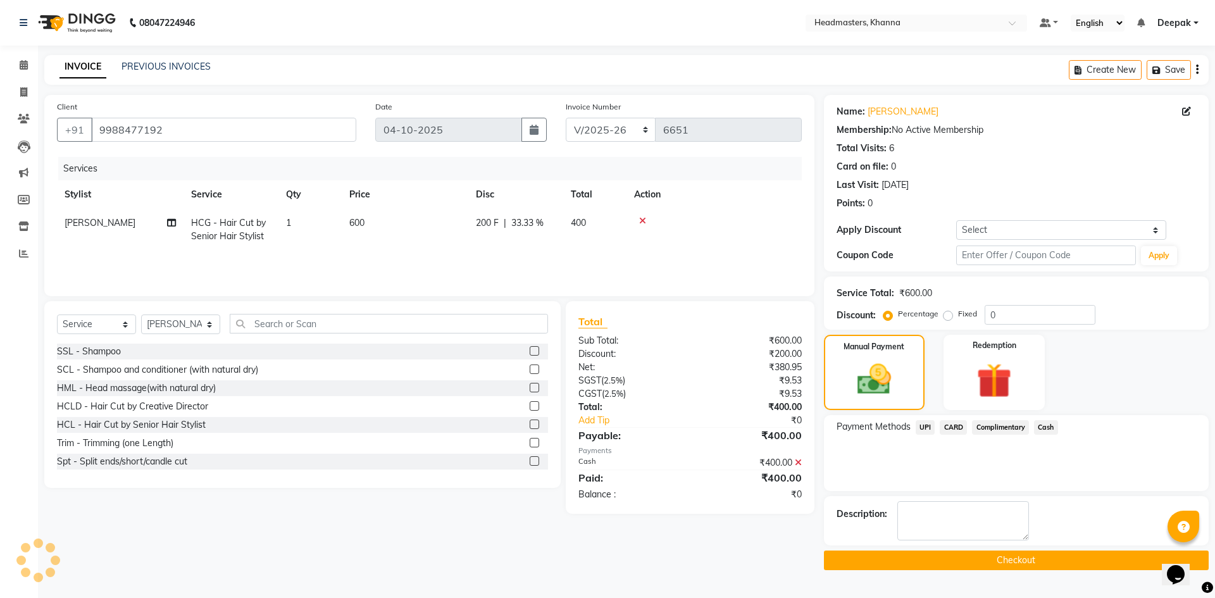
click at [1005, 559] on button "Checkout" at bounding box center [1016, 561] width 385 height 20
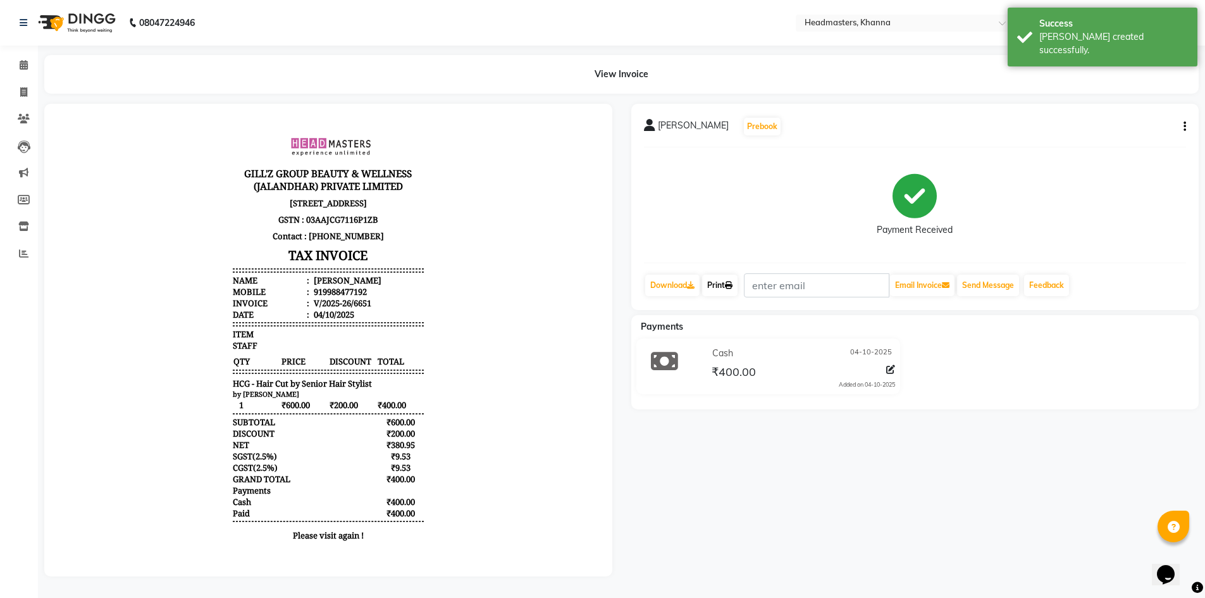
click at [731, 289] on link "Print" at bounding box center [719, 286] width 35 height 22
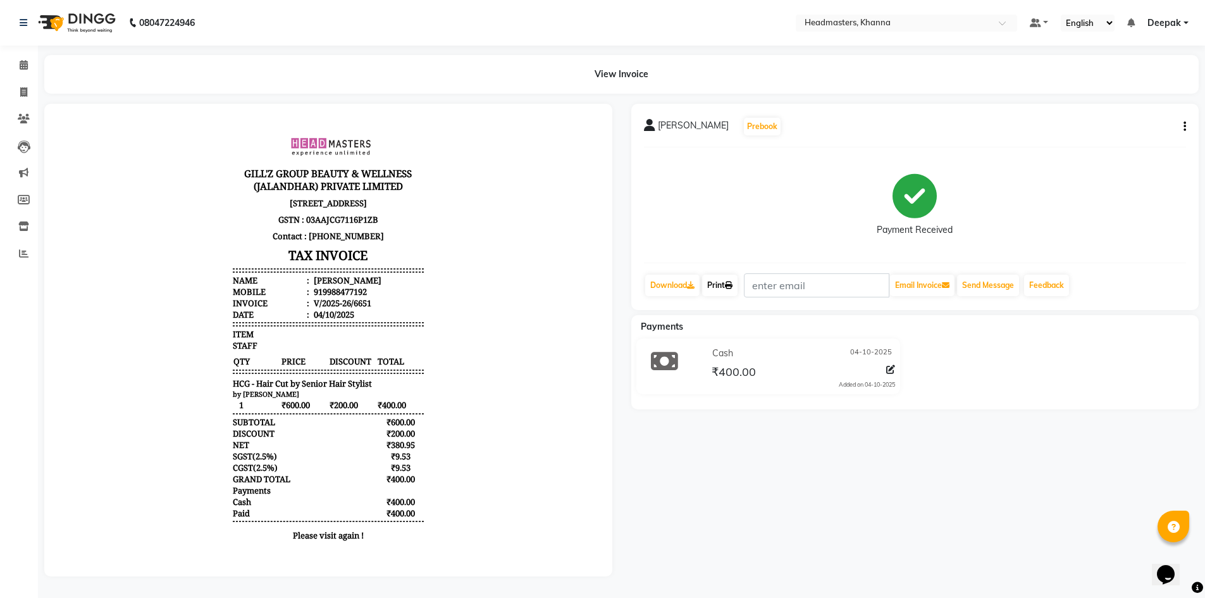
click at [733, 285] on icon at bounding box center [729, 286] width 8 height 8
click at [25, 62] on icon at bounding box center [24, 64] width 8 height 9
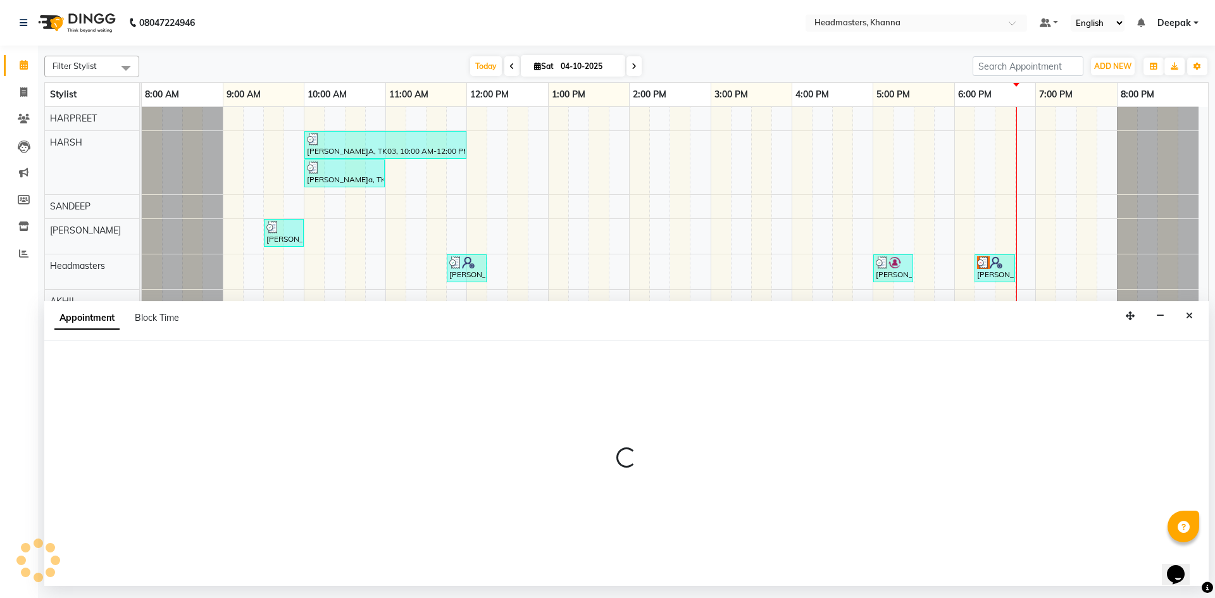
select select "60807"
select select "585"
select select "tentative"
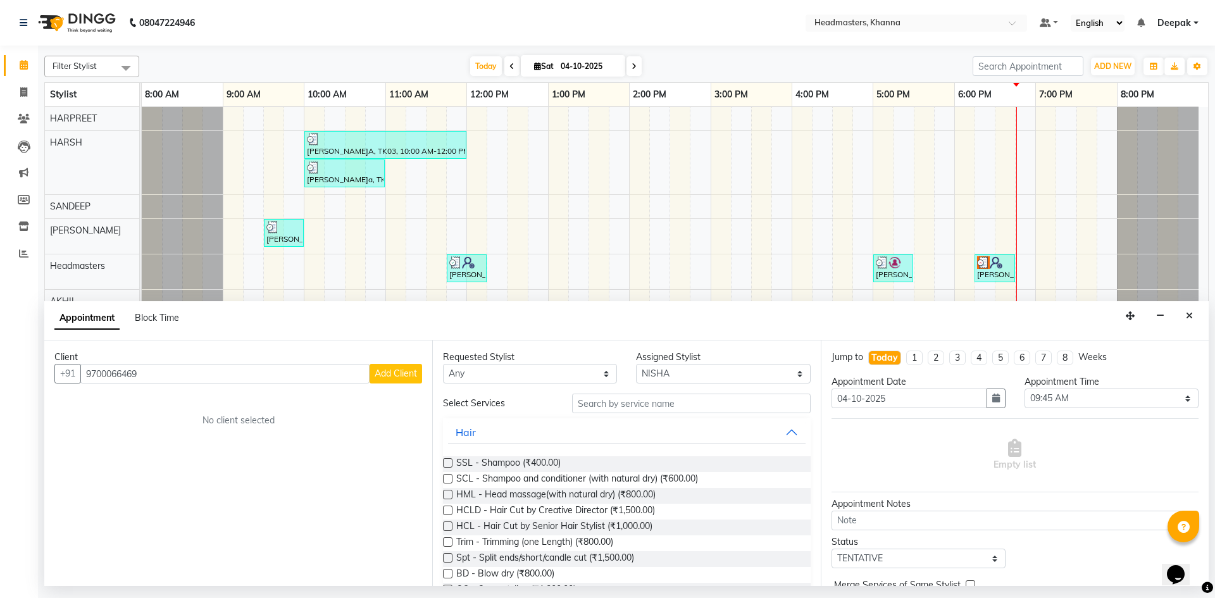
type input "9700066469"
click at [408, 372] on span "Add Client" at bounding box center [396, 373] width 42 height 11
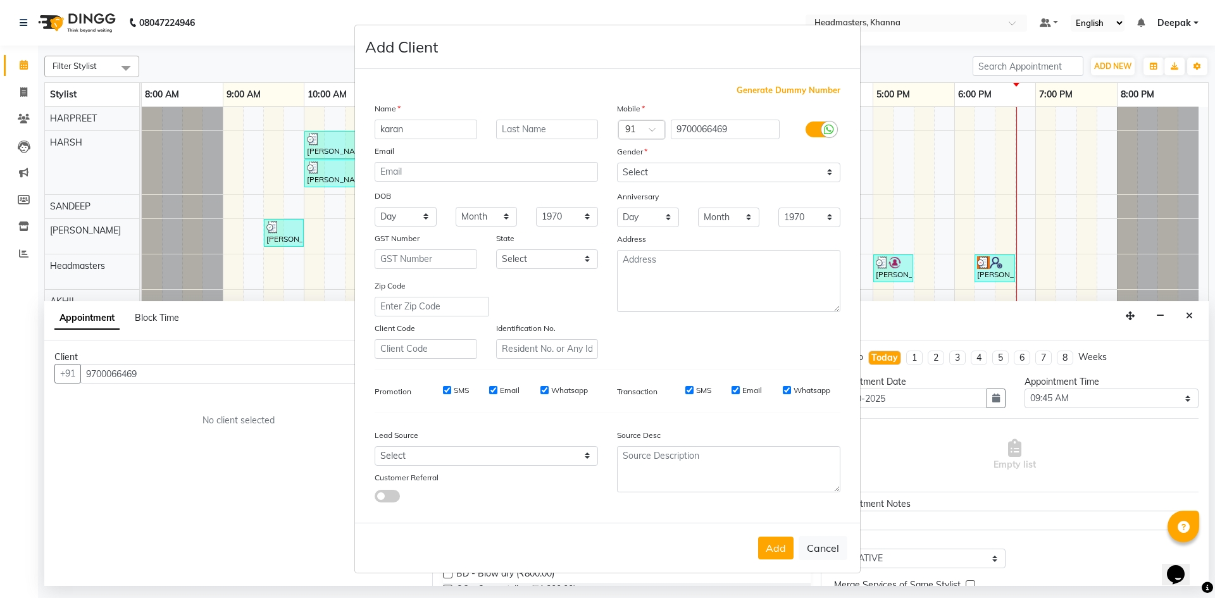
type input "karan"
click at [676, 176] on select "Select [DEMOGRAPHIC_DATA] [DEMOGRAPHIC_DATA] Other Prefer Not To Say" at bounding box center [728, 173] width 223 height 20
select select "[DEMOGRAPHIC_DATA]"
click at [617, 163] on select "Select [DEMOGRAPHIC_DATA] [DEMOGRAPHIC_DATA] Other Prefer Not To Say" at bounding box center [728, 173] width 223 height 20
click at [774, 552] on button "Add" at bounding box center [775, 548] width 35 height 23
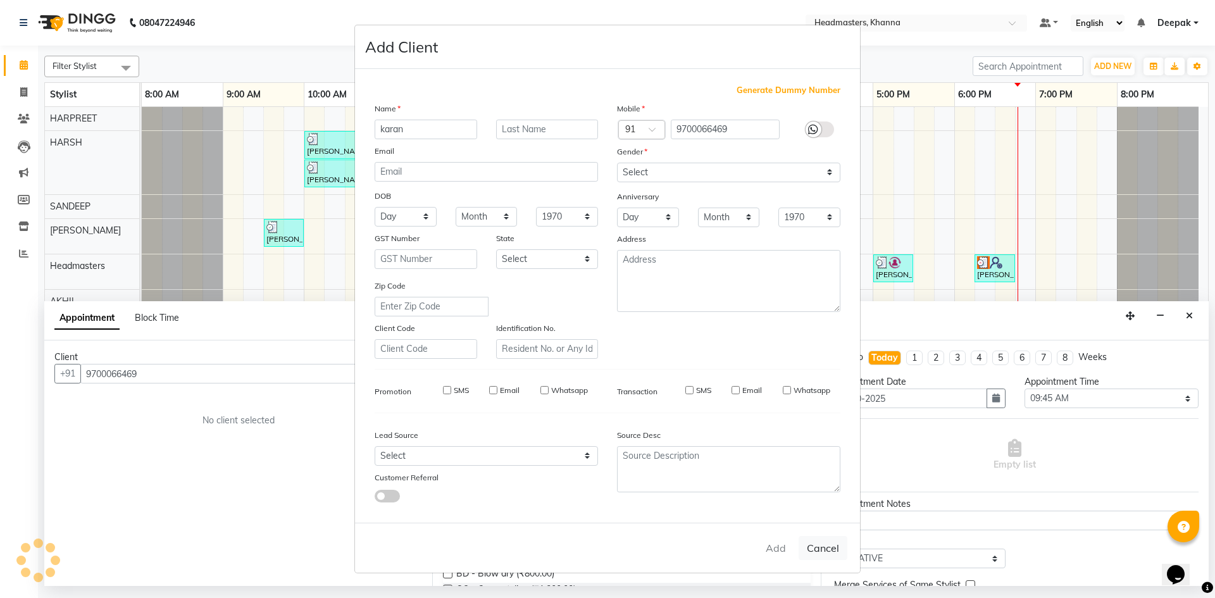
select select
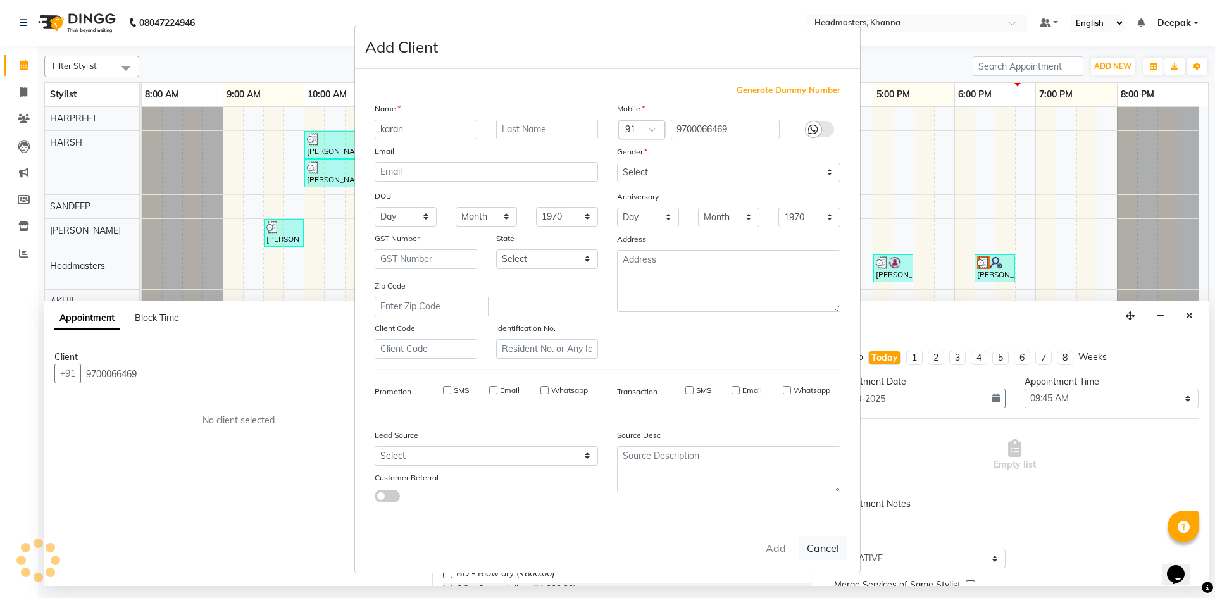
select select
checkbox input "false"
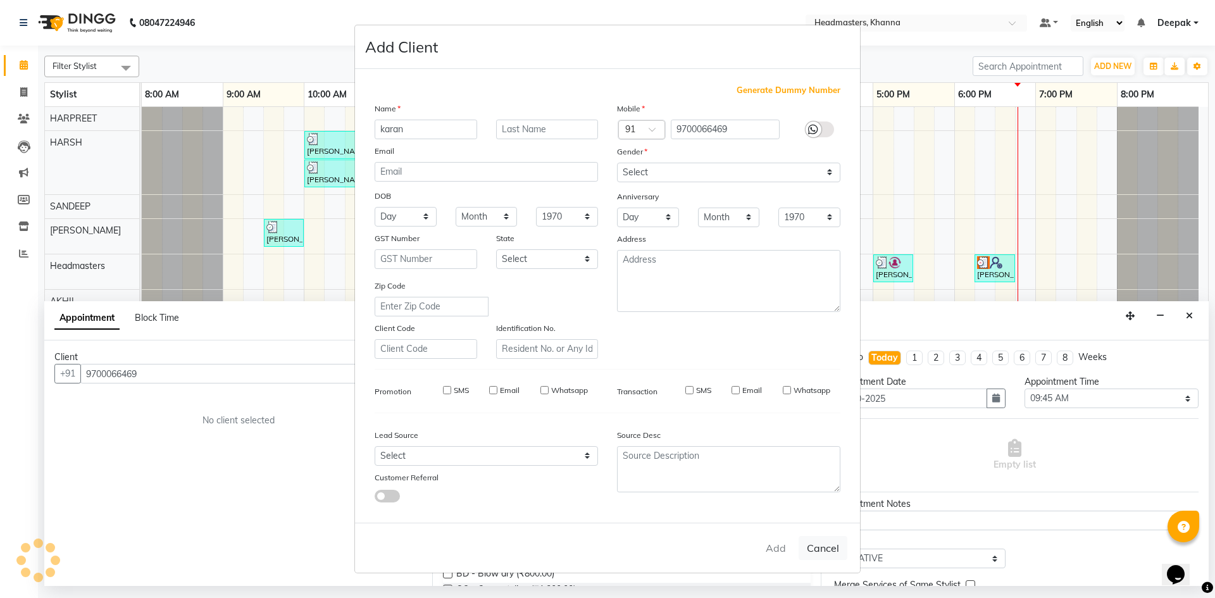
checkbox input "false"
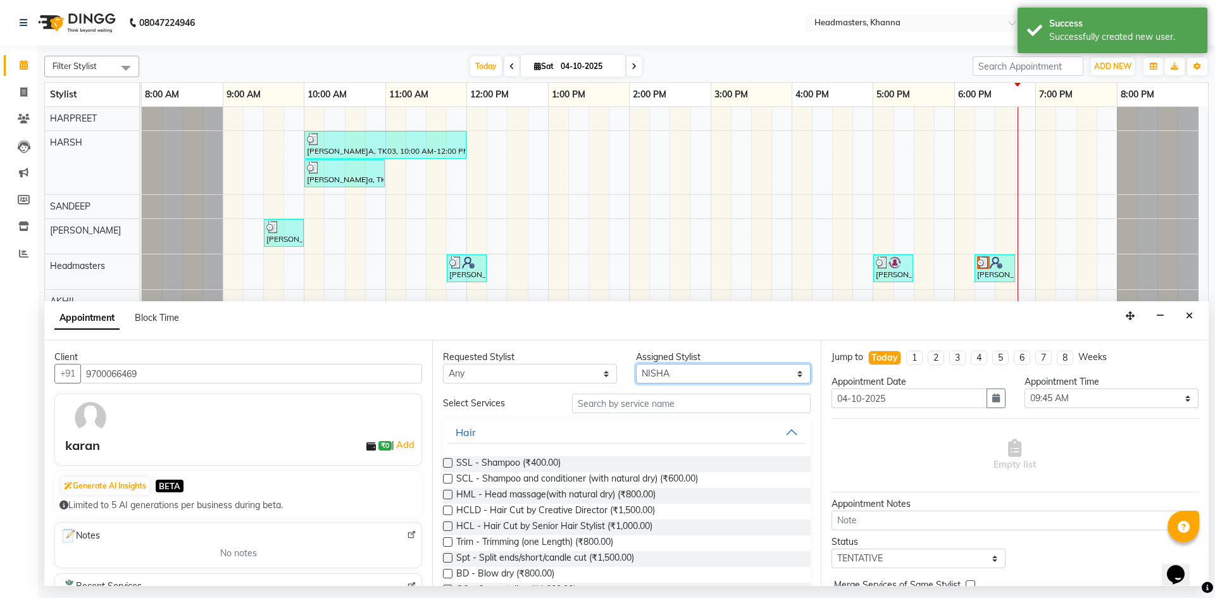
click at [725, 373] on select "Select ABHISHEK[PERSON_NAME]y Akash[PERSON_NAME]N[PERSON_NAME]N (NAILS) ANKIT A…" at bounding box center [723, 374] width 174 height 20
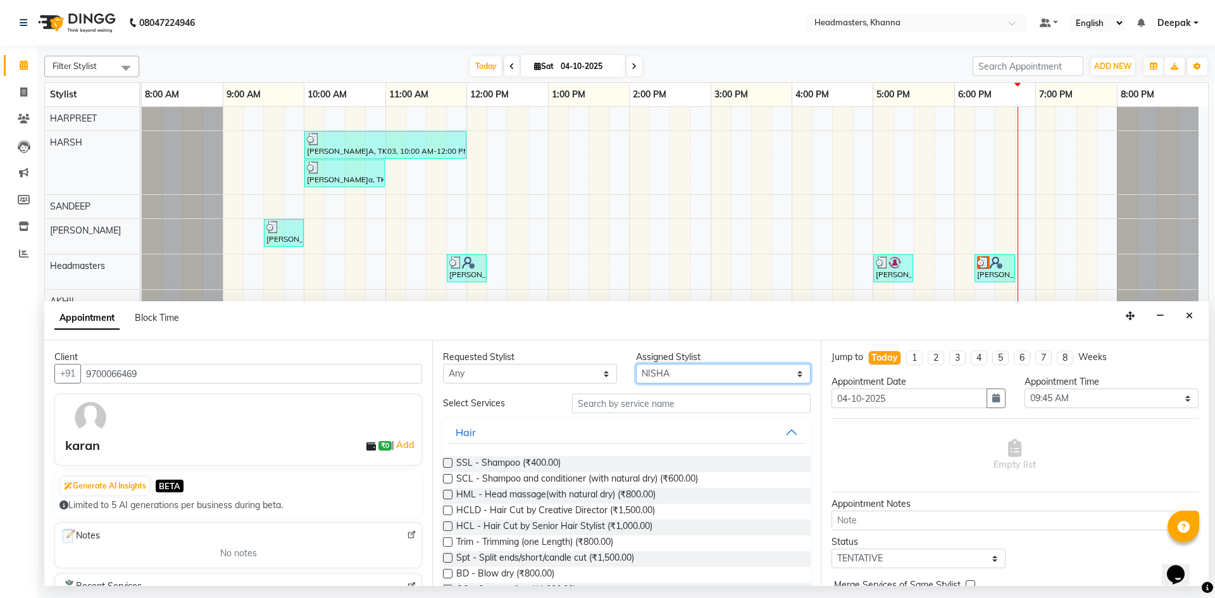
select select "60814"
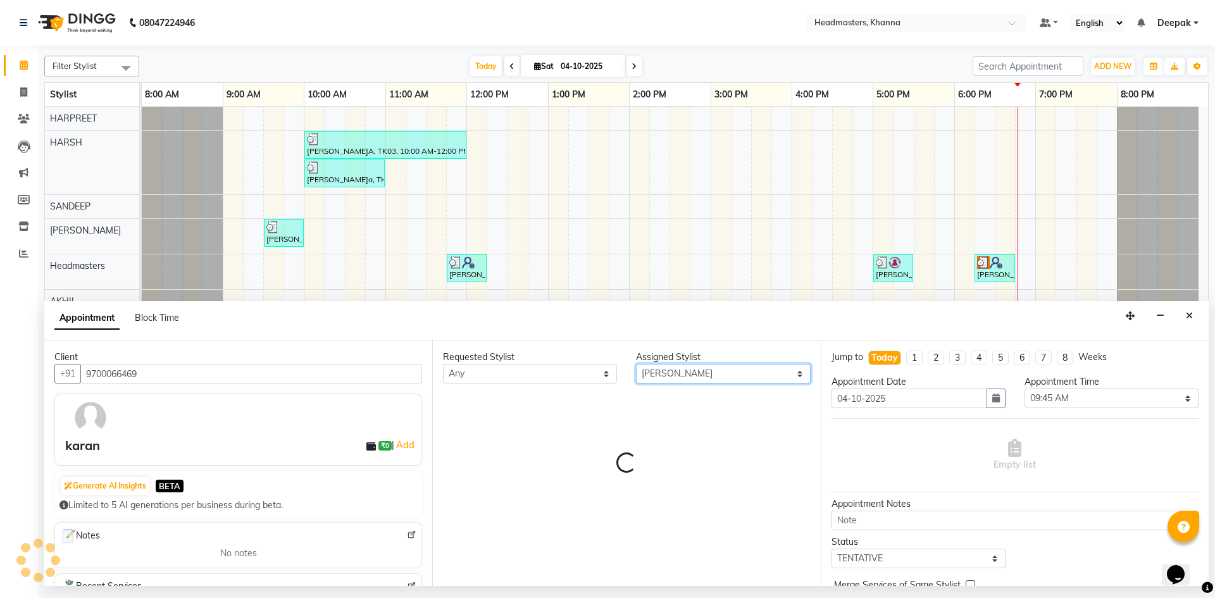
click at [725, 373] on select "Select ABHISHEK[PERSON_NAME]y Akash[PERSON_NAME]N[PERSON_NAME]N (NAILS) ANKIT A…" at bounding box center [723, 374] width 174 height 20
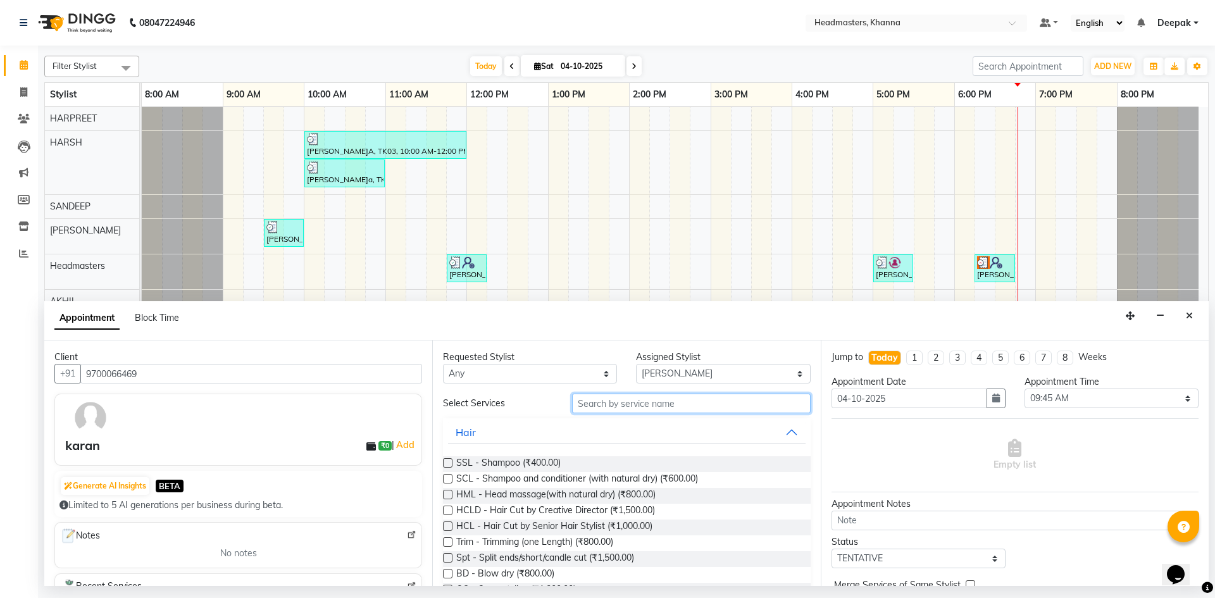
click at [626, 405] on input "text" at bounding box center [691, 404] width 239 height 20
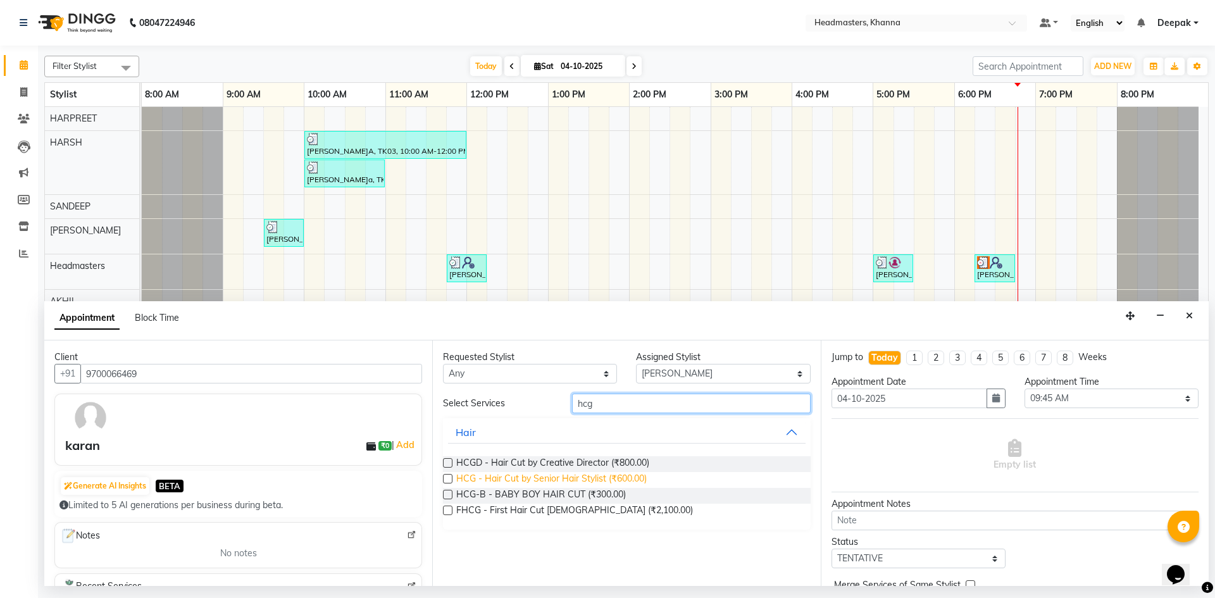
type input "hcg"
click at [561, 482] on span "HCG - Hair Cut by Senior Hair Stylist (₹600.00)" at bounding box center [551, 480] width 190 height 16
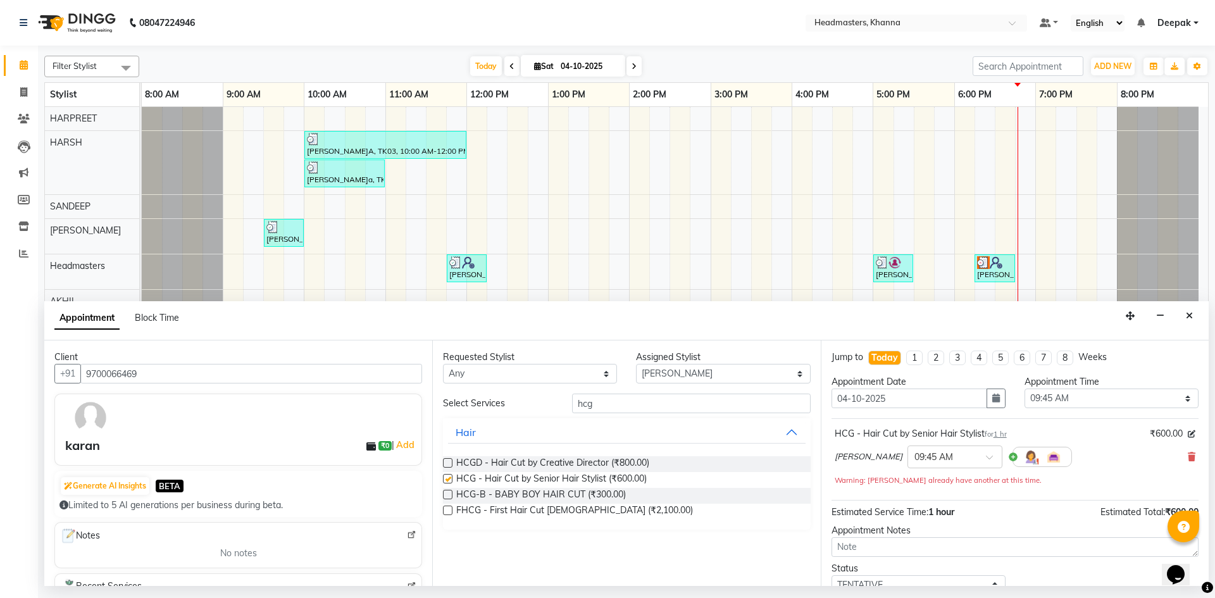
checkbox input "false"
click at [1118, 397] on select "Select 09:00 AM 09:15 AM 09:30 AM 09:45 AM 10:00 AM 10:15 AM 10:30 AM 10:45 AM …" at bounding box center [1112, 399] width 174 height 20
select select "1125"
click at [1025, 389] on select "Select 09:00 AM 09:15 AM 09:30 AM 09:45 AM 10:00 AM 10:15 AM 10:30 AM 10:45 AM …" at bounding box center [1112, 399] width 174 height 20
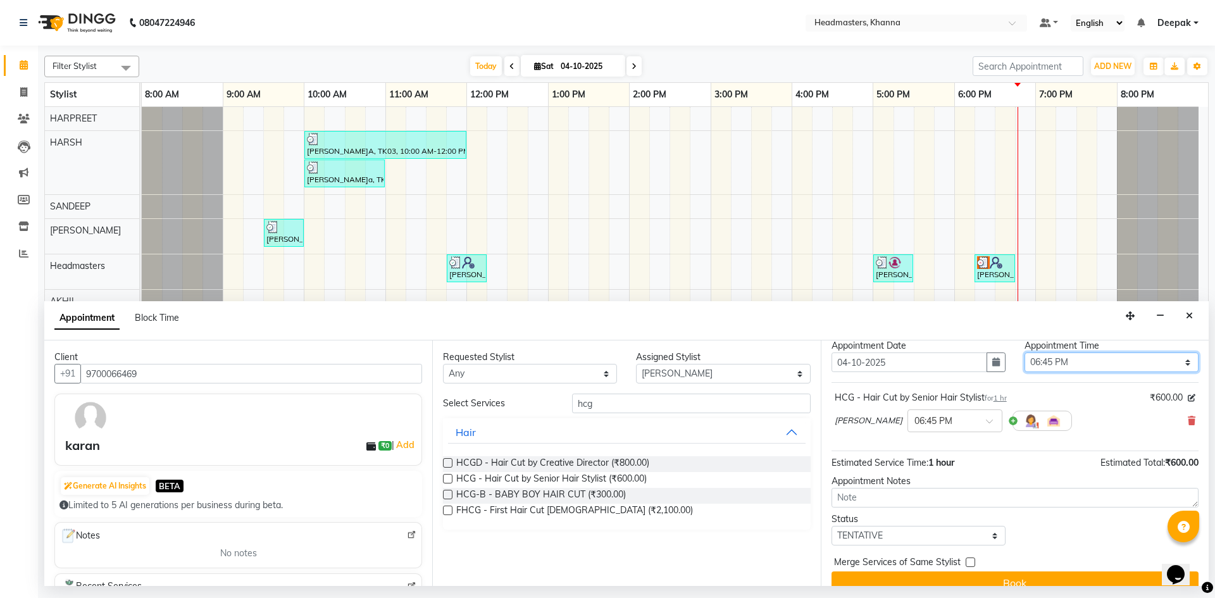
scroll to position [54, 0]
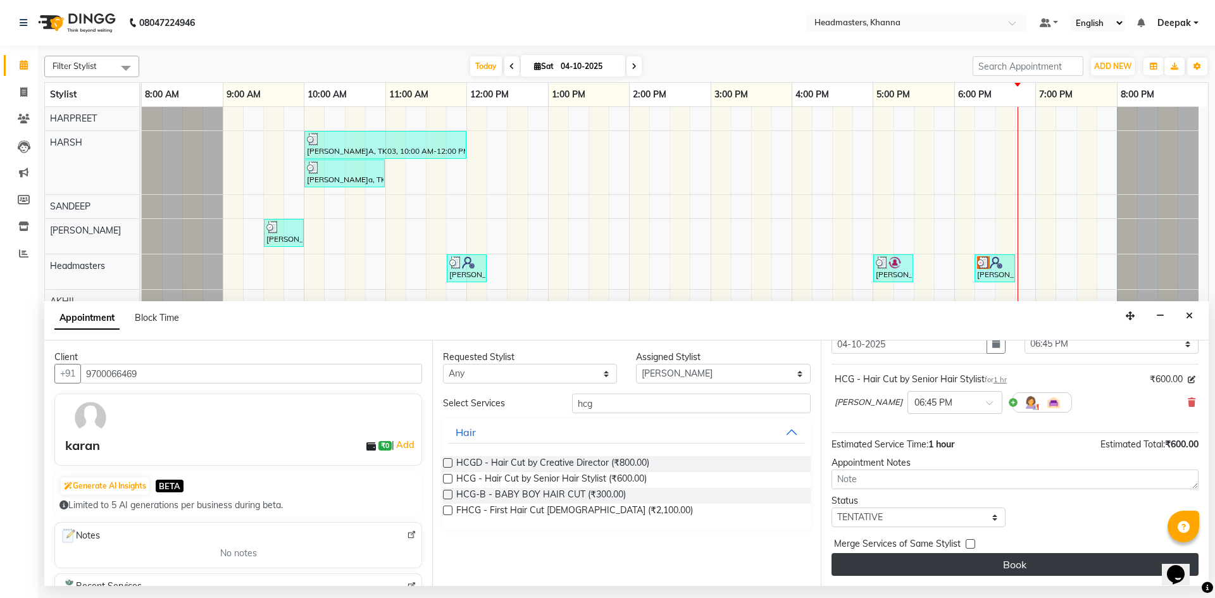
click at [1071, 566] on button "Book" at bounding box center [1015, 564] width 367 height 23
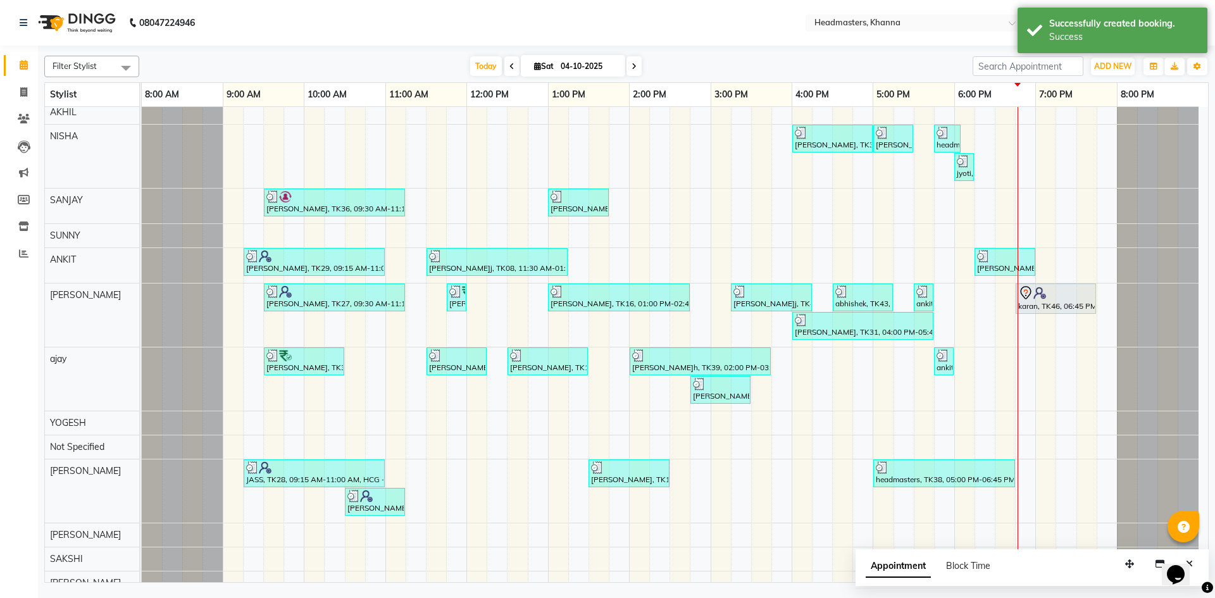
scroll to position [190, 0]
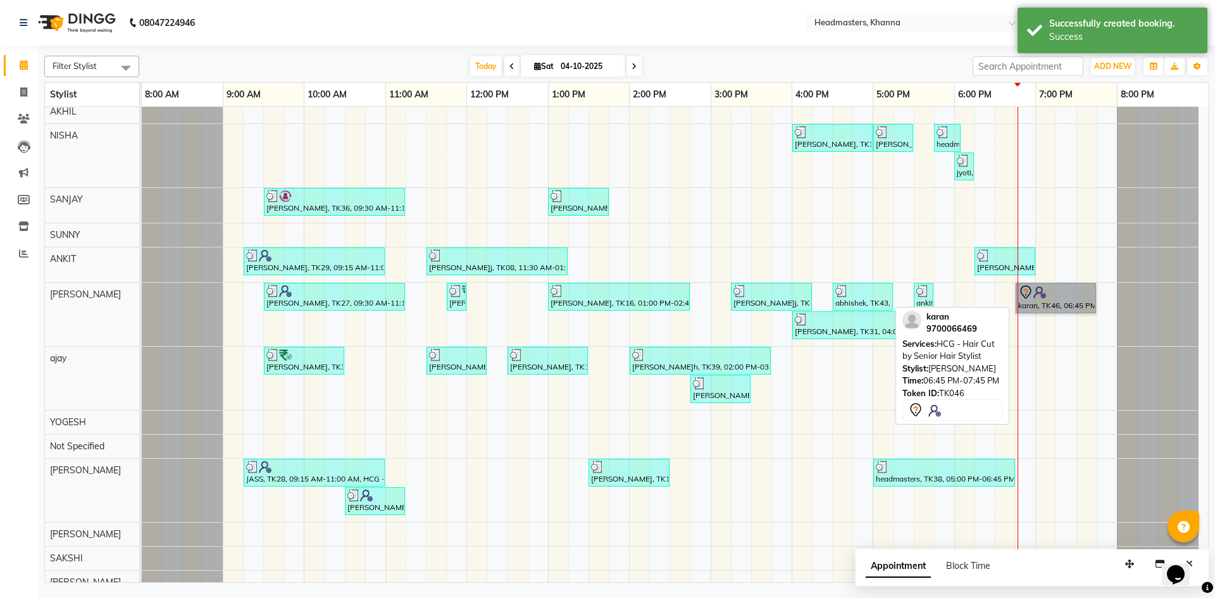
drag, startPoint x: 1073, startPoint y: 299, endPoint x: 1069, endPoint y: 306, distance: 7.6
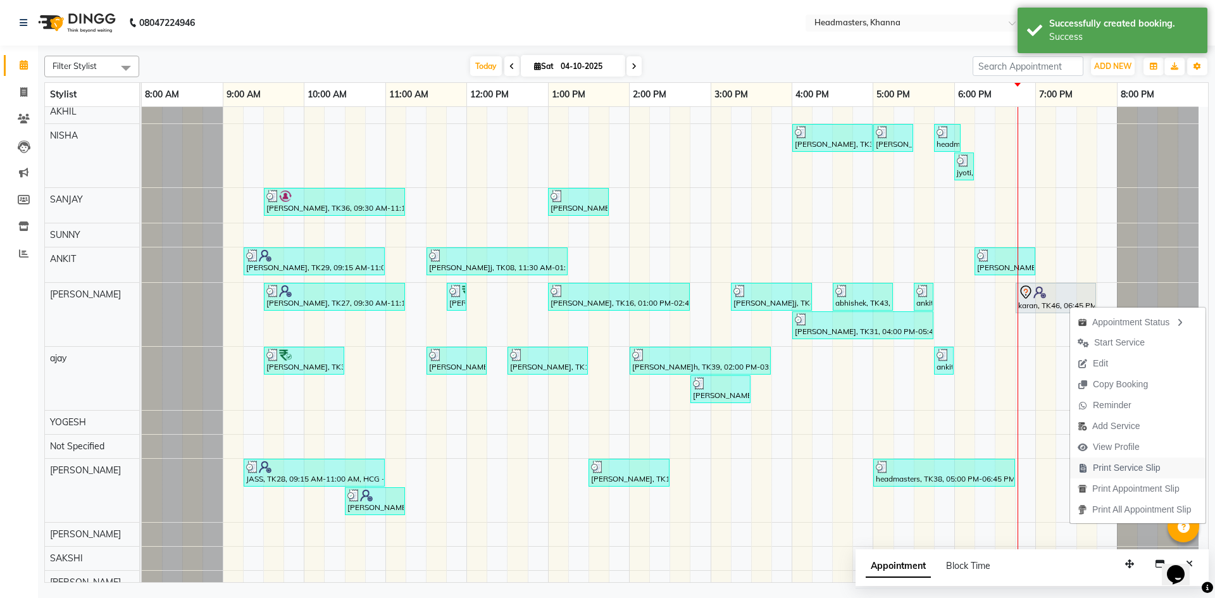
click at [1122, 466] on span "Print Service Slip" at bounding box center [1127, 467] width 68 height 13
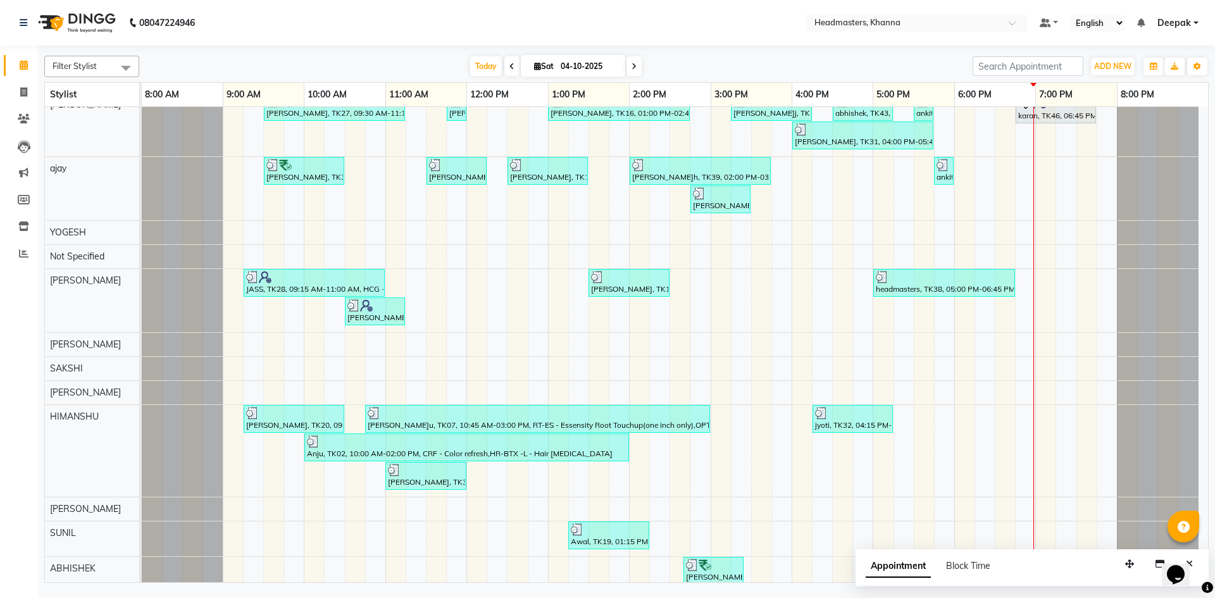
scroll to position [187, 0]
